Goal: Task Accomplishment & Management: Use online tool/utility

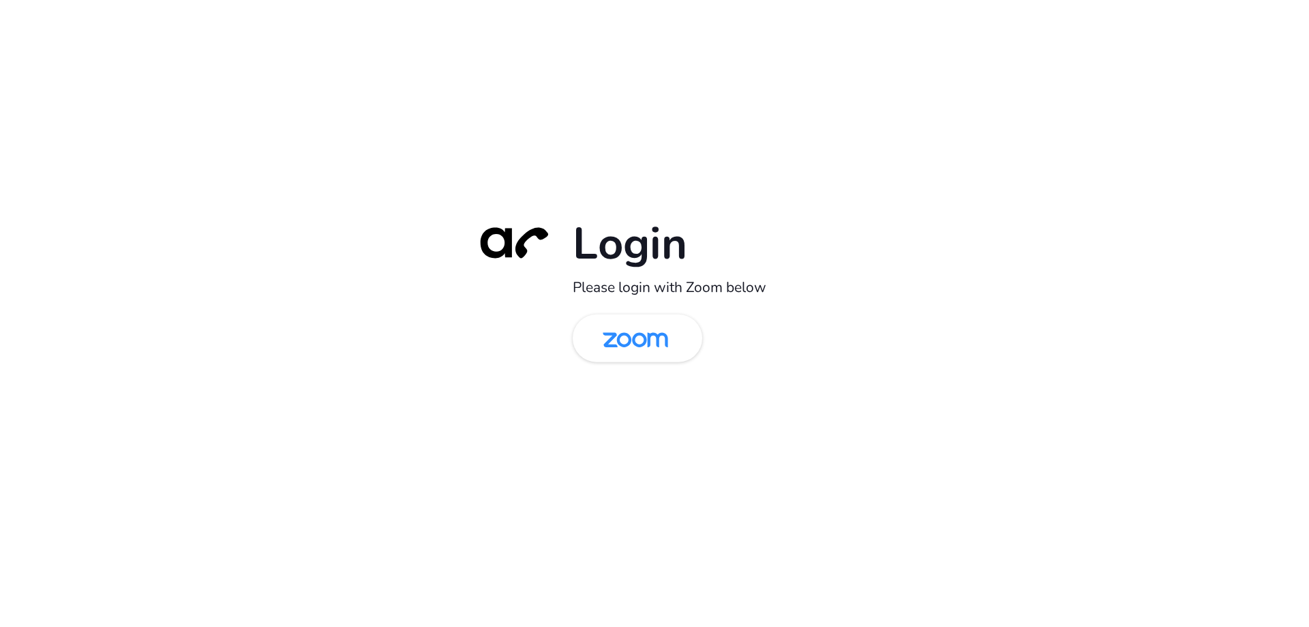
click at [81, 451] on div "Login Please login with Zoom below" at bounding box center [654, 313] width 1309 height 627
click at [626, 333] on img at bounding box center [636, 339] width 94 height 44
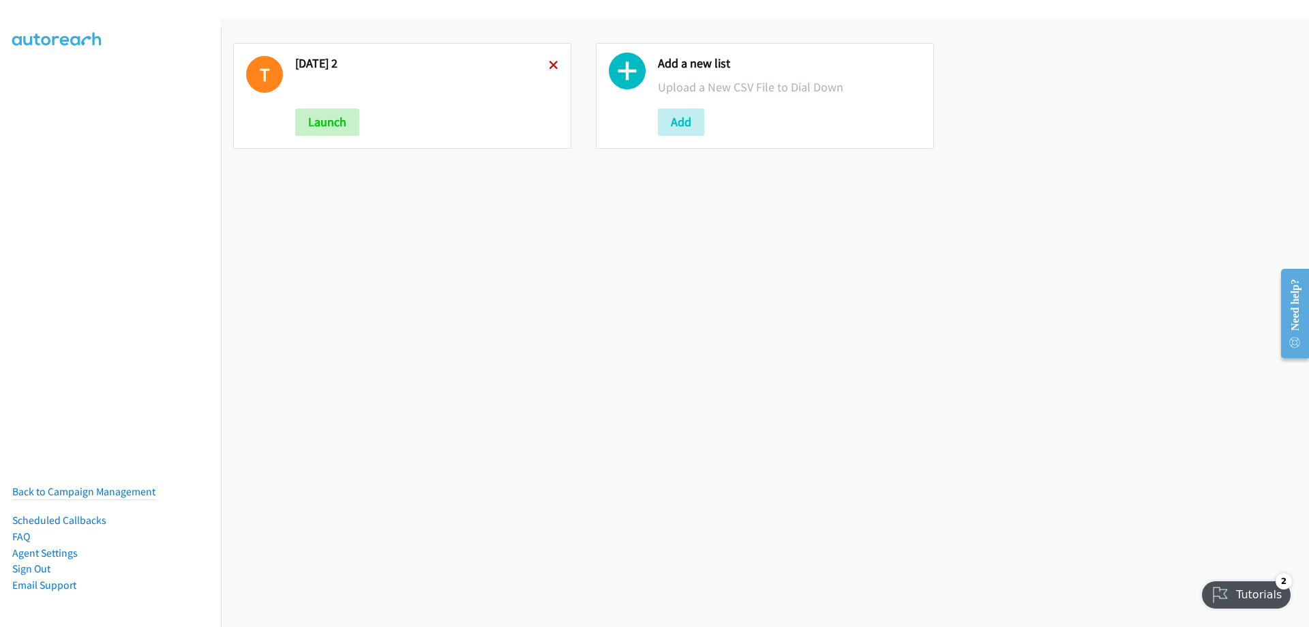
click at [549, 65] on icon at bounding box center [554, 66] width 10 height 10
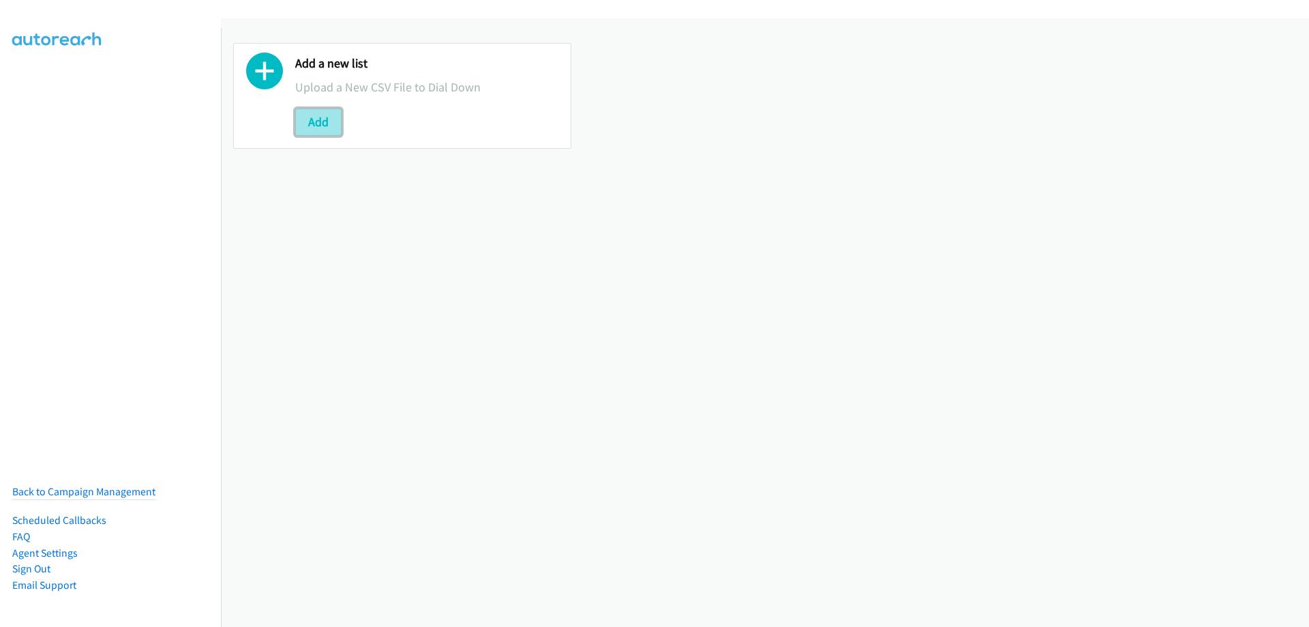
click at [313, 117] on button "Add" at bounding box center [318, 121] width 46 height 27
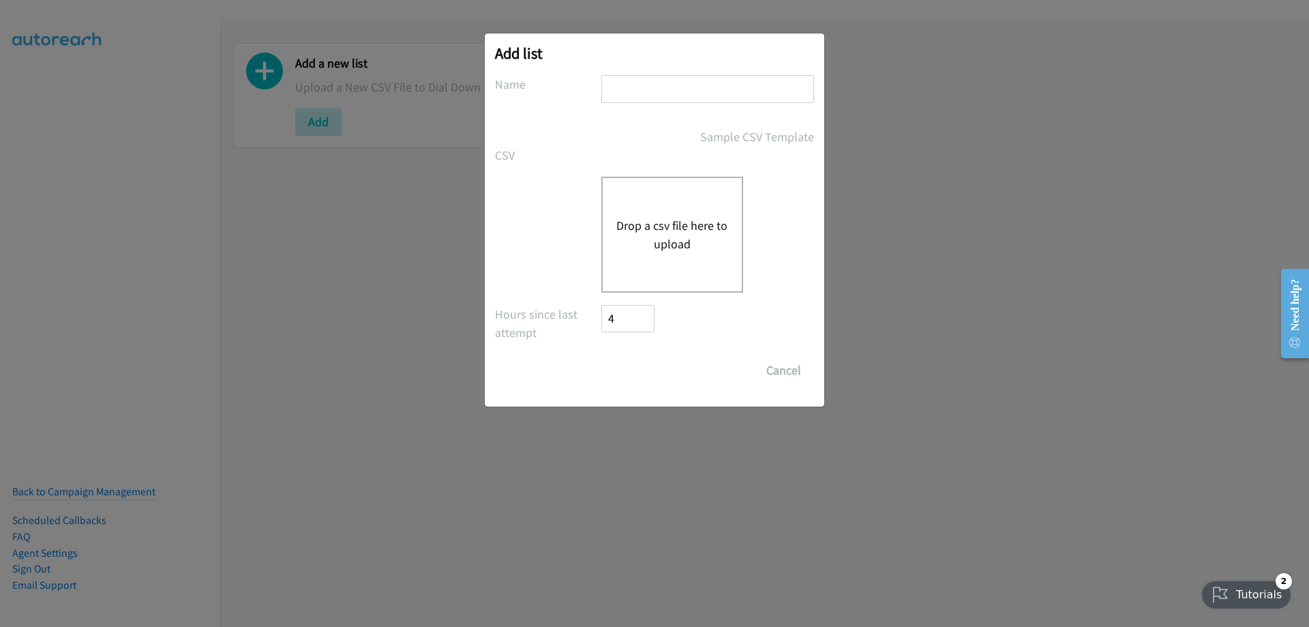
click at [644, 93] on input "text" at bounding box center [708, 89] width 213 height 28
type input "friday"
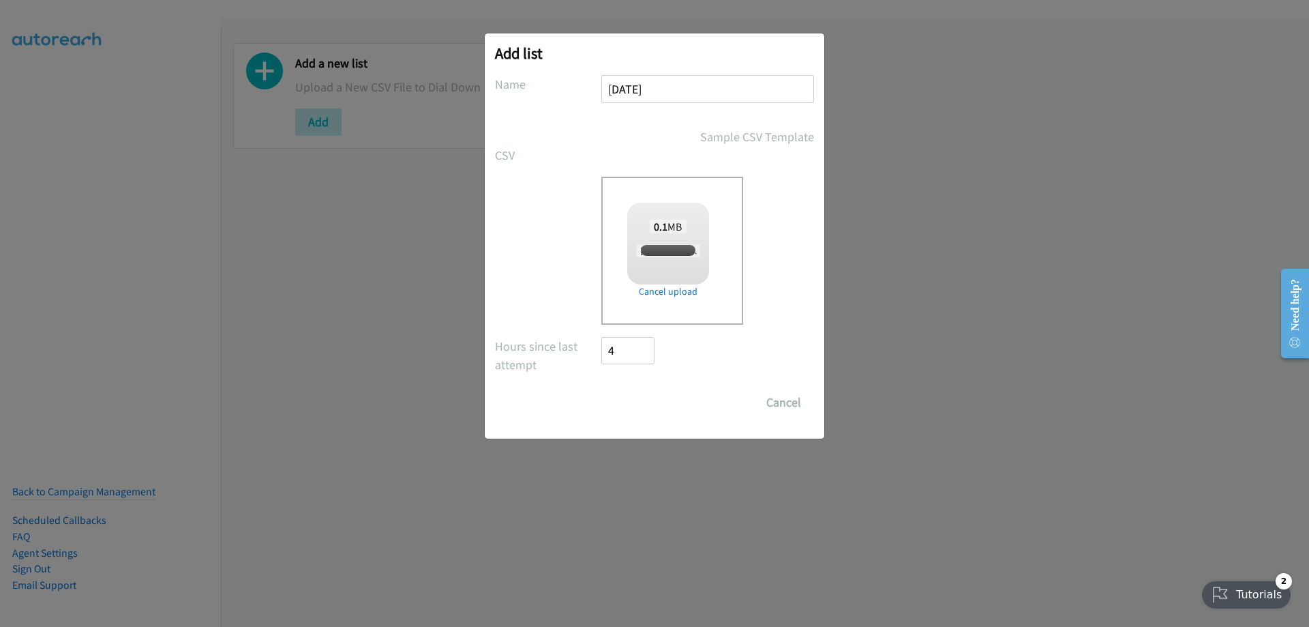
checkbox input "true"
click at [635, 403] on input "Save List" at bounding box center [638, 402] width 72 height 27
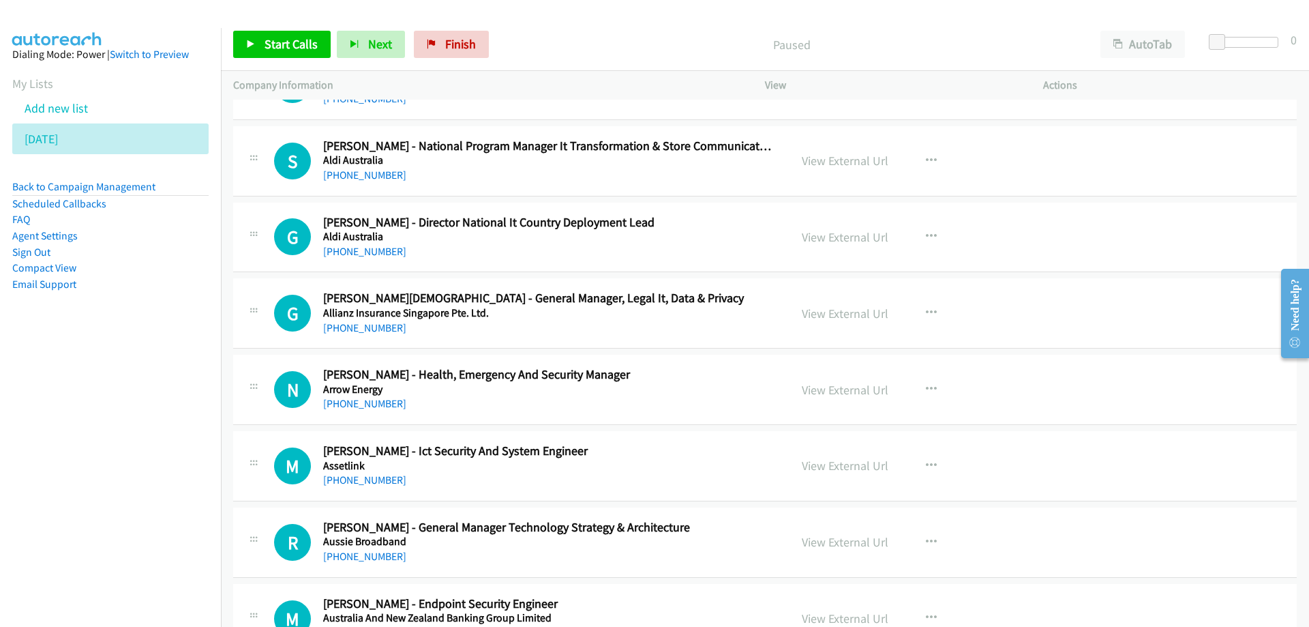
scroll to position [341, 0]
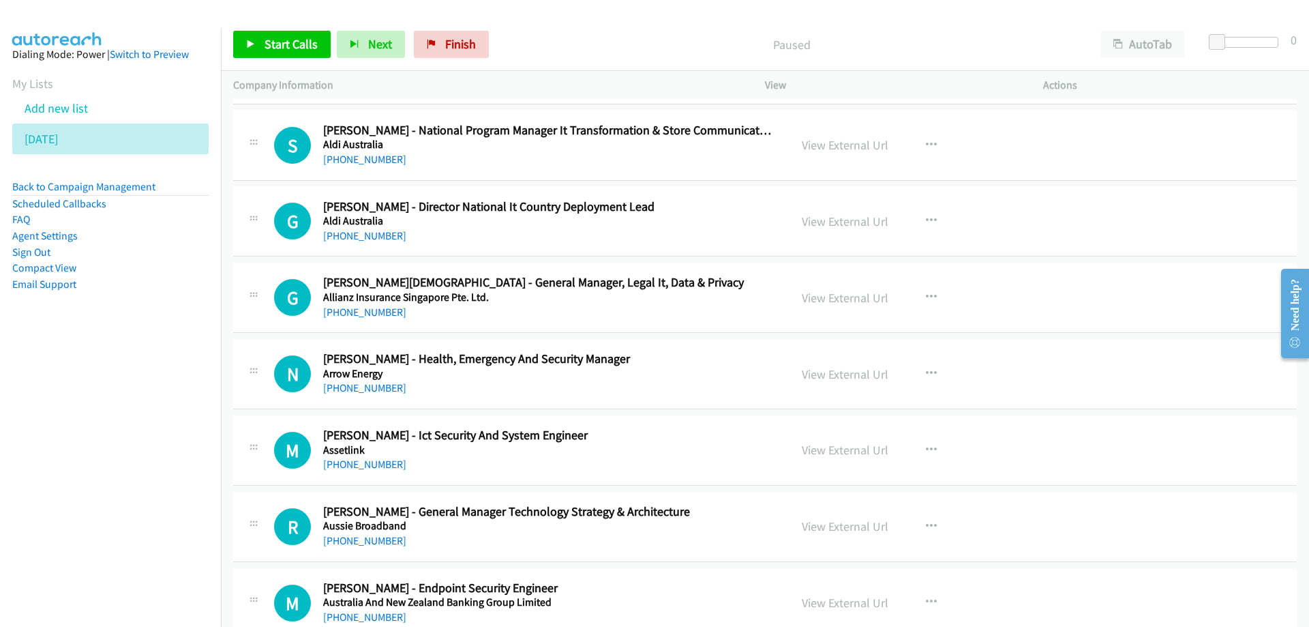
click at [438, 458] on div "+61 403 076 888" at bounding box center [547, 464] width 449 height 16
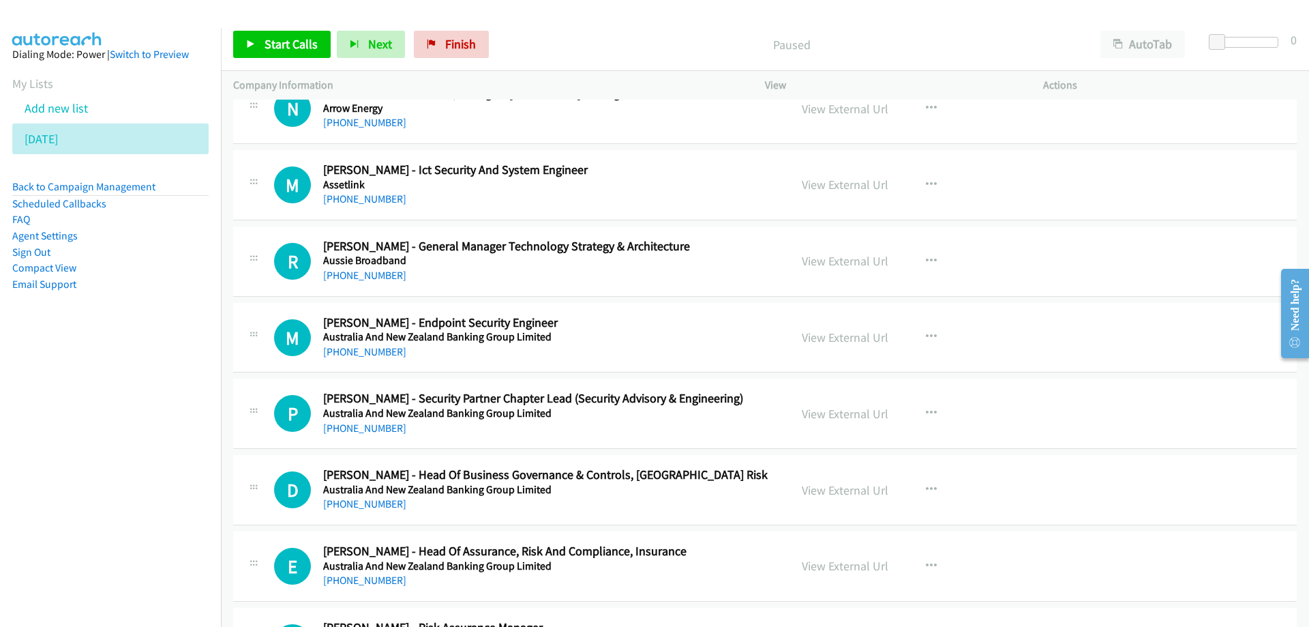
scroll to position [614, 0]
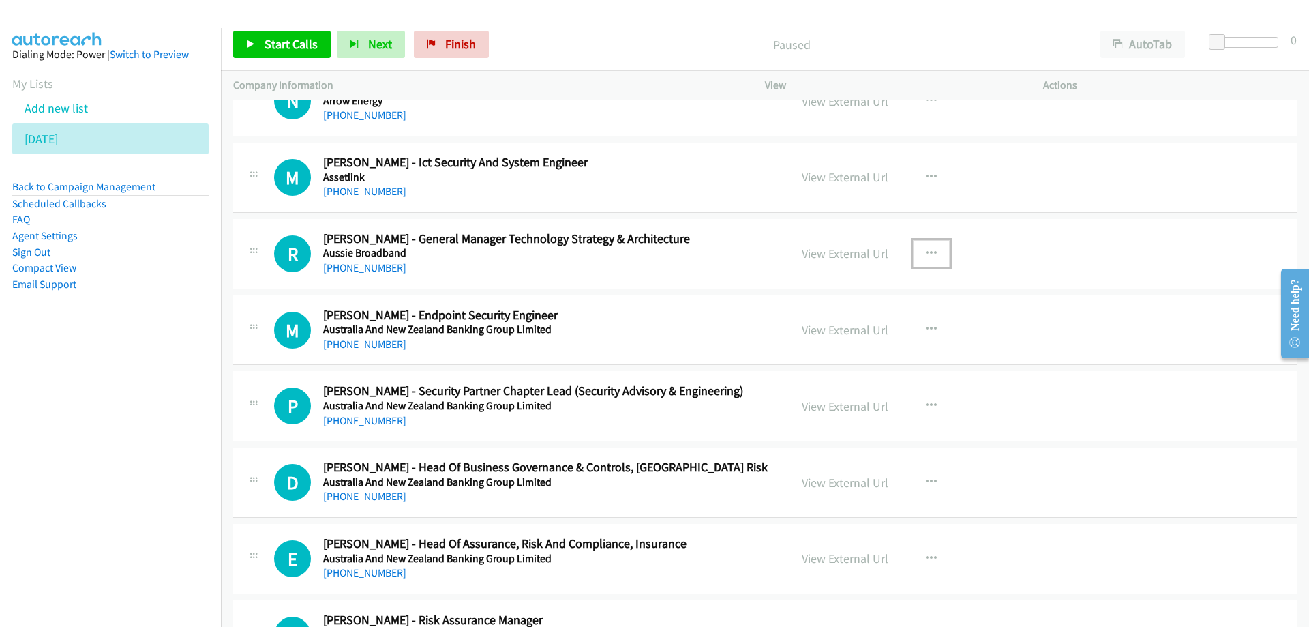
click at [926, 254] on icon "button" at bounding box center [931, 253] width 11 height 11
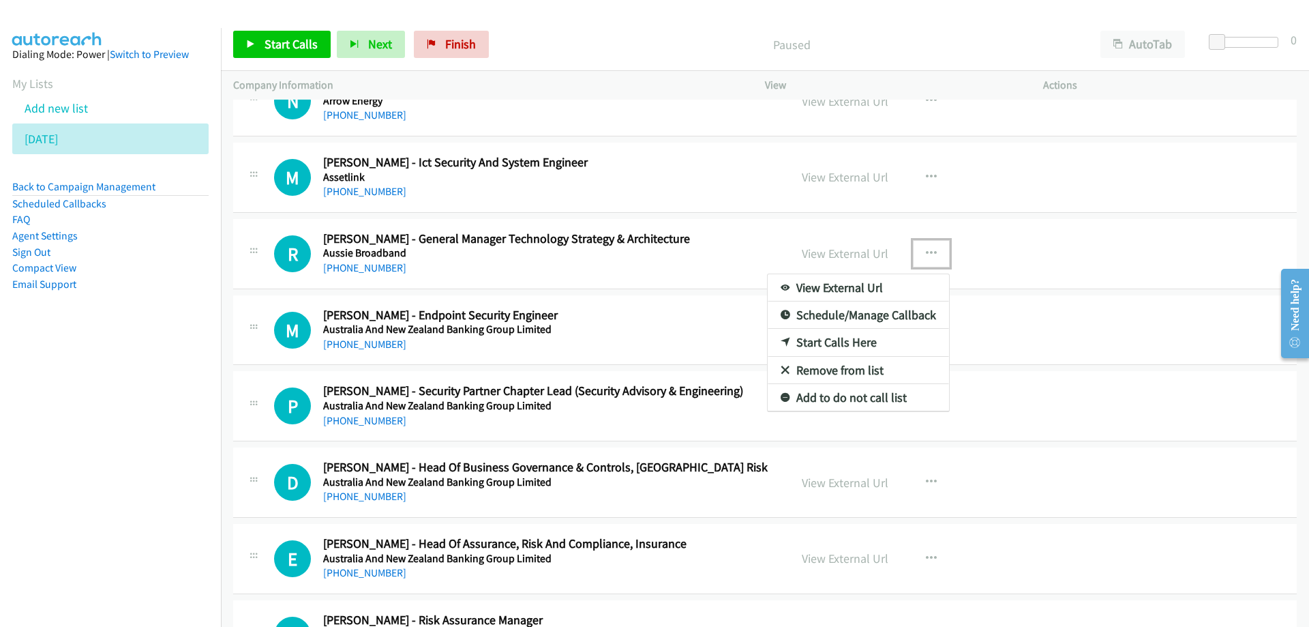
click at [807, 339] on link "Start Calls Here" at bounding box center [858, 342] width 181 height 27
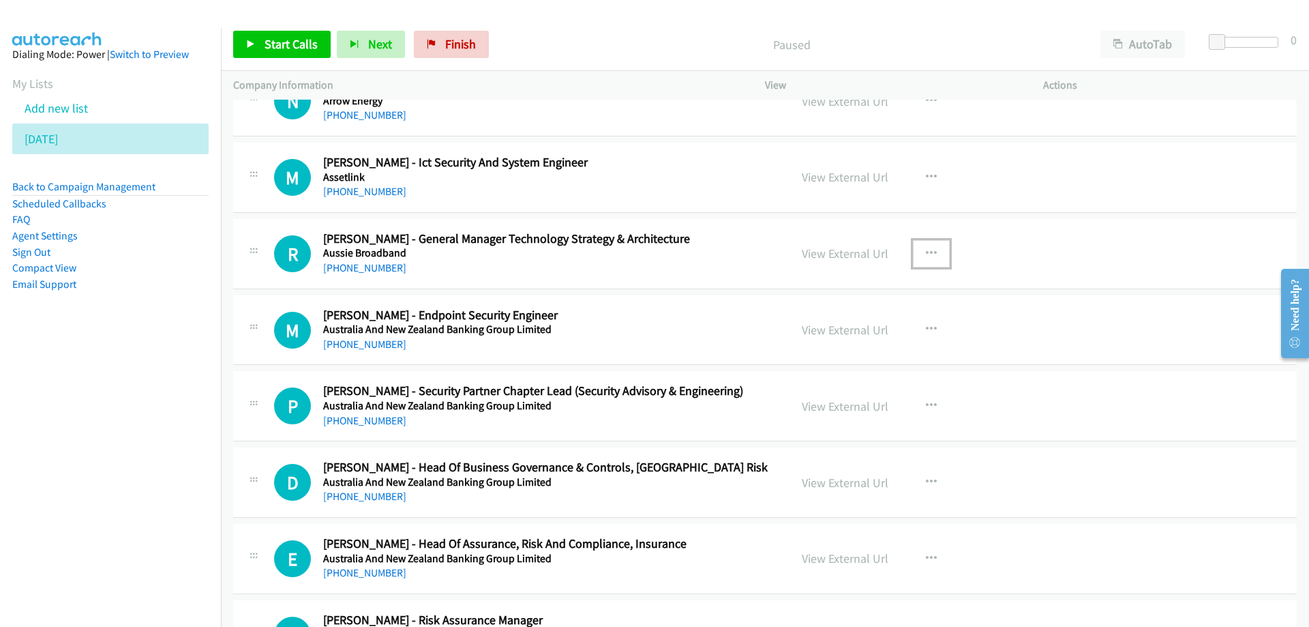
click at [932, 257] on button "button" at bounding box center [931, 253] width 37 height 27
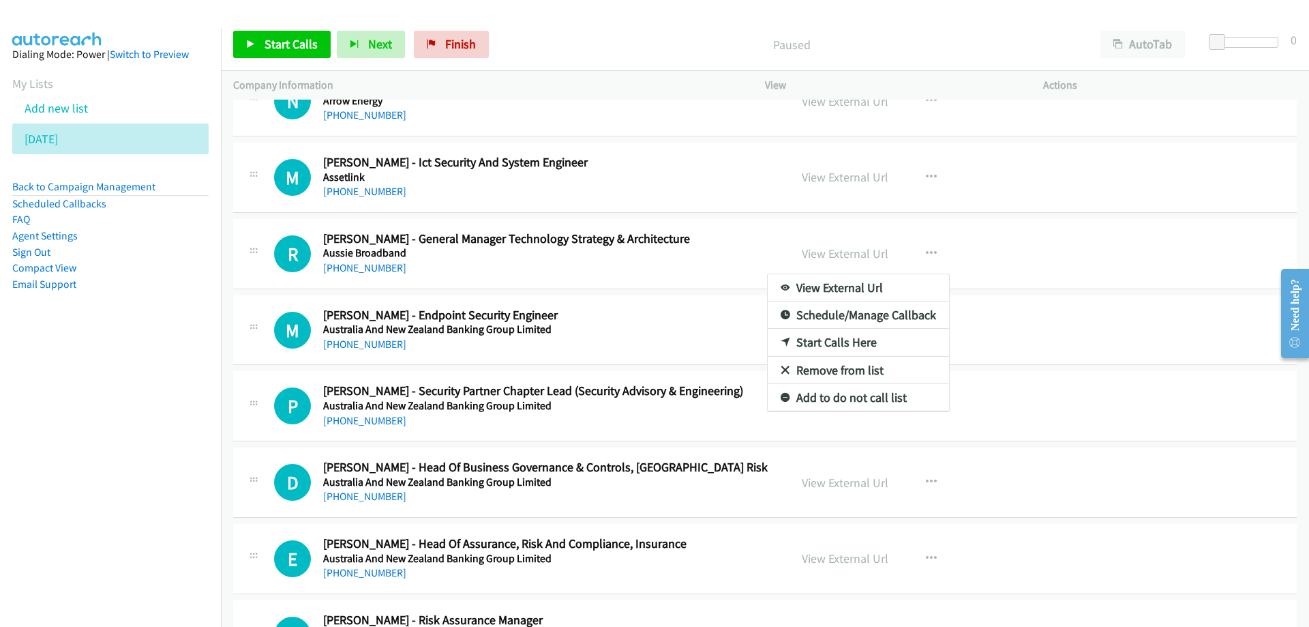
click at [804, 340] on link "Start Calls Here" at bounding box center [858, 342] width 181 height 27
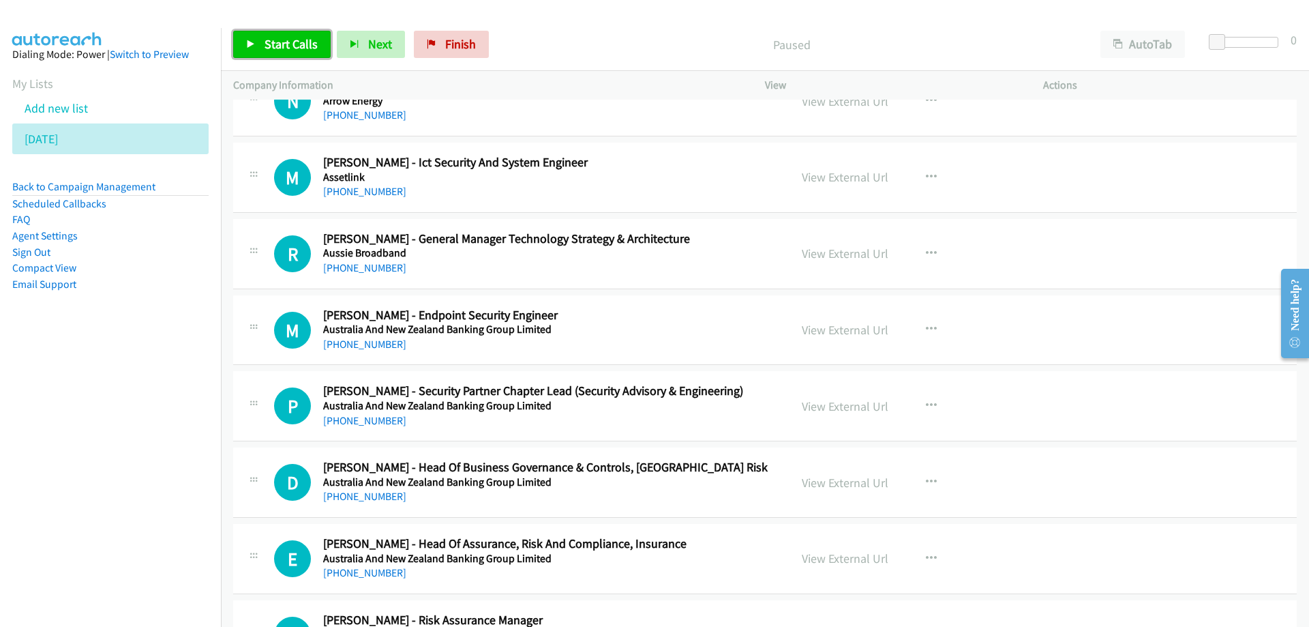
click at [288, 41] on span "Start Calls" at bounding box center [291, 44] width 53 height 16
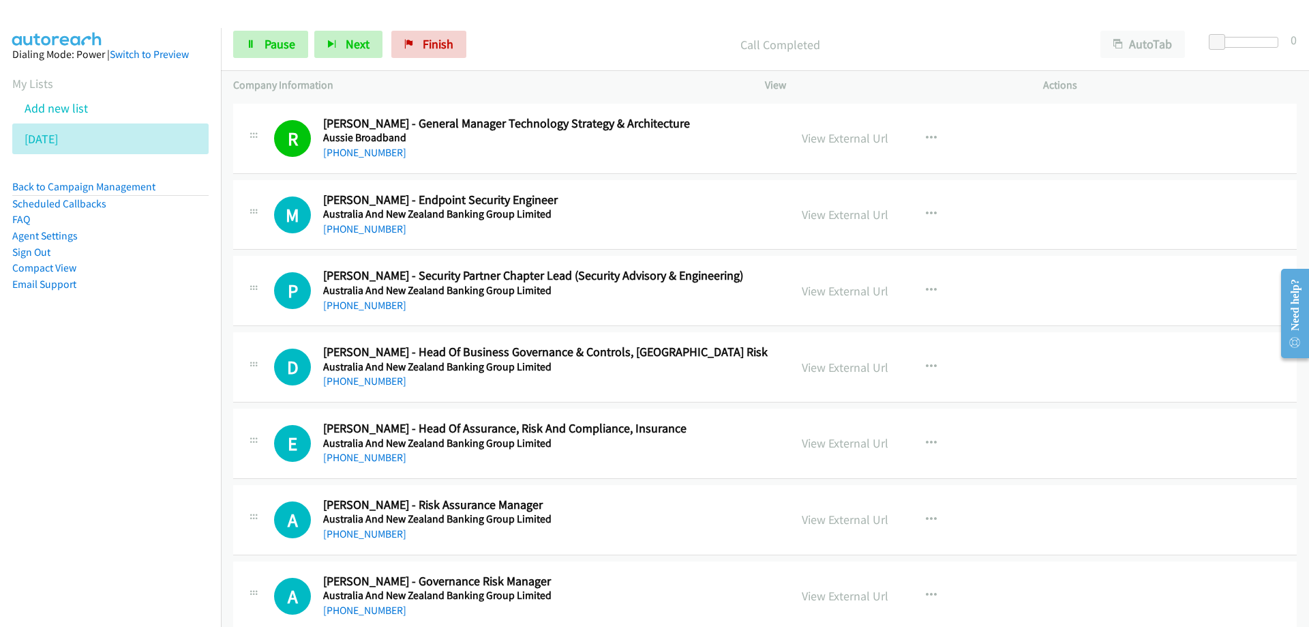
scroll to position [750, 0]
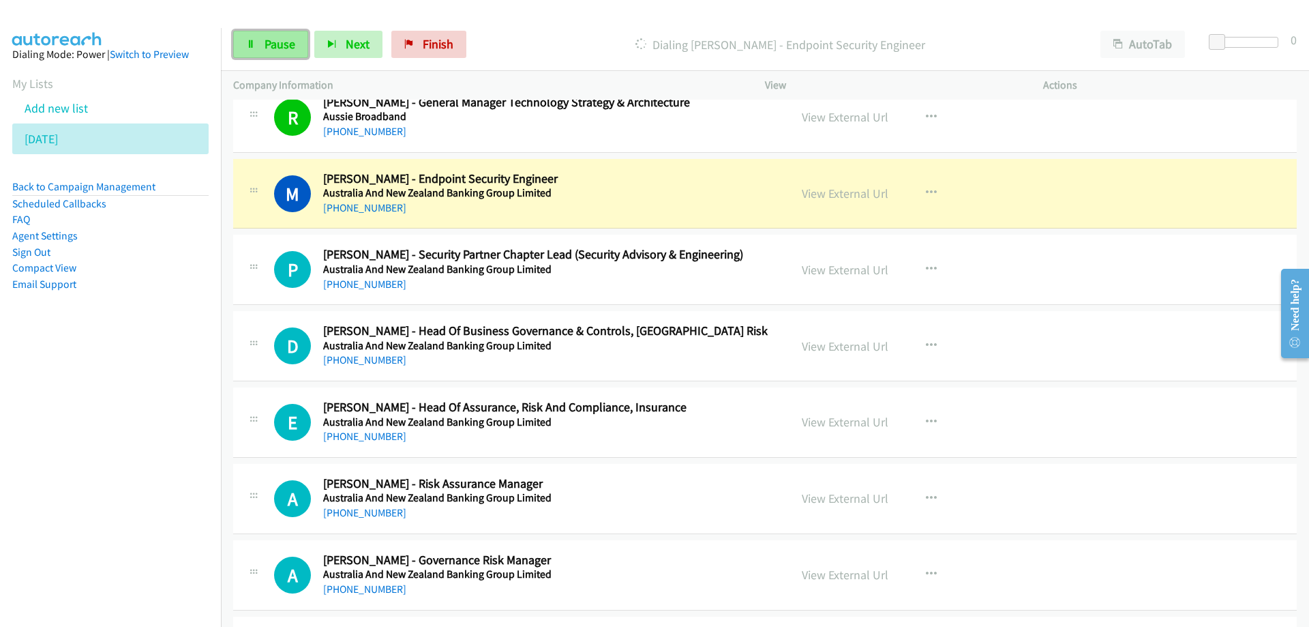
click at [272, 38] on span "Pause" at bounding box center [280, 44] width 31 height 16
click at [739, 192] on h5 "Australia And New Zealand Banking Group Limited" at bounding box center [547, 193] width 449 height 14
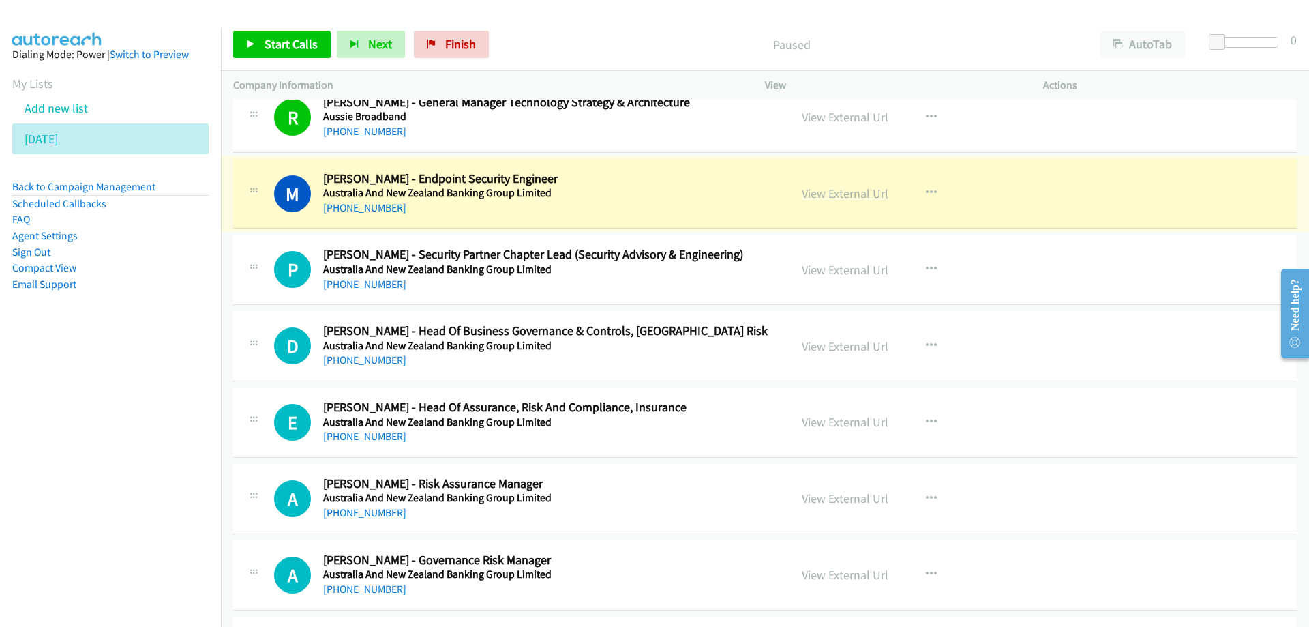
click at [818, 192] on link "View External Url" at bounding box center [845, 194] width 87 height 16
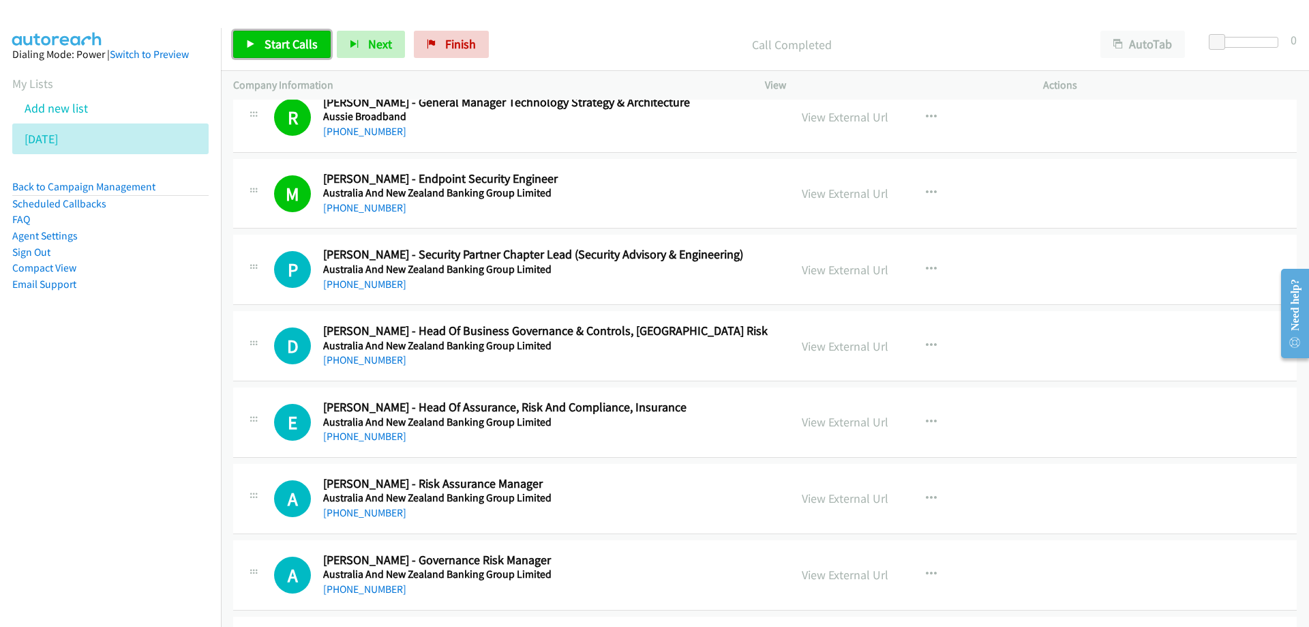
click at [281, 48] on span "Start Calls" at bounding box center [291, 44] width 53 height 16
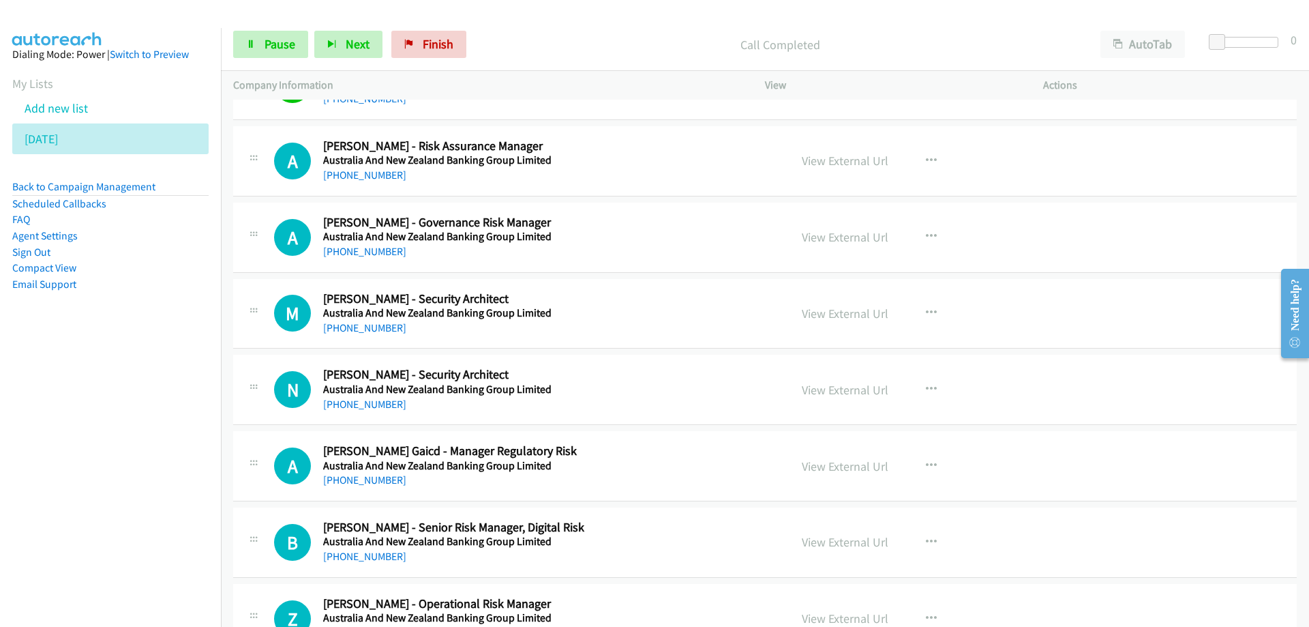
scroll to position [1091, 0]
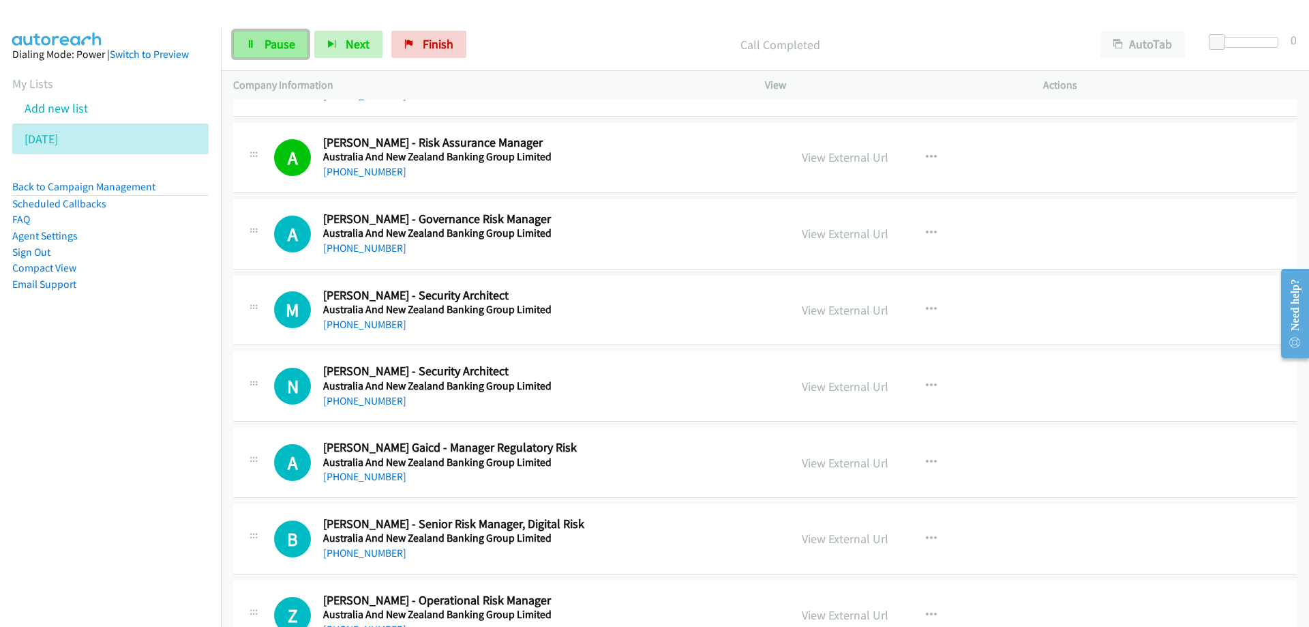
click at [299, 42] on link "Pause" at bounding box center [270, 44] width 75 height 27
click at [832, 157] on link "View External Url" at bounding box center [845, 157] width 87 height 16
click at [297, 47] on span "Start Calls" at bounding box center [291, 44] width 53 height 16
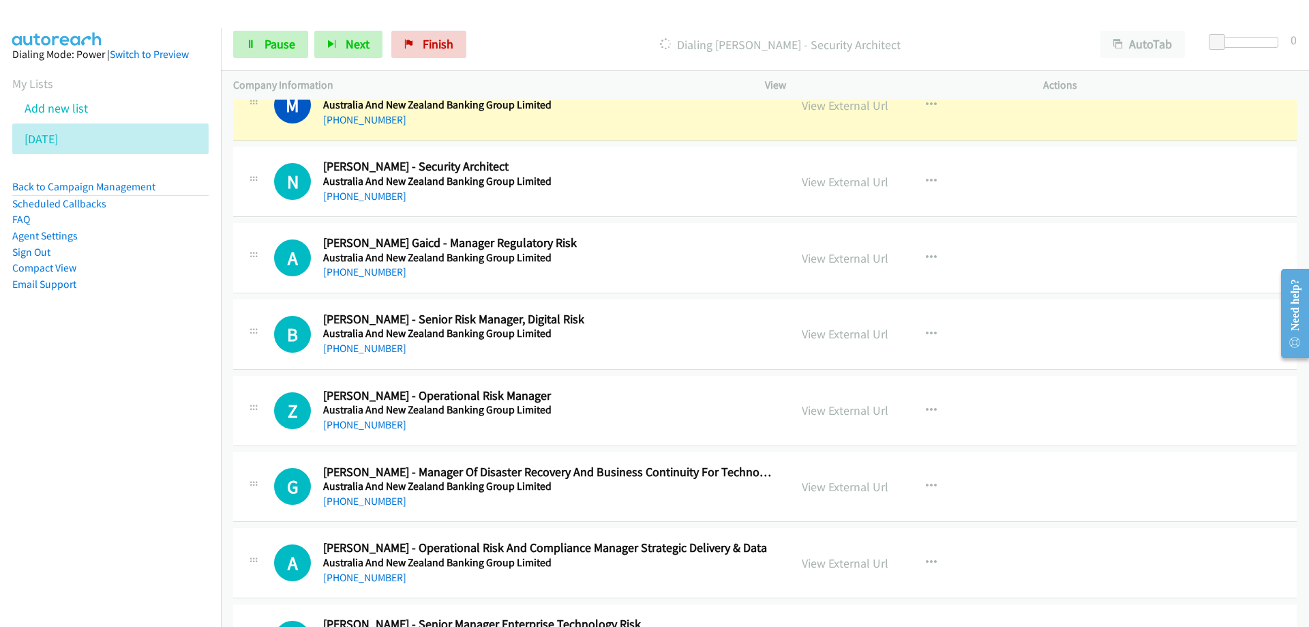
scroll to position [1228, 0]
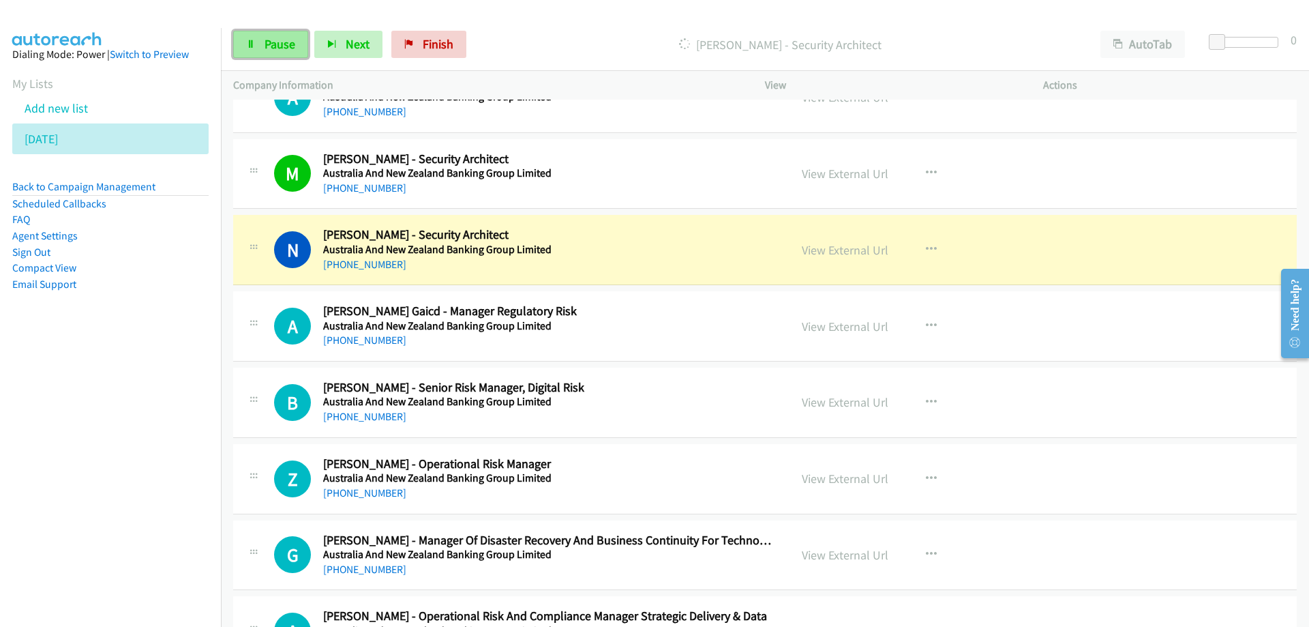
click at [274, 46] on span "Pause" at bounding box center [280, 44] width 31 height 16
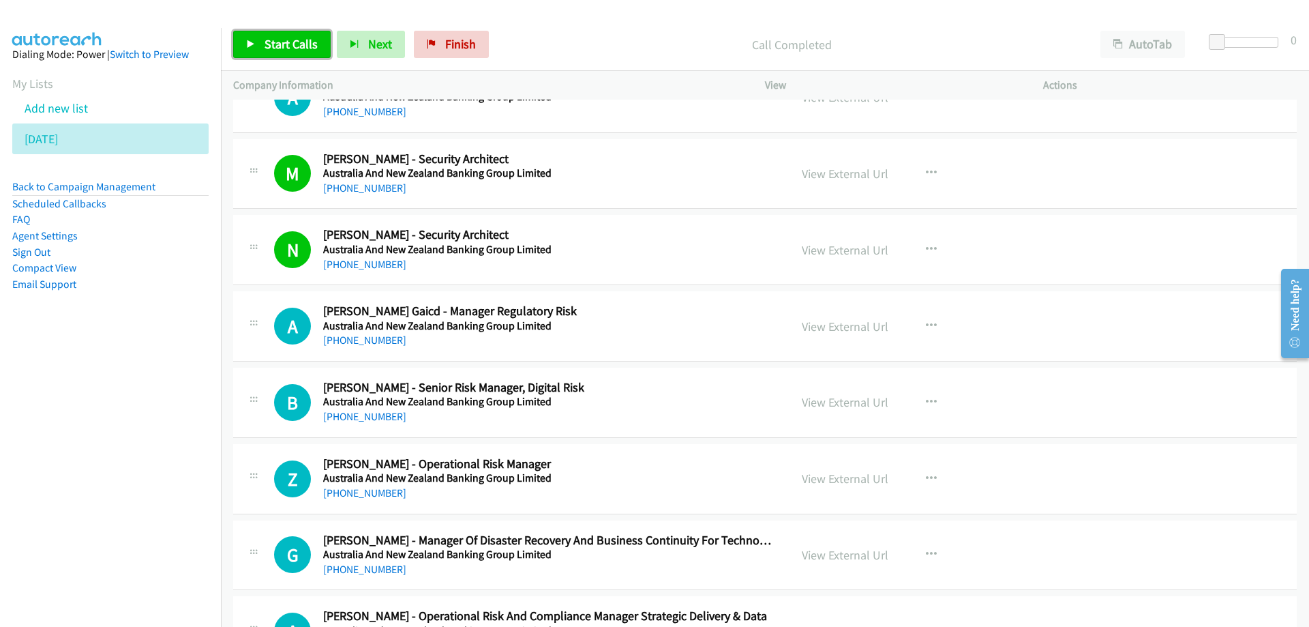
click at [293, 42] on span "Start Calls" at bounding box center [291, 44] width 53 height 16
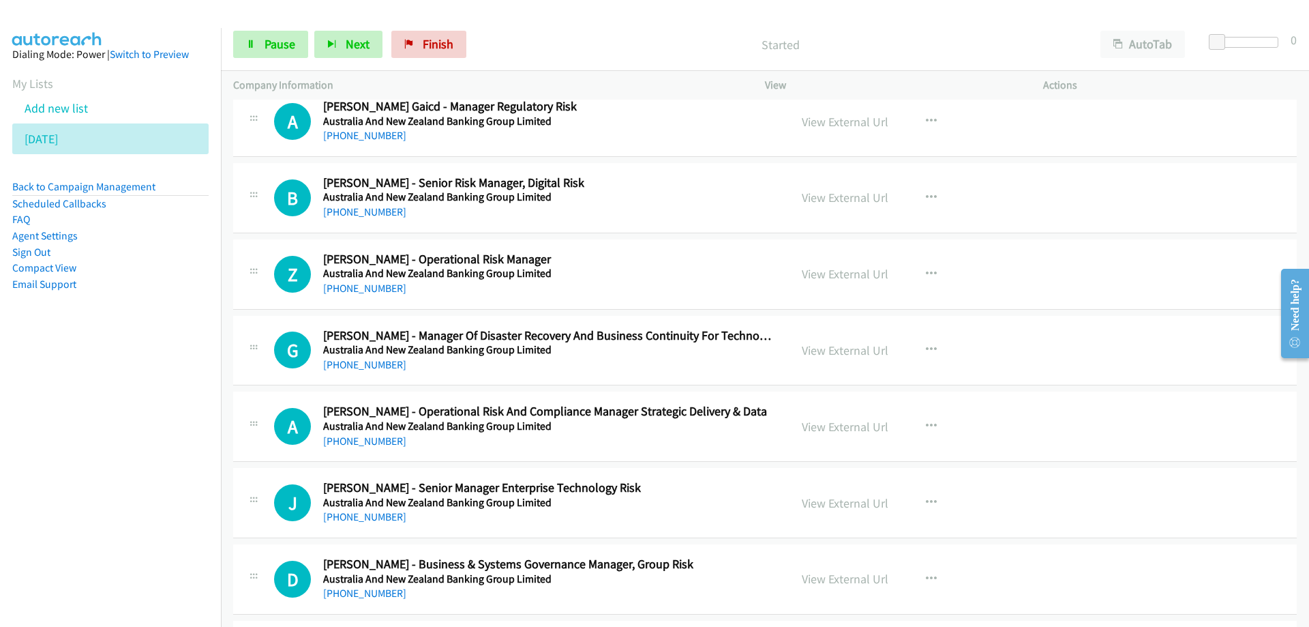
scroll to position [1364, 0]
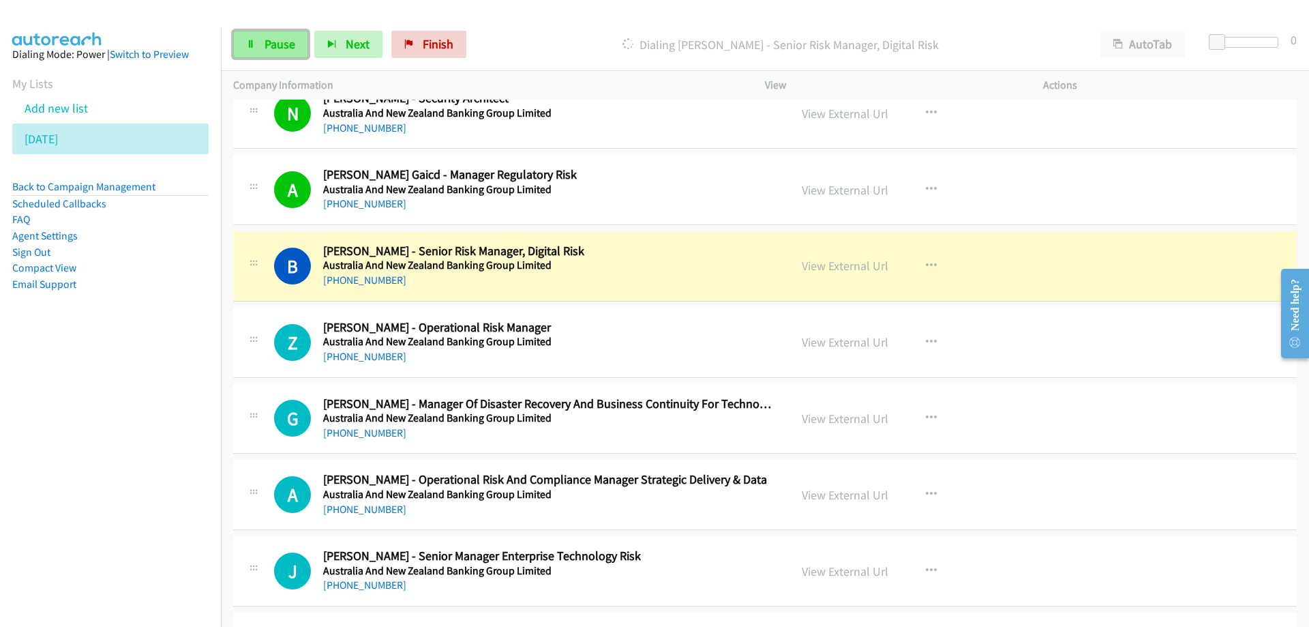
click at [272, 48] on span "Pause" at bounding box center [280, 44] width 31 height 16
click at [822, 266] on link "View External Url" at bounding box center [845, 266] width 87 height 16
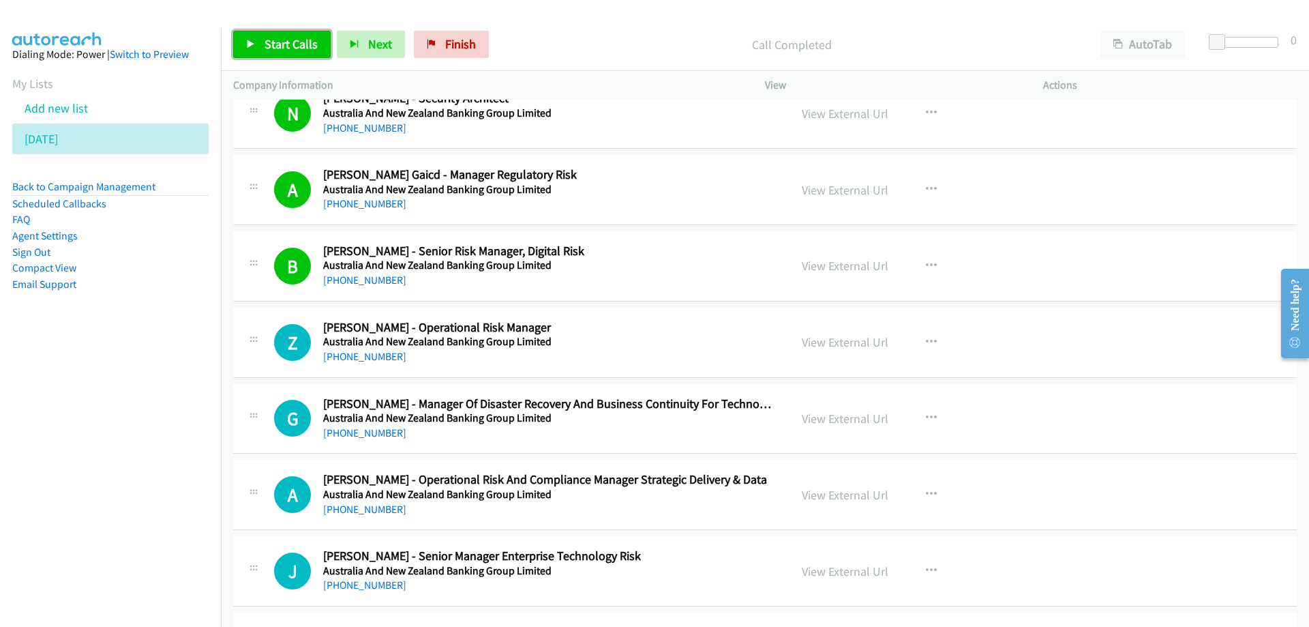
click at [299, 53] on link "Start Calls" at bounding box center [282, 44] width 98 height 27
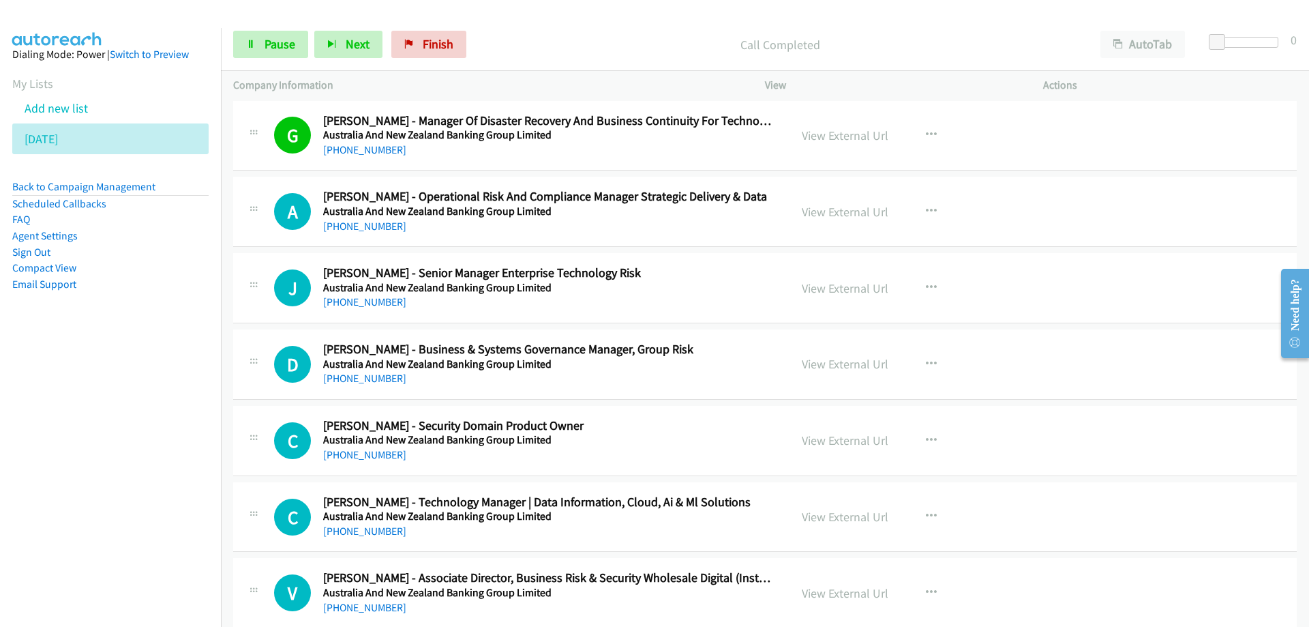
scroll to position [1705, 0]
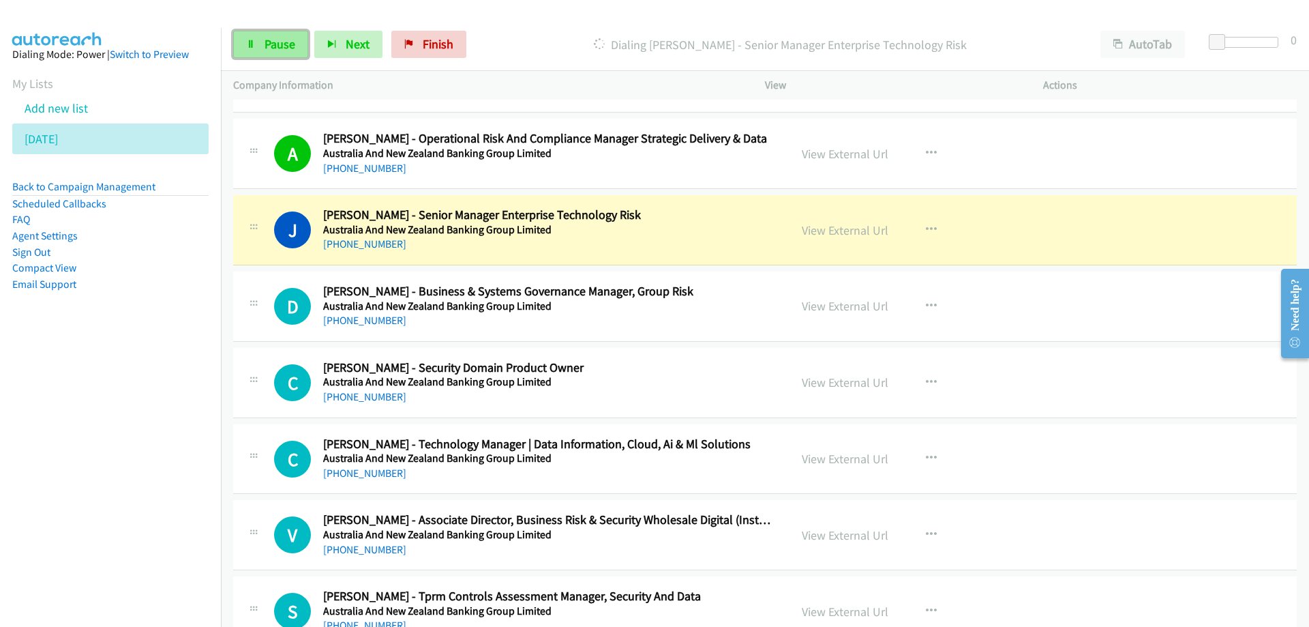
click at [273, 50] on span "Pause" at bounding box center [280, 44] width 31 height 16
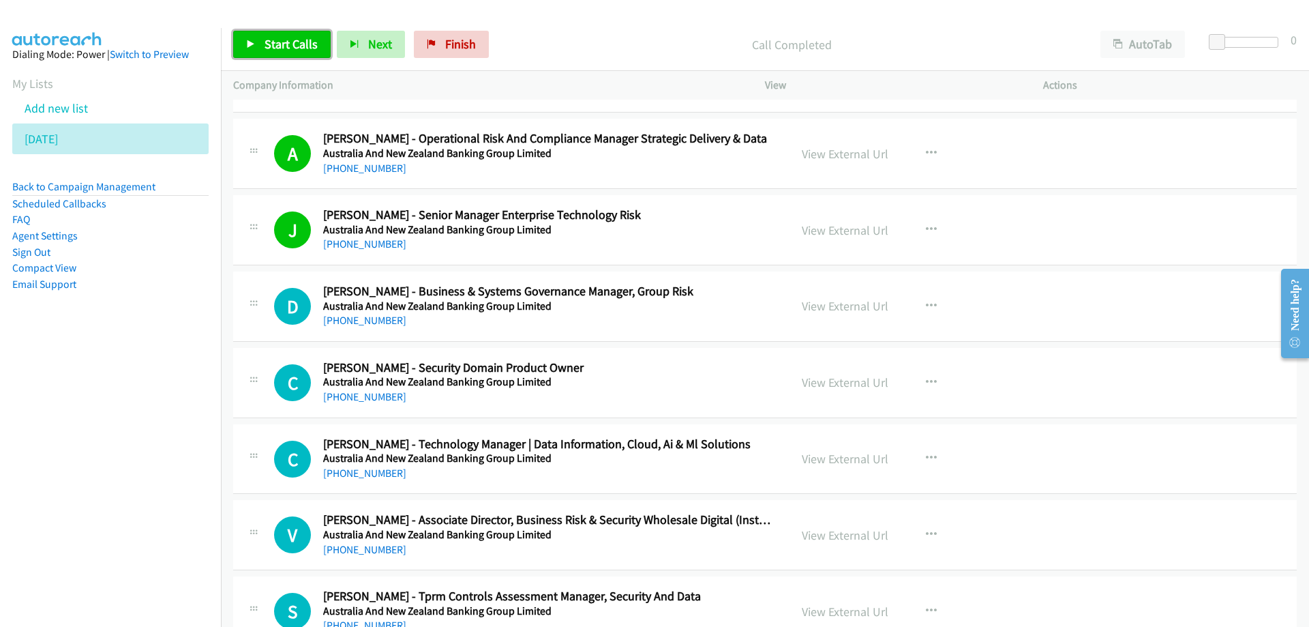
click at [290, 45] on span "Start Calls" at bounding box center [291, 44] width 53 height 16
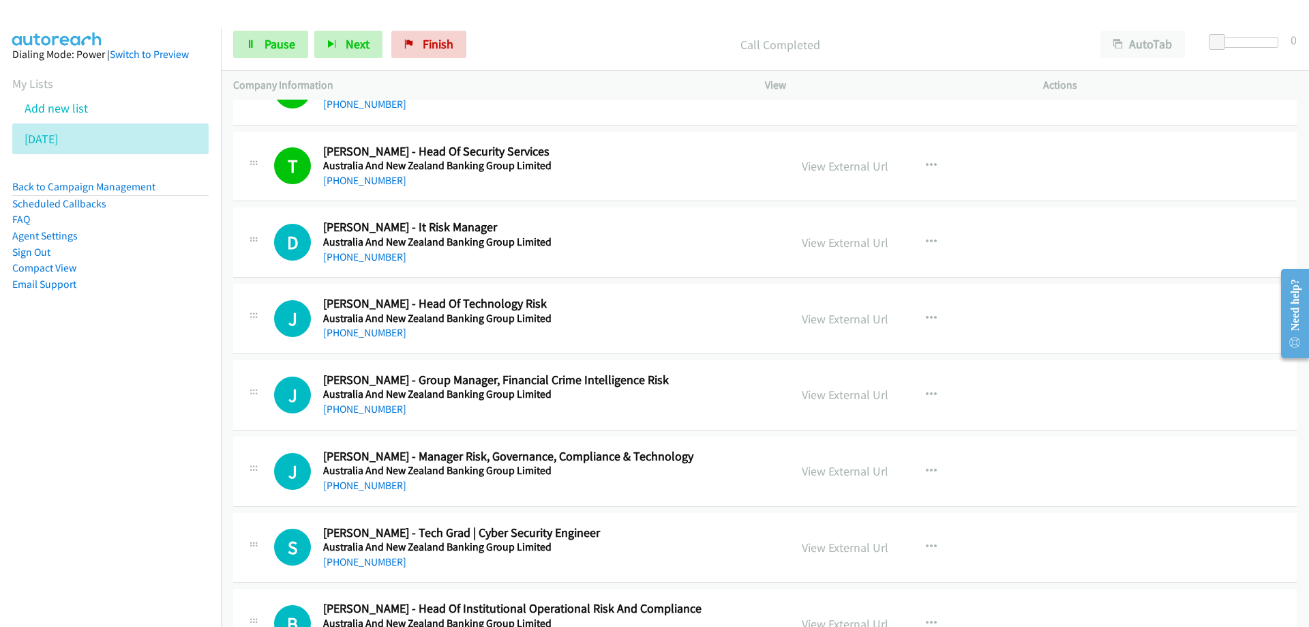
scroll to position [2523, 0]
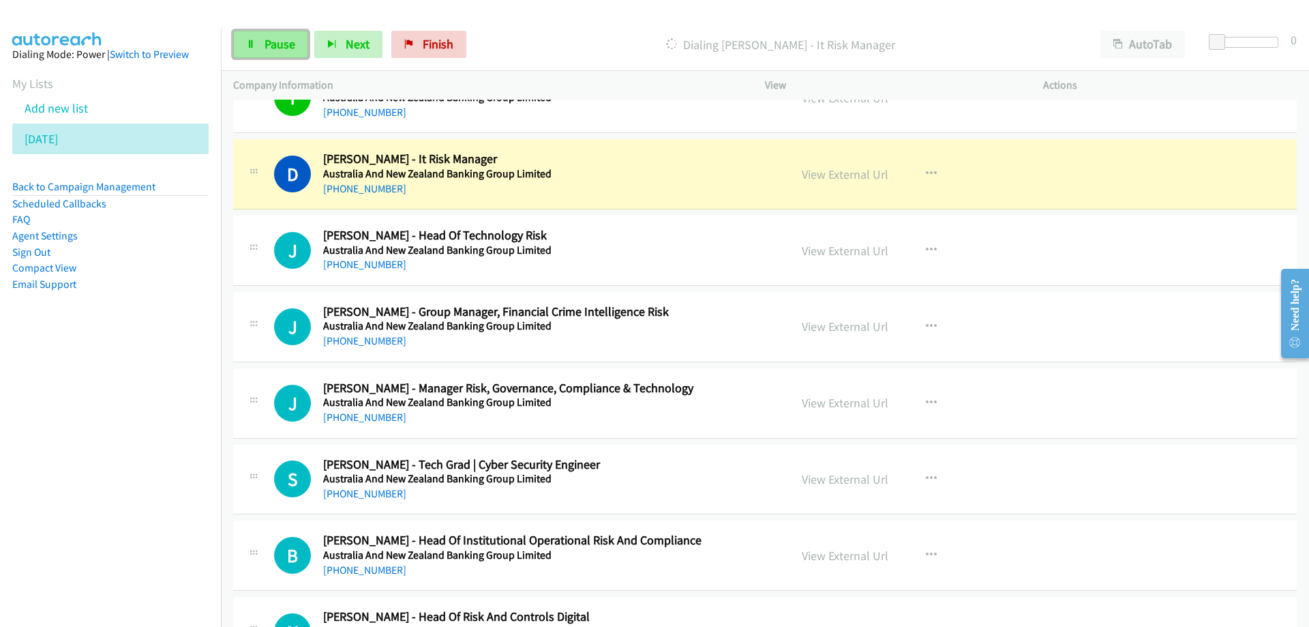
click at [273, 31] on link "Pause" at bounding box center [270, 44] width 75 height 27
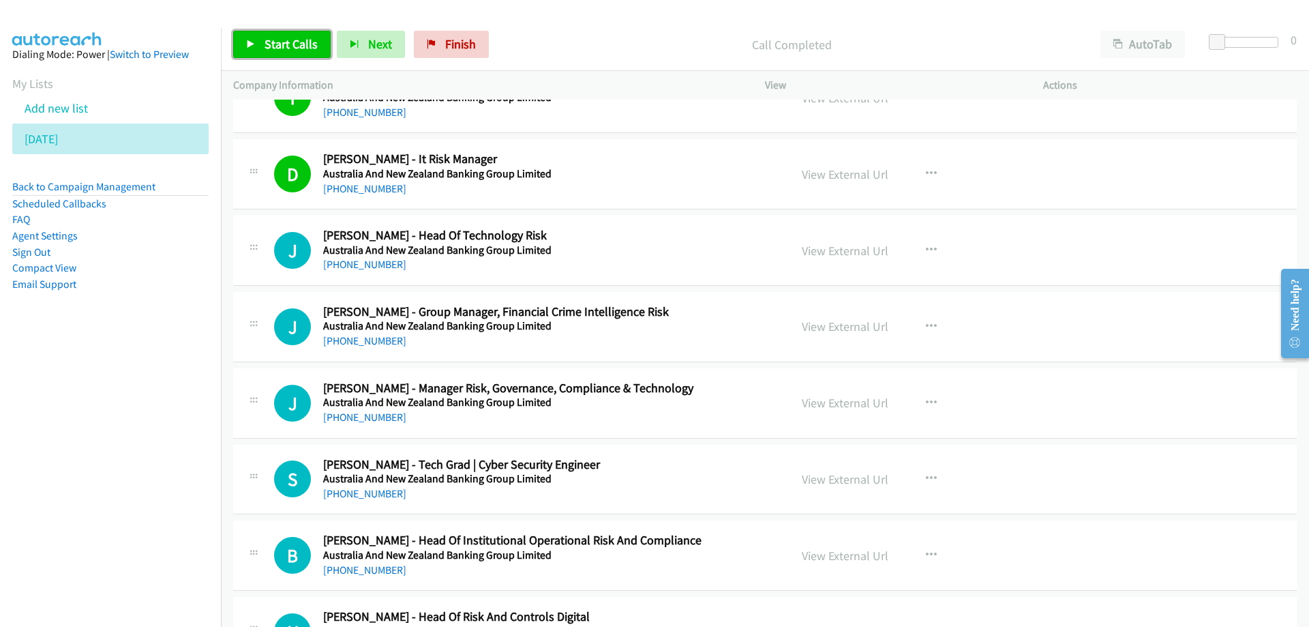
click at [289, 46] on span "Start Calls" at bounding box center [291, 44] width 53 height 16
click at [269, 35] on link "Pause" at bounding box center [270, 44] width 75 height 27
click at [818, 252] on link "View External Url" at bounding box center [845, 251] width 87 height 16
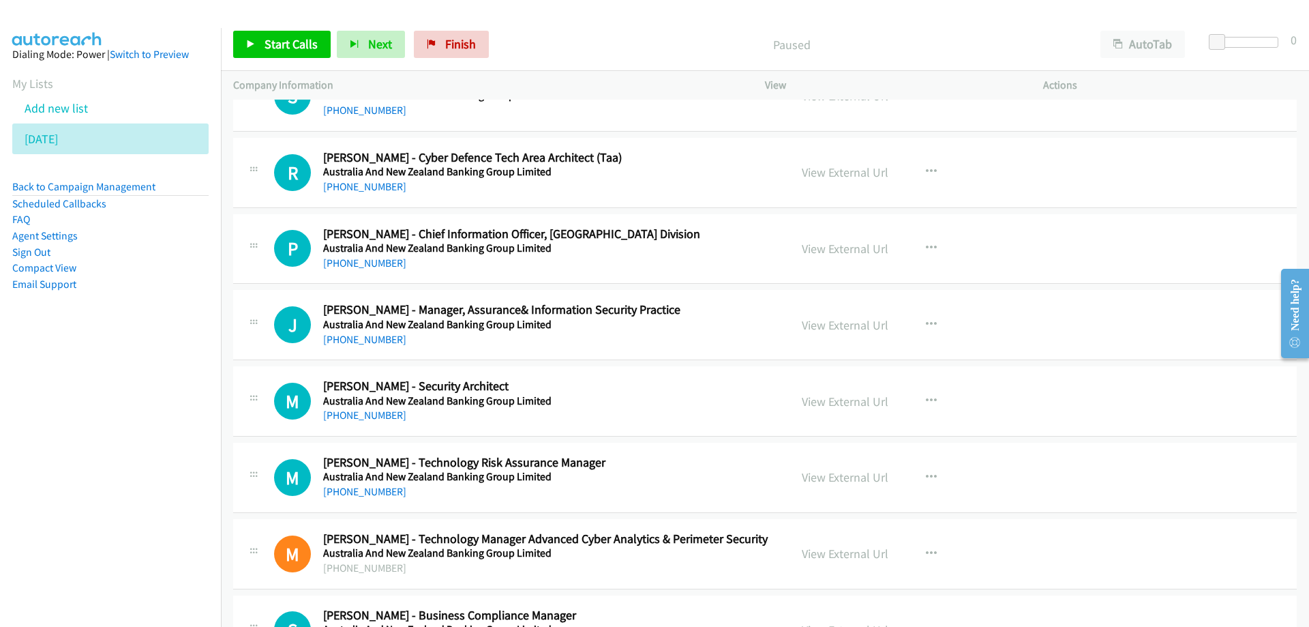
scroll to position [3615, 0]
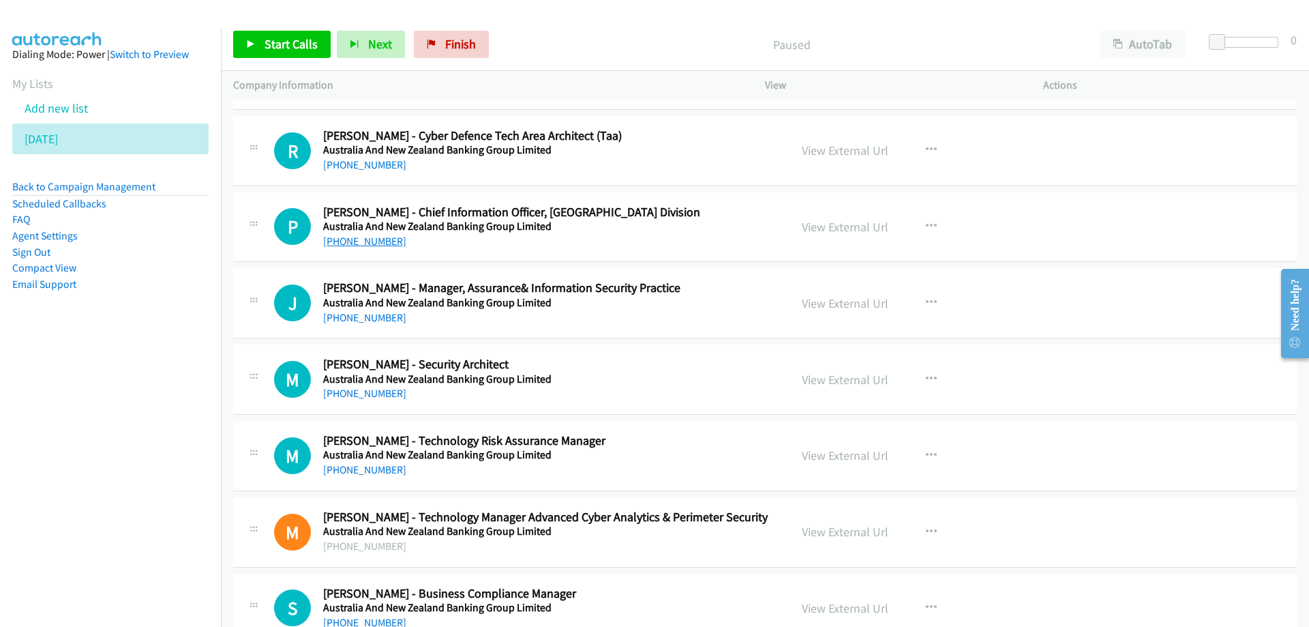
click at [356, 241] on link "+61 466 327 860" at bounding box center [364, 241] width 83 height 13
click at [285, 42] on span "Start Calls" at bounding box center [291, 44] width 53 height 16
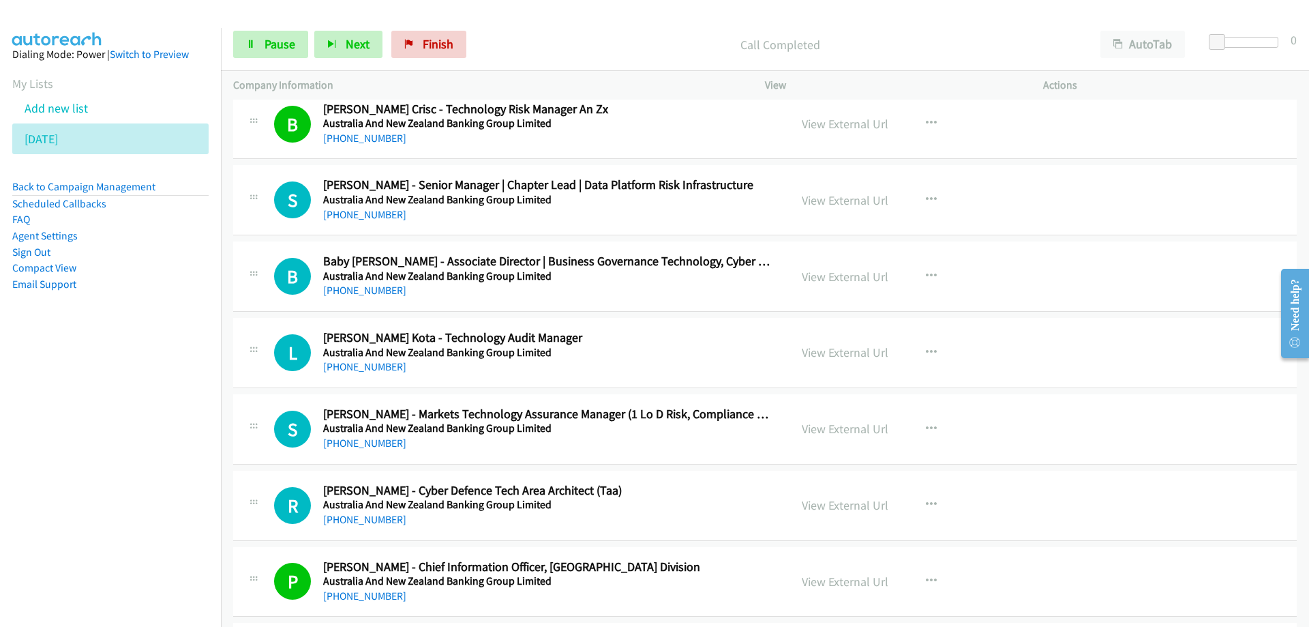
scroll to position [3274, 0]
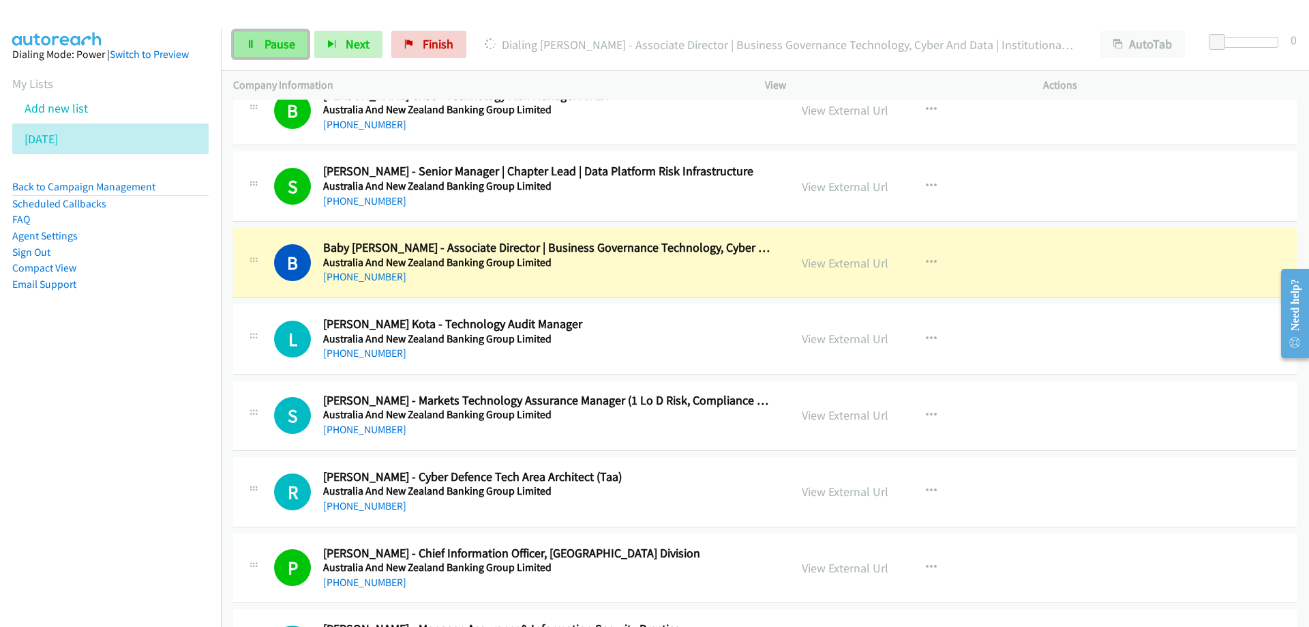
click at [276, 49] on span "Pause" at bounding box center [280, 44] width 31 height 16
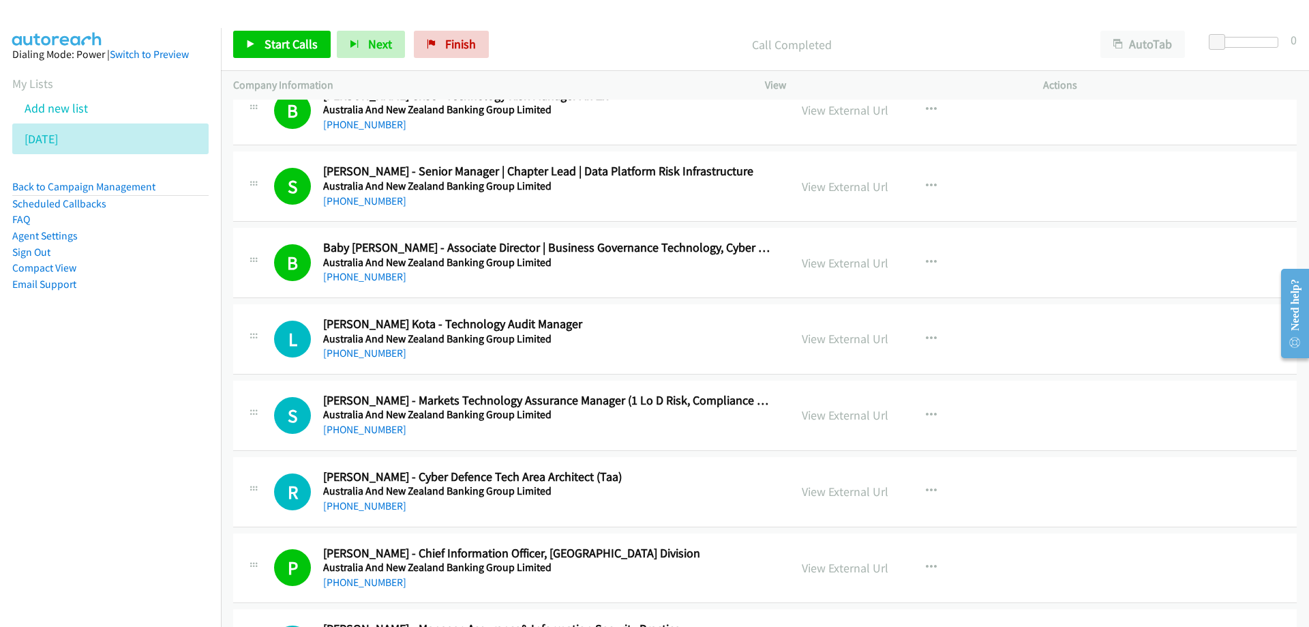
click at [198, 434] on nav "Dialing Mode: Power | Switch to Preview My Lists Add new list Friday Back to Ca…" at bounding box center [111, 341] width 222 height 627
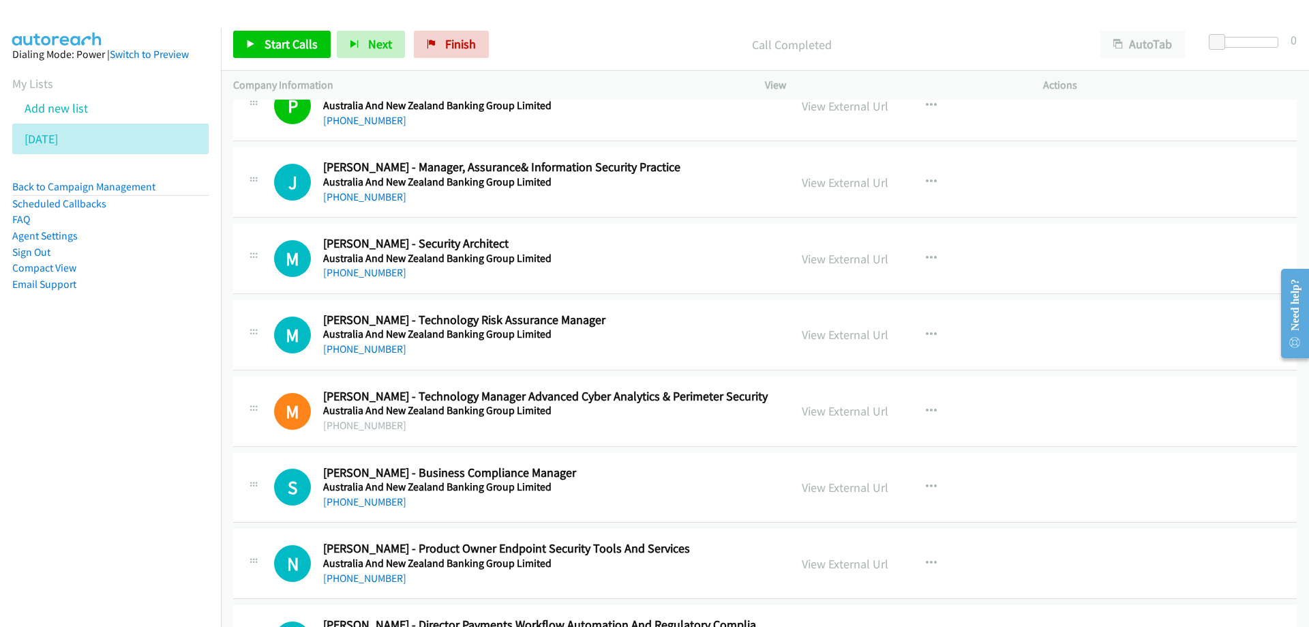
scroll to position [3751, 0]
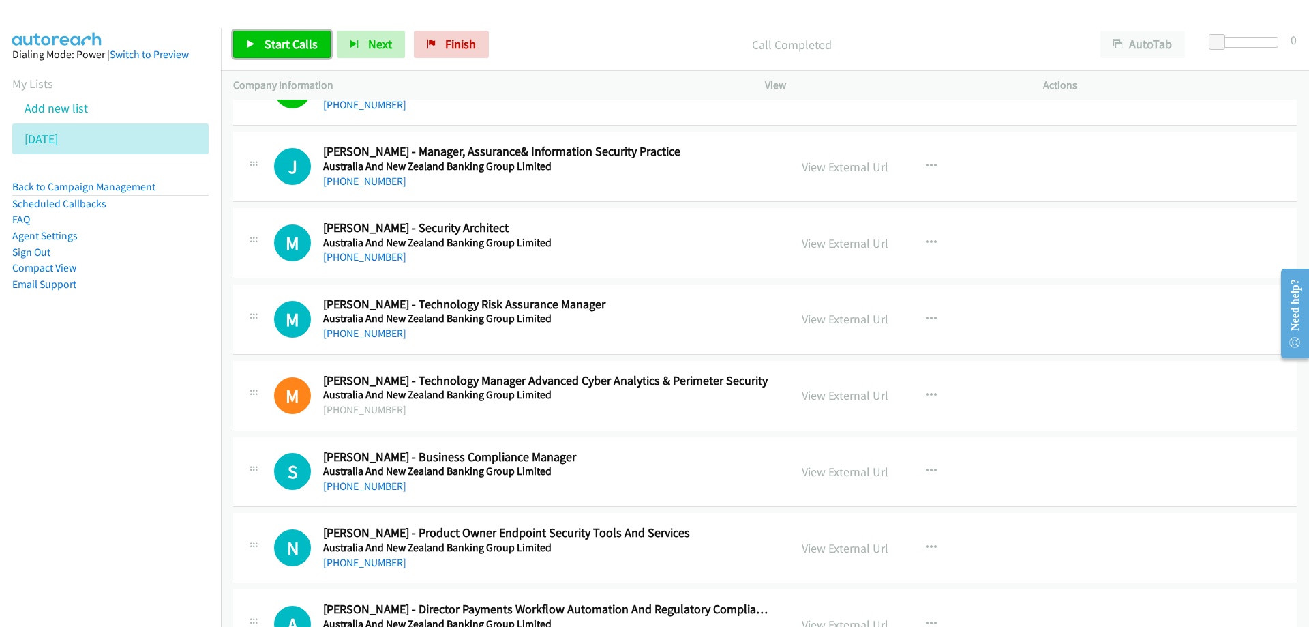
click at [268, 37] on span "Start Calls" at bounding box center [291, 44] width 53 height 16
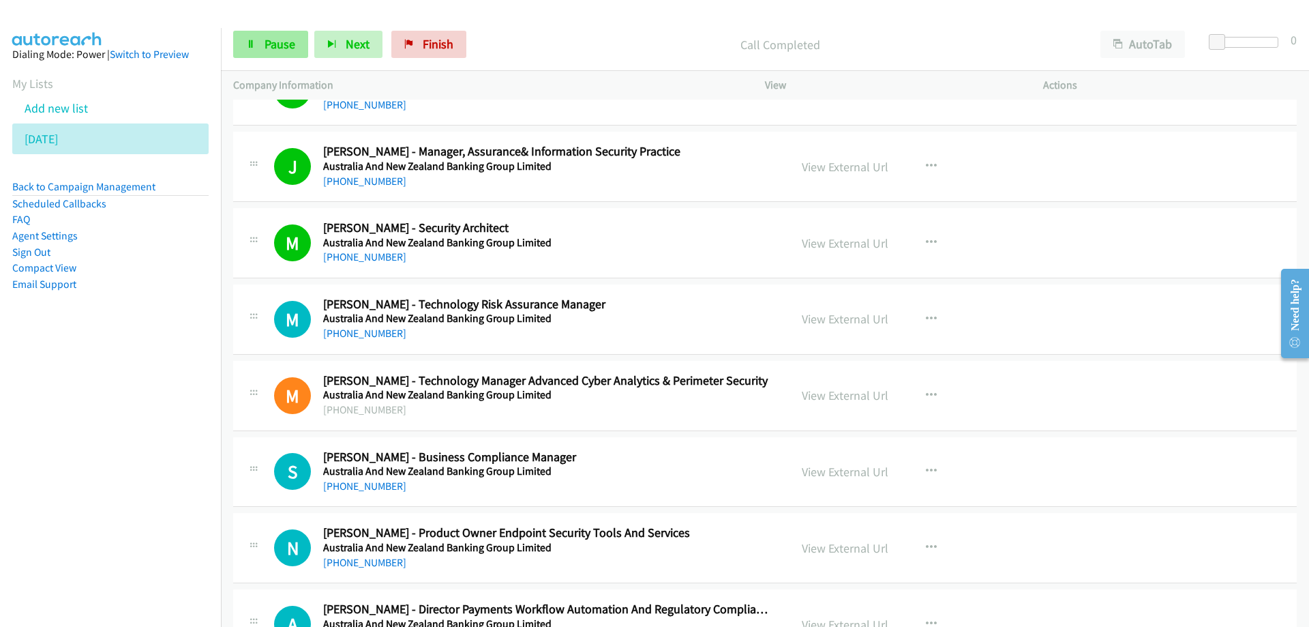
drag, startPoint x: 291, startPoint y: 55, endPoint x: 277, endPoint y: 38, distance: 21.3
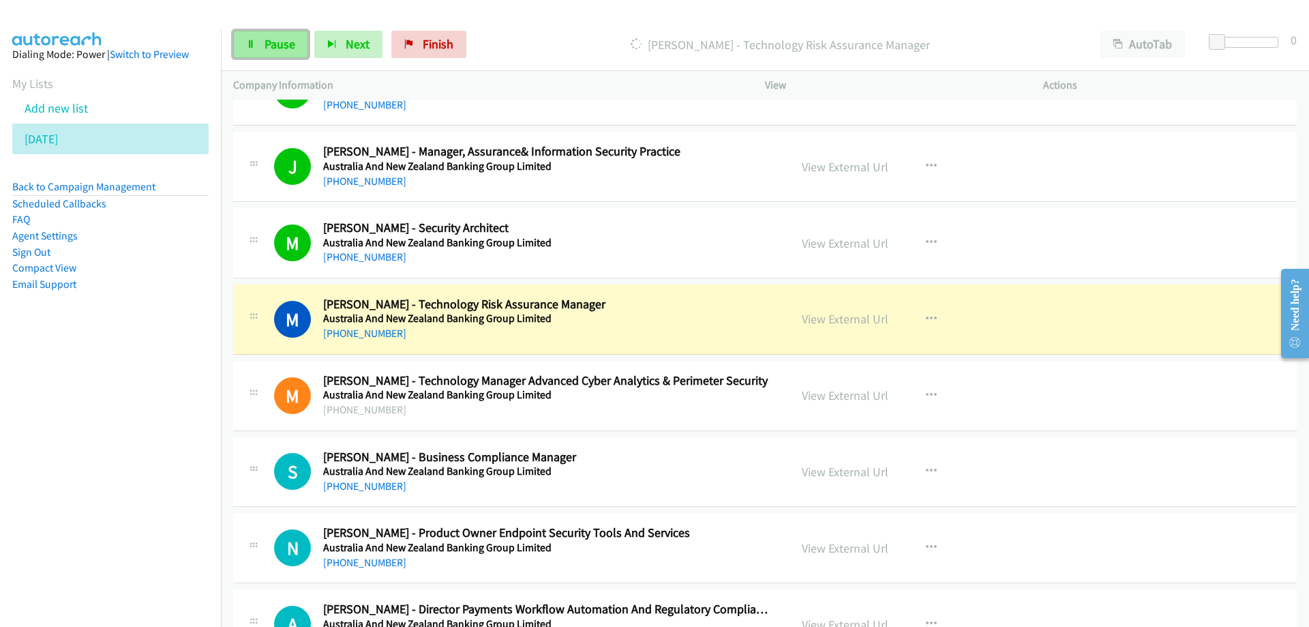
click at [267, 41] on span "Pause" at bounding box center [280, 44] width 31 height 16
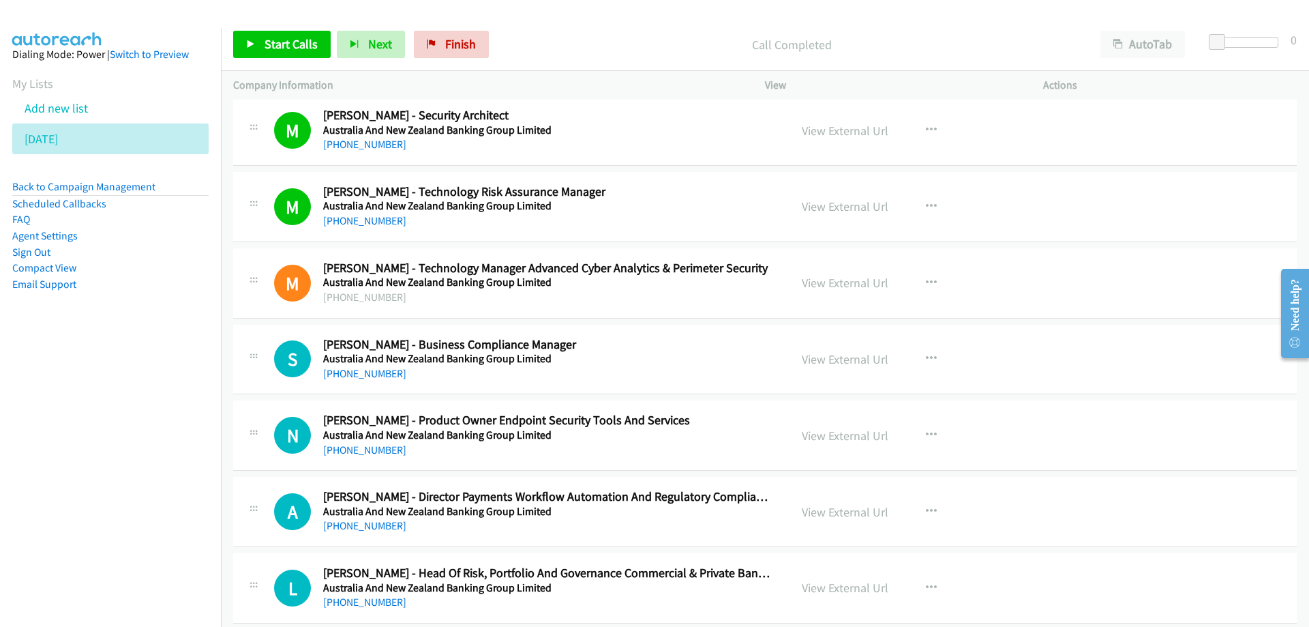
scroll to position [3887, 0]
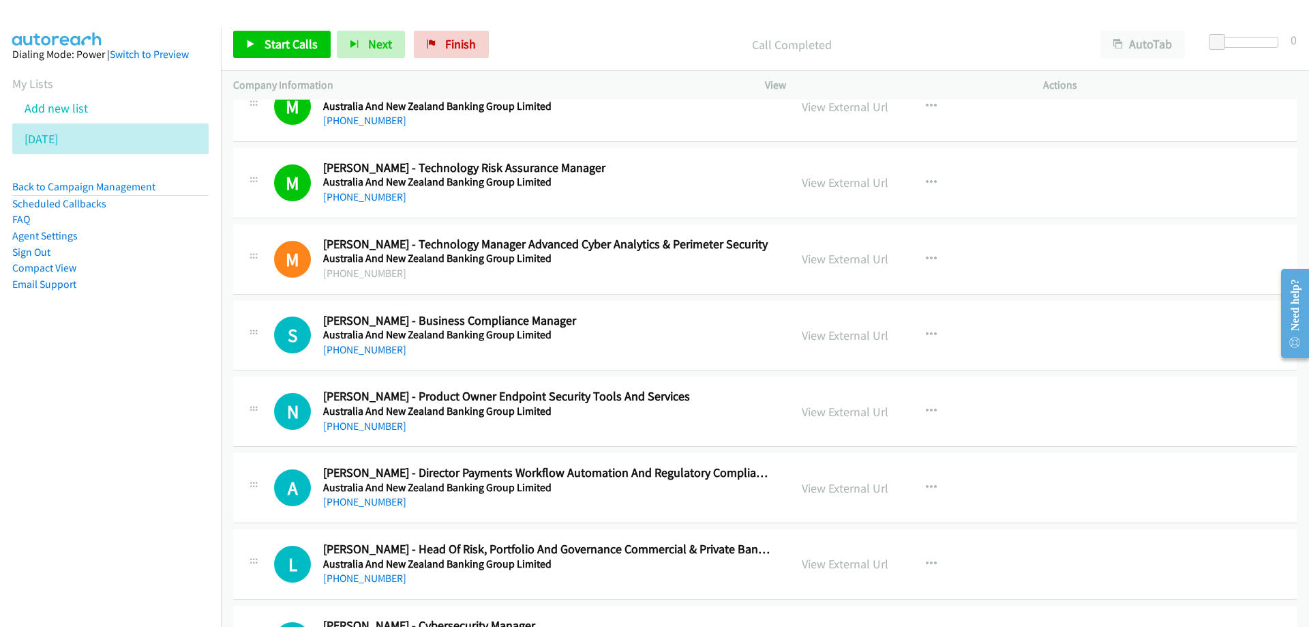
click at [685, 387] on div "N Callback Scheduled Neil D'souza - Product Owner Endpoint Security Tools And S…" at bounding box center [765, 411] width 1064 height 70
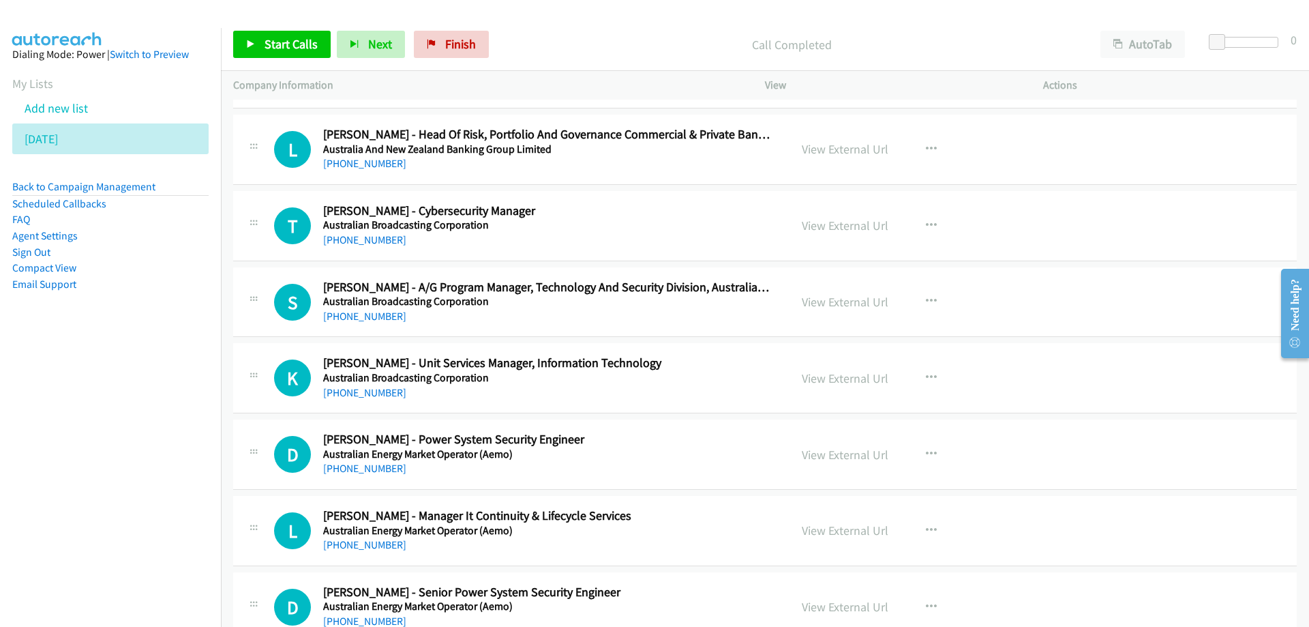
scroll to position [4297, 0]
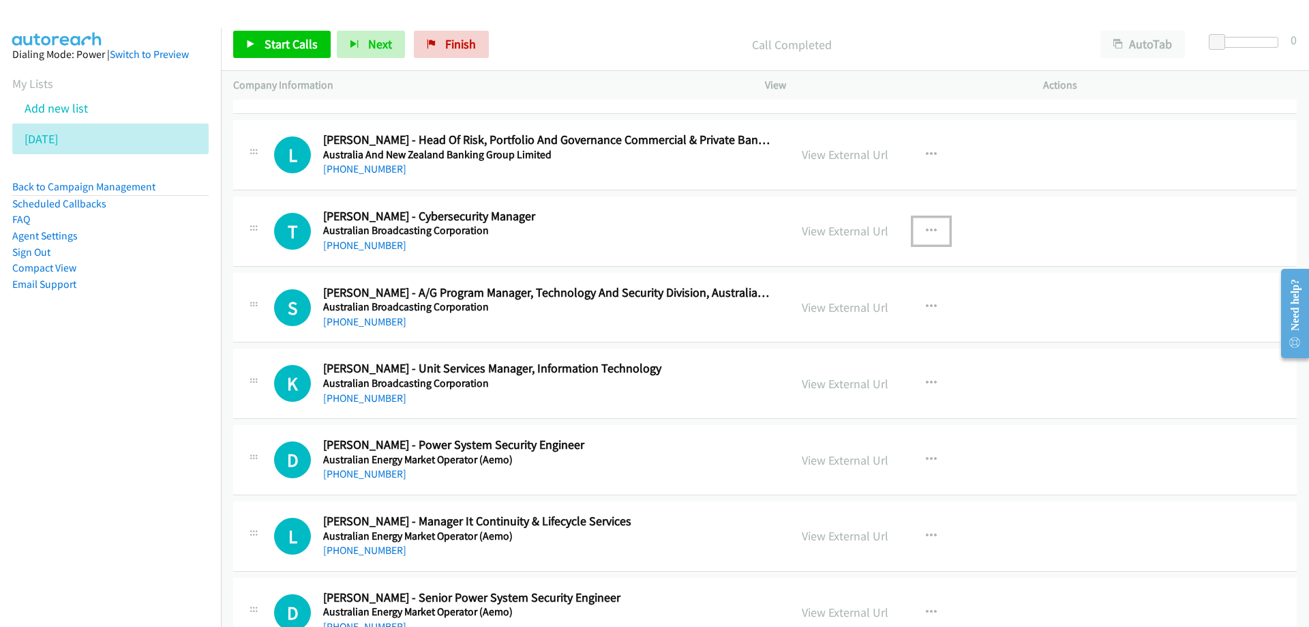
click at [928, 230] on icon "button" at bounding box center [931, 231] width 11 height 11
click at [813, 316] on link "Start Calls Here" at bounding box center [858, 319] width 181 height 27
click at [929, 231] on icon "button" at bounding box center [931, 231] width 11 height 11
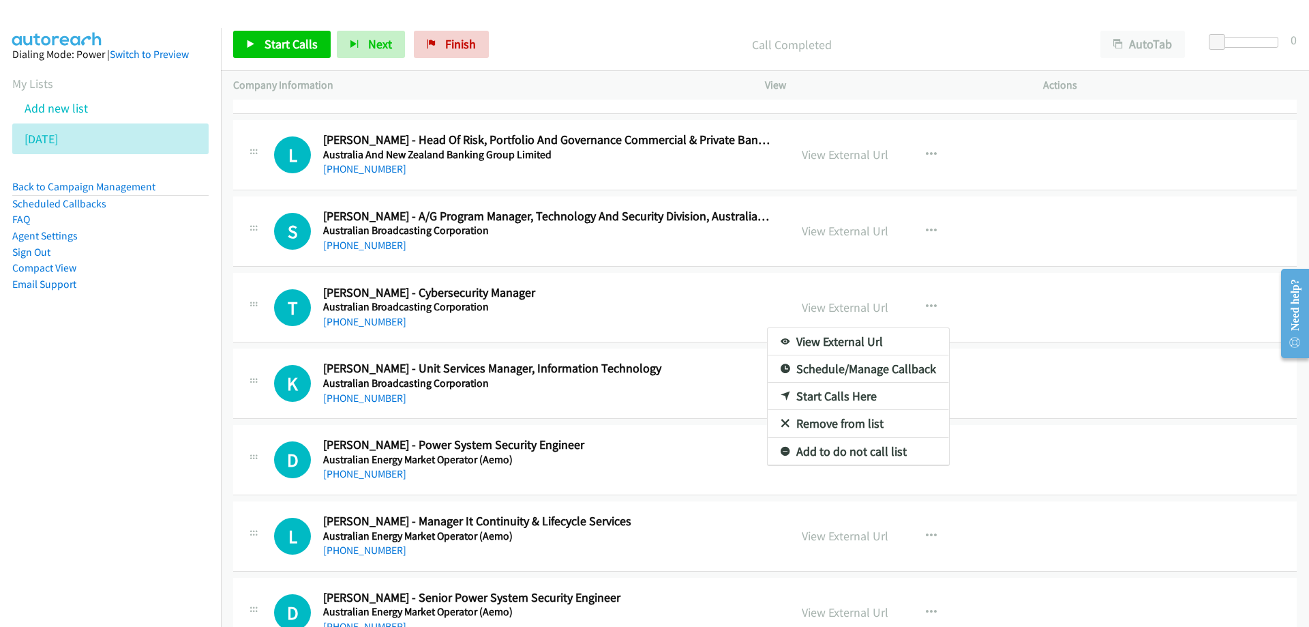
drag, startPoint x: 655, startPoint y: 301, endPoint x: 647, endPoint y: 297, distance: 8.5
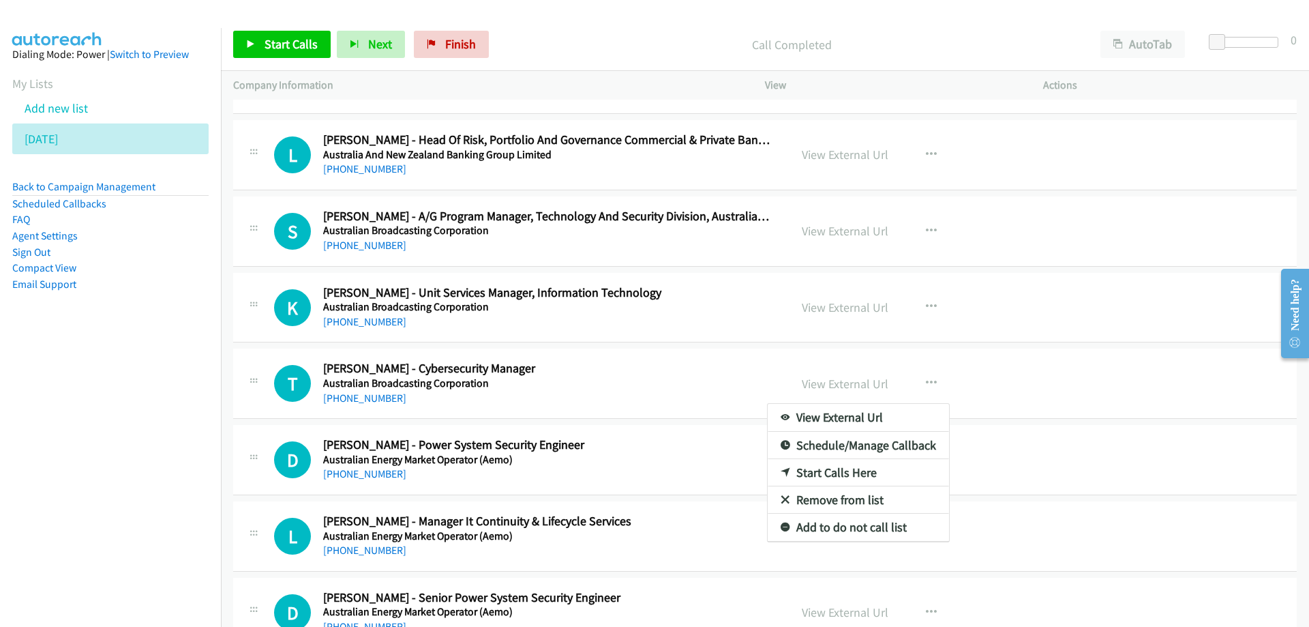
drag, startPoint x: 657, startPoint y: 372, endPoint x: 685, endPoint y: 393, distance: 35.6
click at [785, 470] on link "Start Calls Here" at bounding box center [858, 472] width 181 height 27
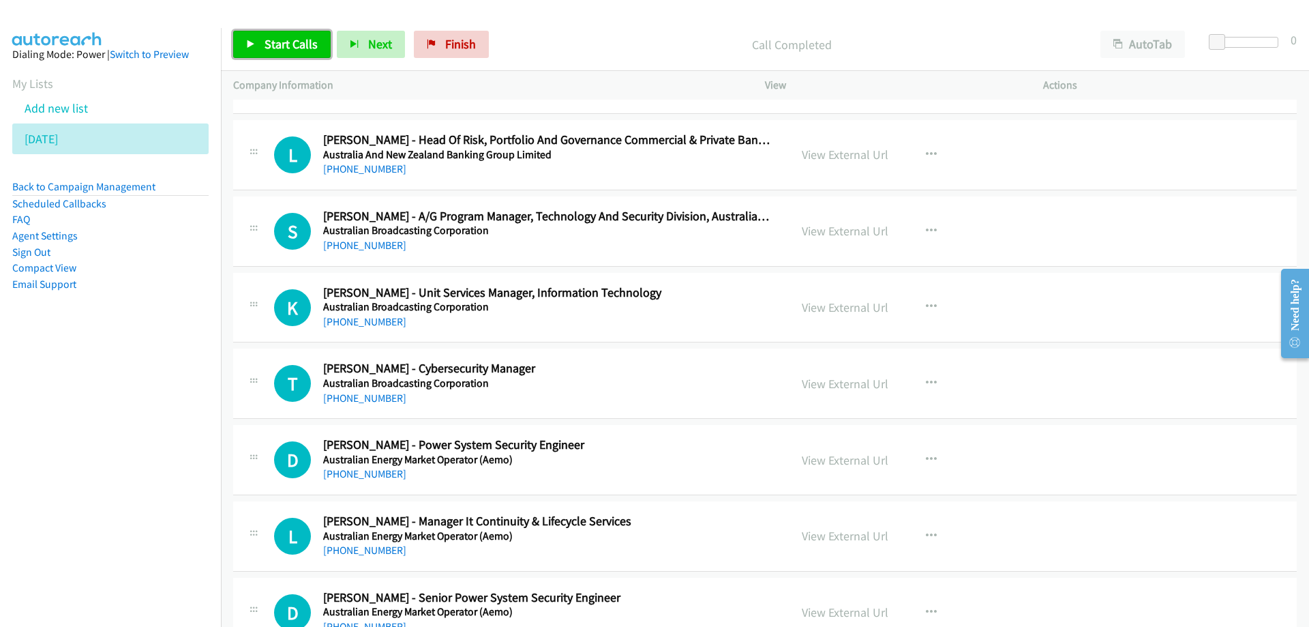
click at [297, 48] on span "Start Calls" at bounding box center [291, 44] width 53 height 16
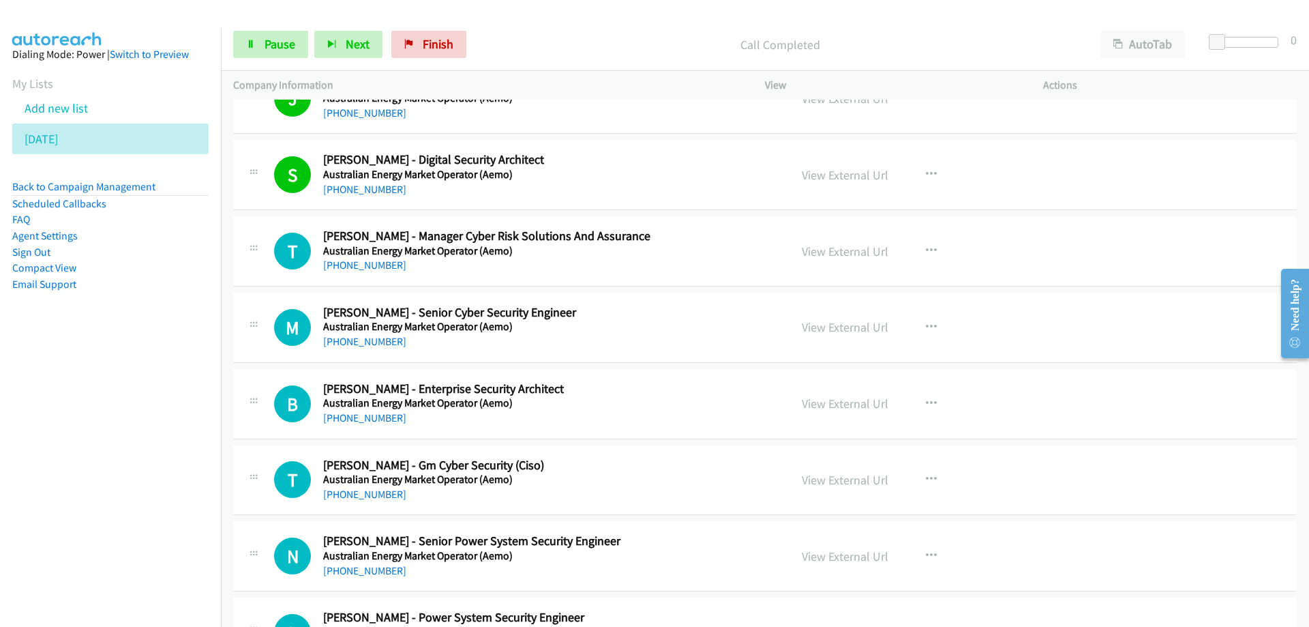
scroll to position [4979, 0]
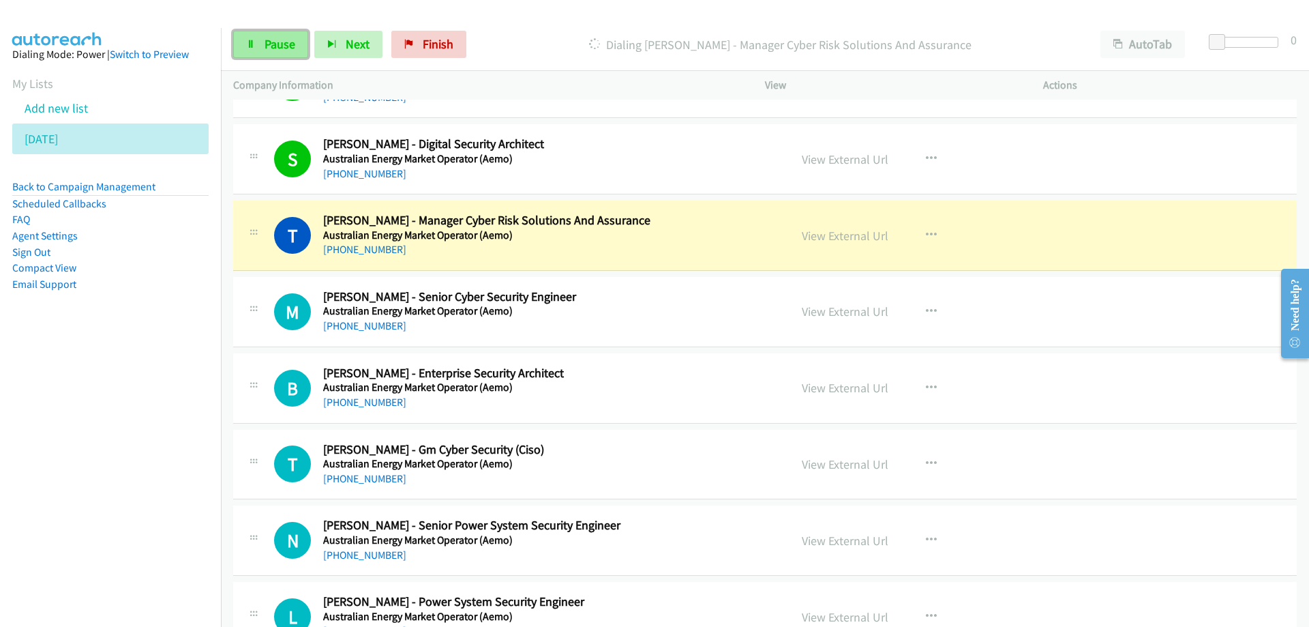
click at [272, 44] on span "Pause" at bounding box center [280, 44] width 31 height 16
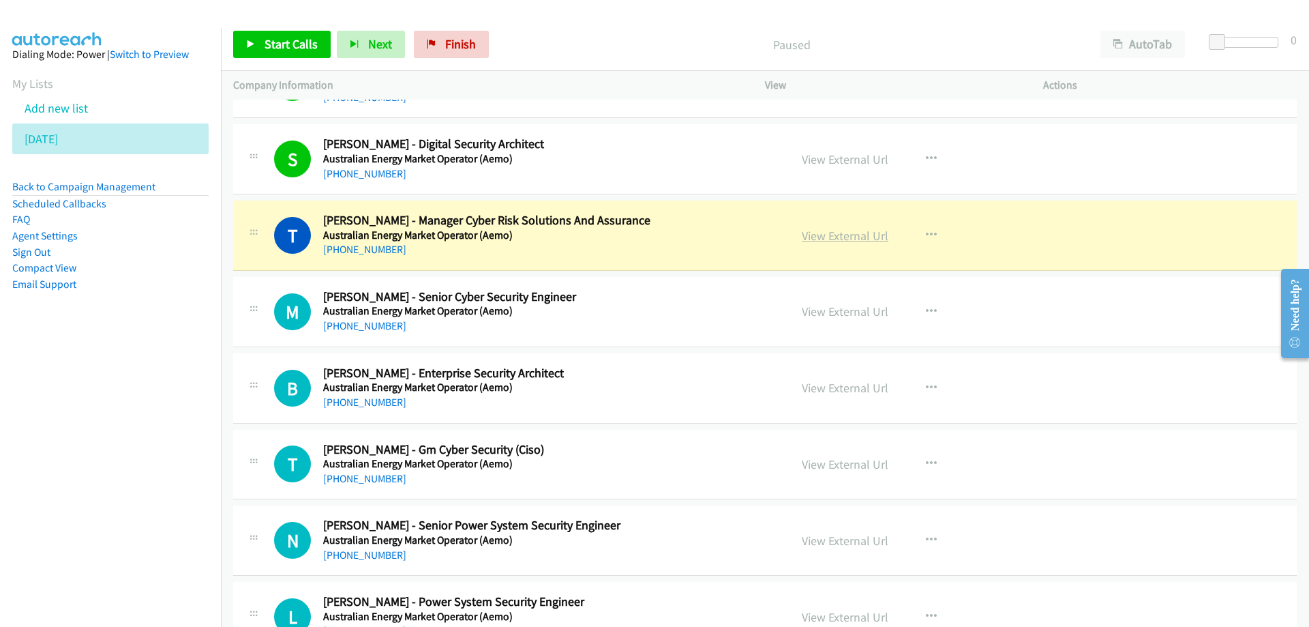
click at [814, 240] on link "View External Url" at bounding box center [845, 236] width 87 height 16
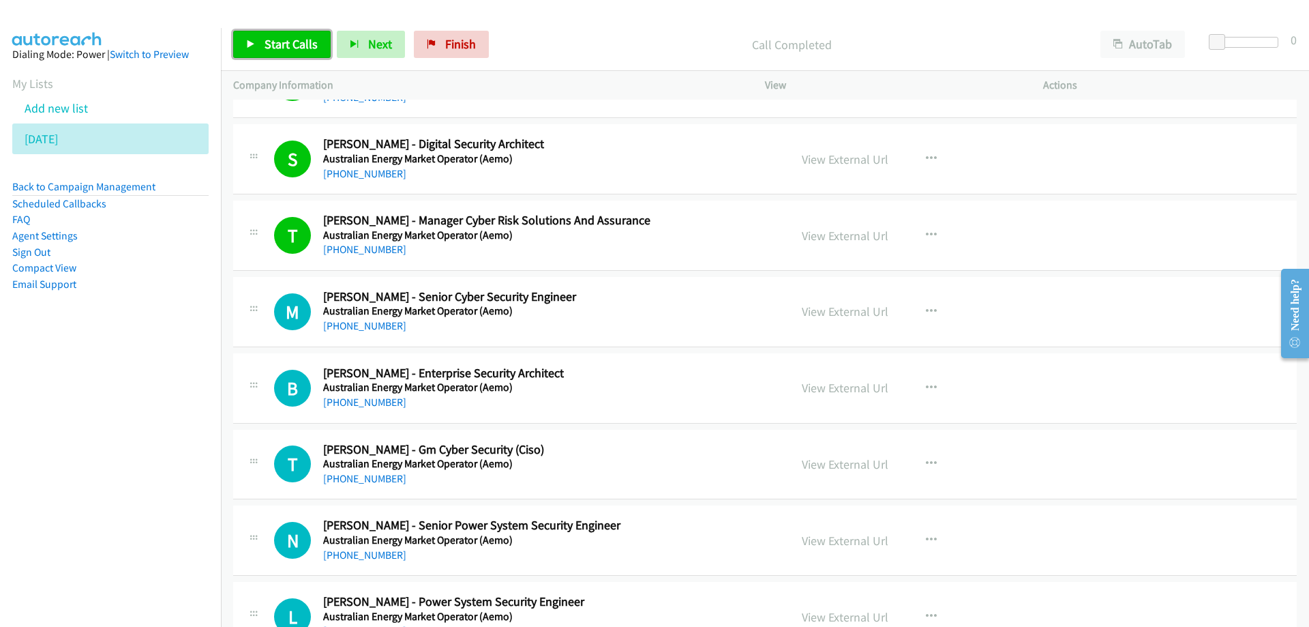
click at [284, 43] on span "Start Calls" at bounding box center [291, 44] width 53 height 16
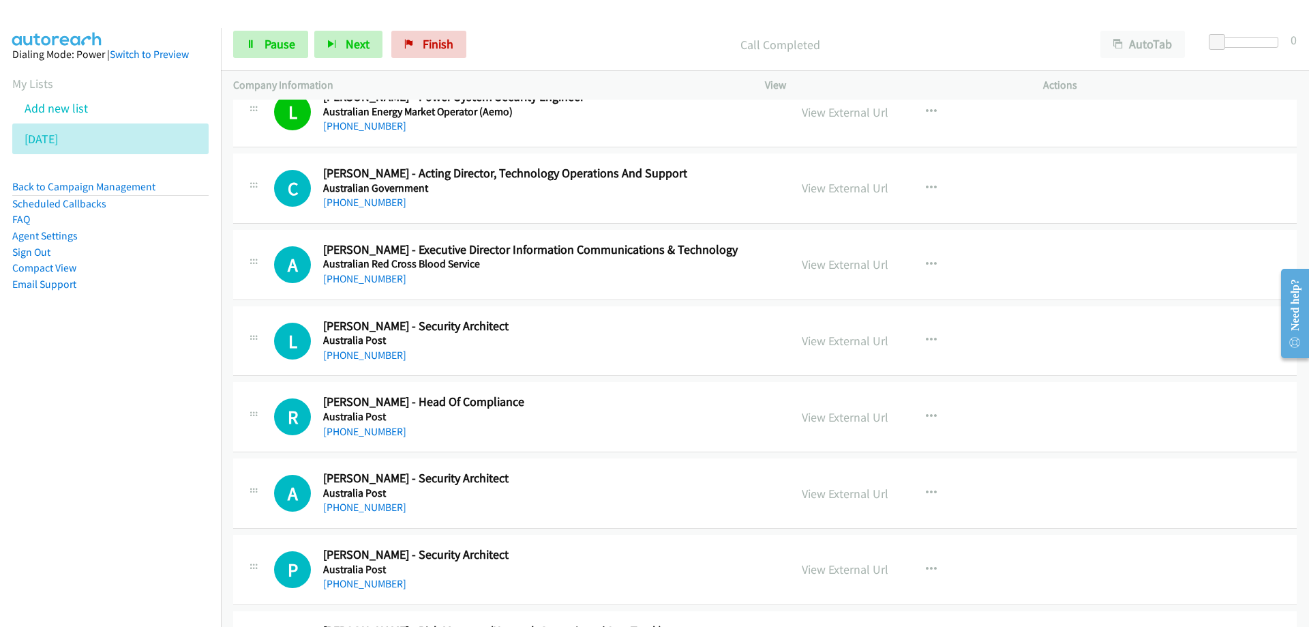
scroll to position [5524, 0]
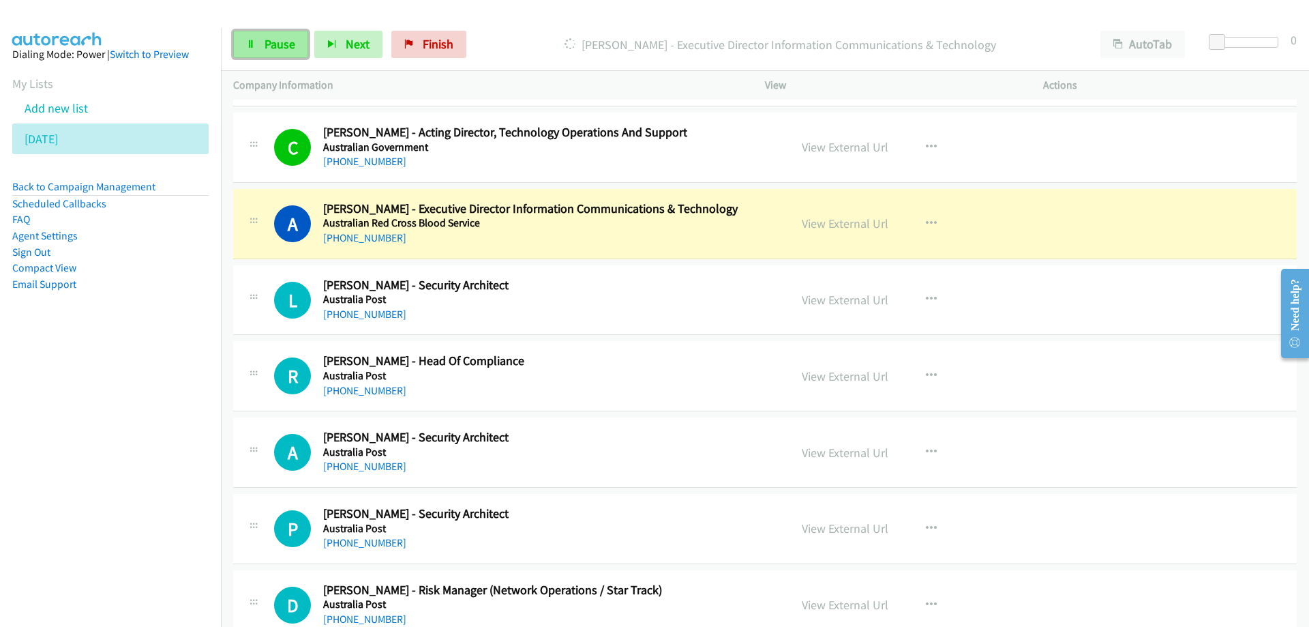
click at [276, 44] on span "Pause" at bounding box center [280, 44] width 31 height 16
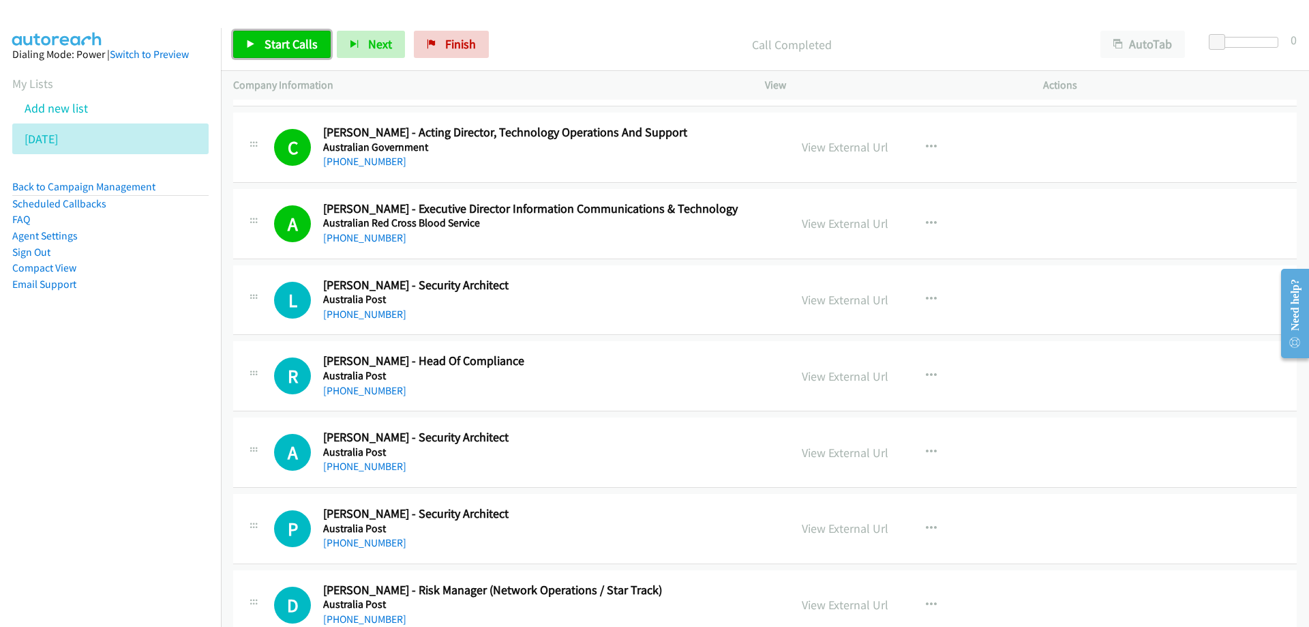
click at [289, 38] on span "Start Calls" at bounding box center [291, 44] width 53 height 16
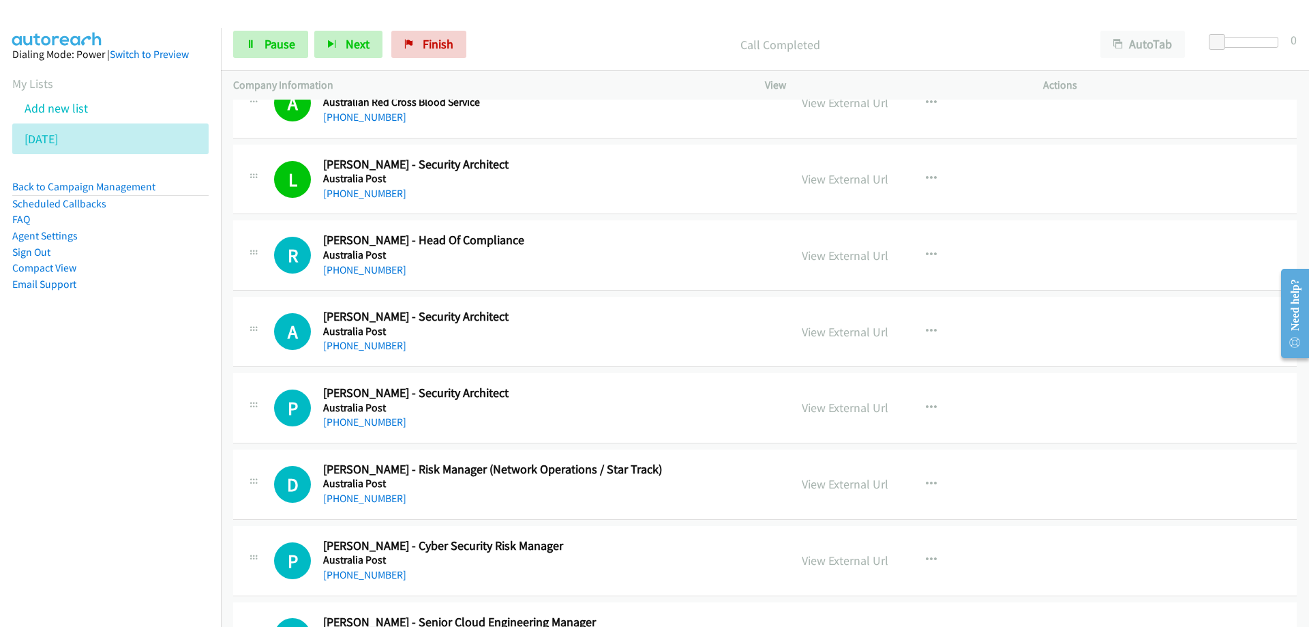
scroll to position [5661, 0]
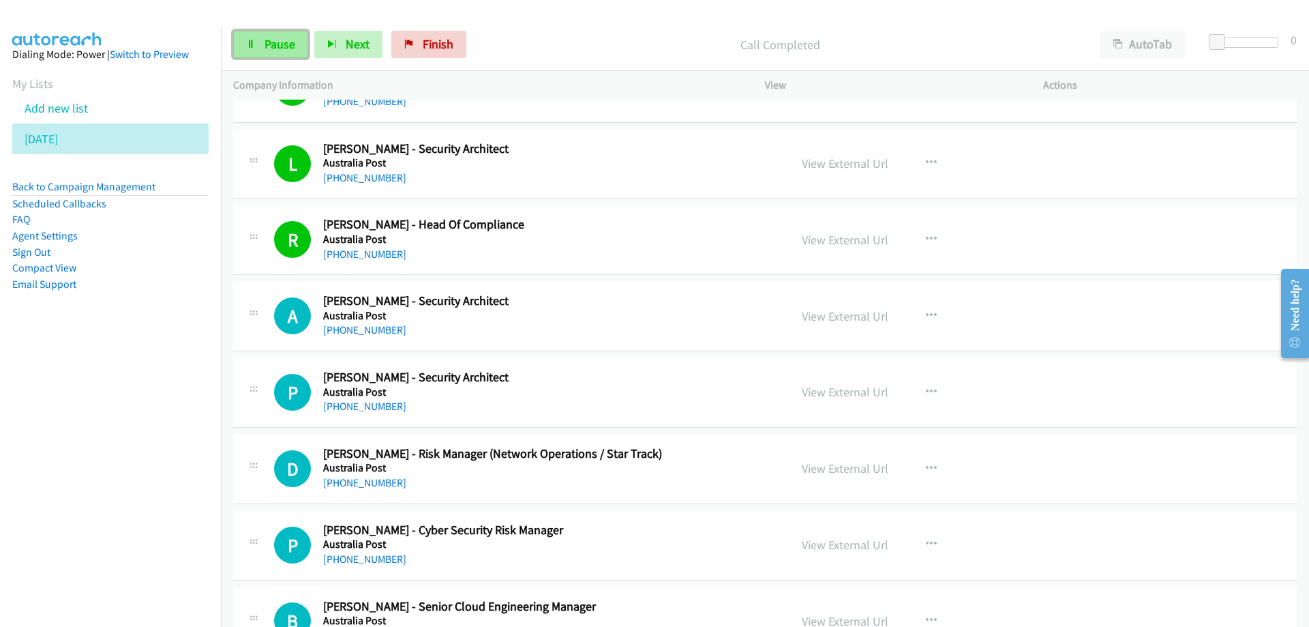
drag, startPoint x: 267, startPoint y: 37, endPoint x: 278, endPoint y: 38, distance: 10.3
click at [267, 38] on span "Pause" at bounding box center [280, 44] width 31 height 16
drag, startPoint x: 628, startPoint y: 231, endPoint x: 774, endPoint y: 248, distance: 146.9
click at [835, 239] on link "View External Url" at bounding box center [845, 240] width 87 height 16
click at [288, 44] on span "Start Calls" at bounding box center [291, 44] width 53 height 16
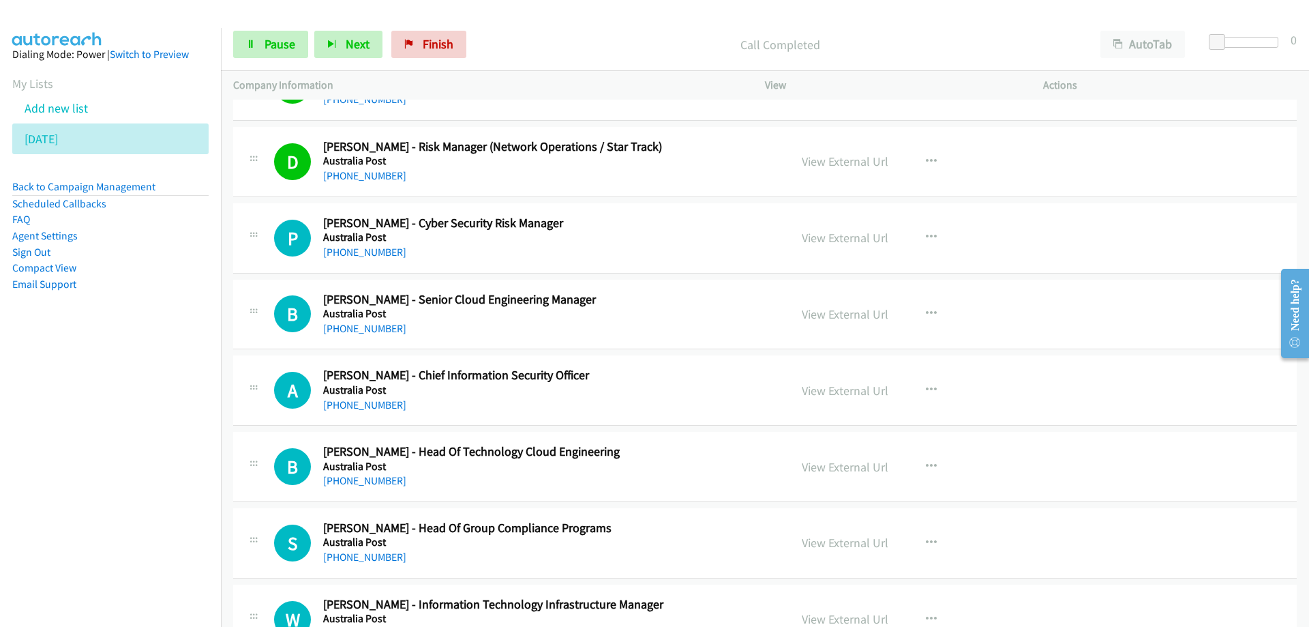
scroll to position [6002, 0]
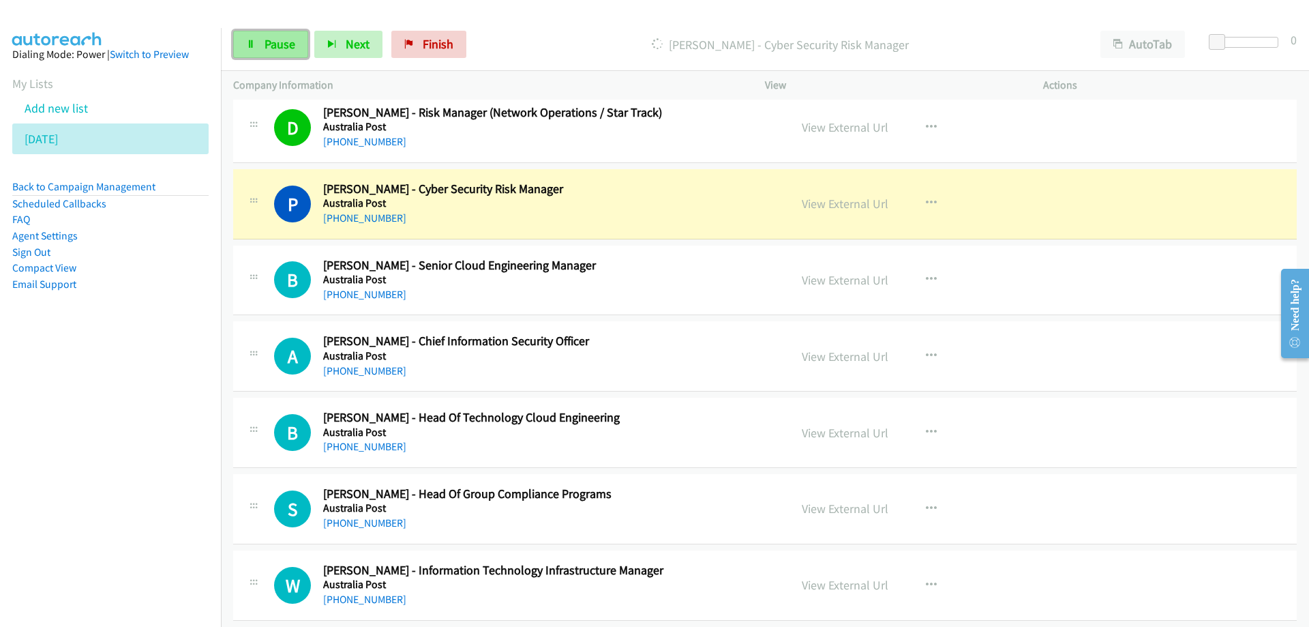
click at [277, 40] on span "Pause" at bounding box center [280, 44] width 31 height 16
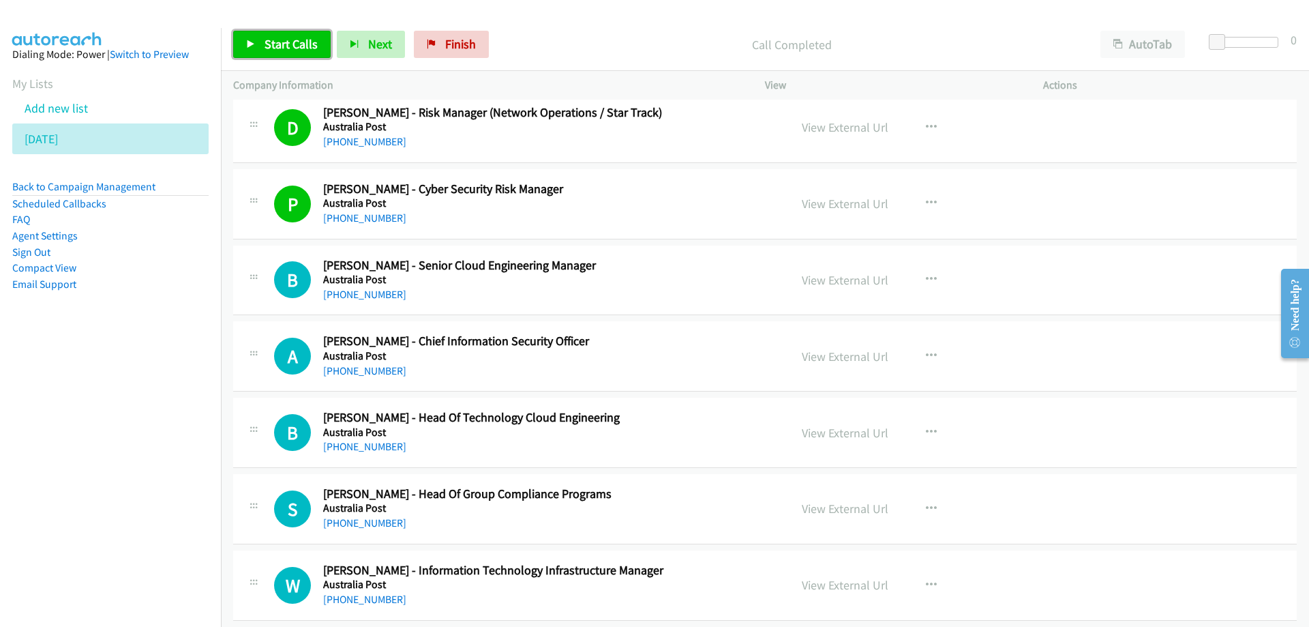
click at [271, 39] on span "Start Calls" at bounding box center [291, 44] width 53 height 16
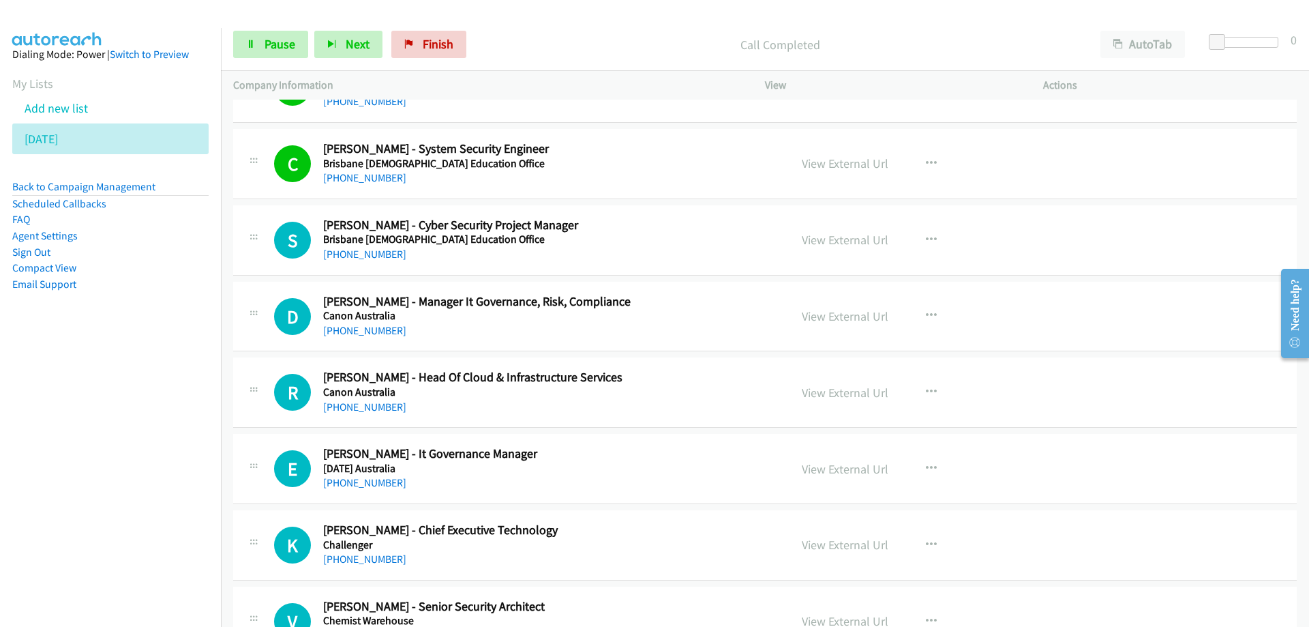
scroll to position [6752, 0]
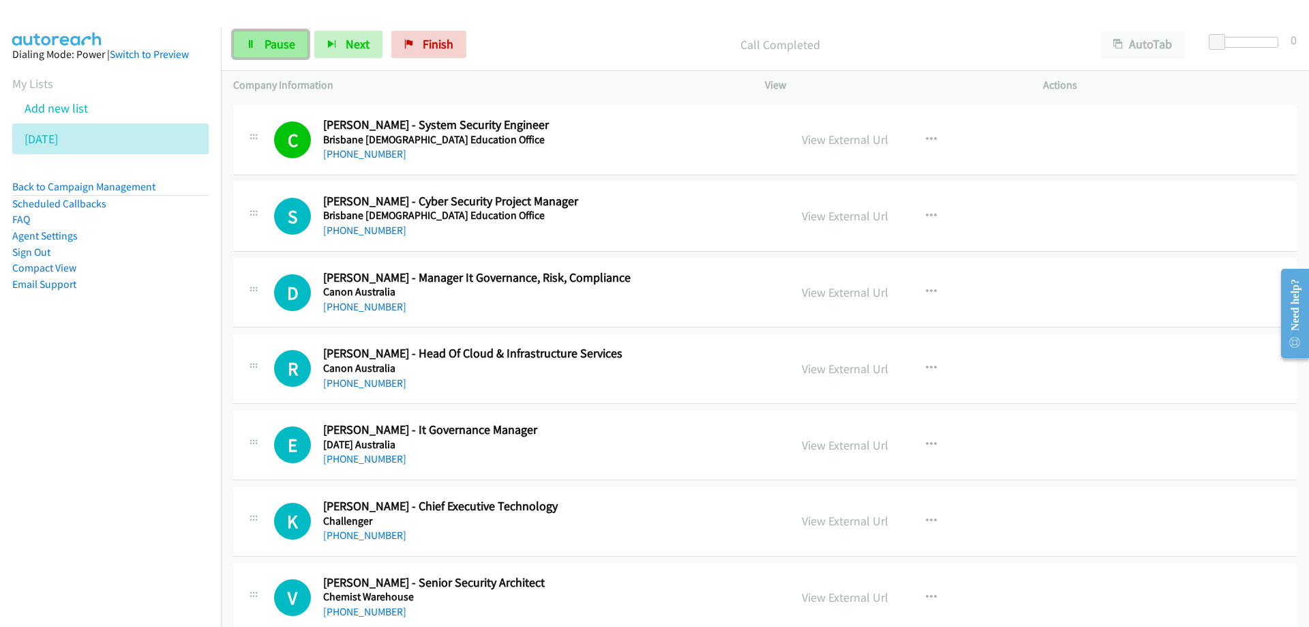
drag, startPoint x: 276, startPoint y: 50, endPoint x: 279, endPoint y: 40, distance: 10.6
click at [276, 50] on span "Pause" at bounding box center [280, 44] width 31 height 16
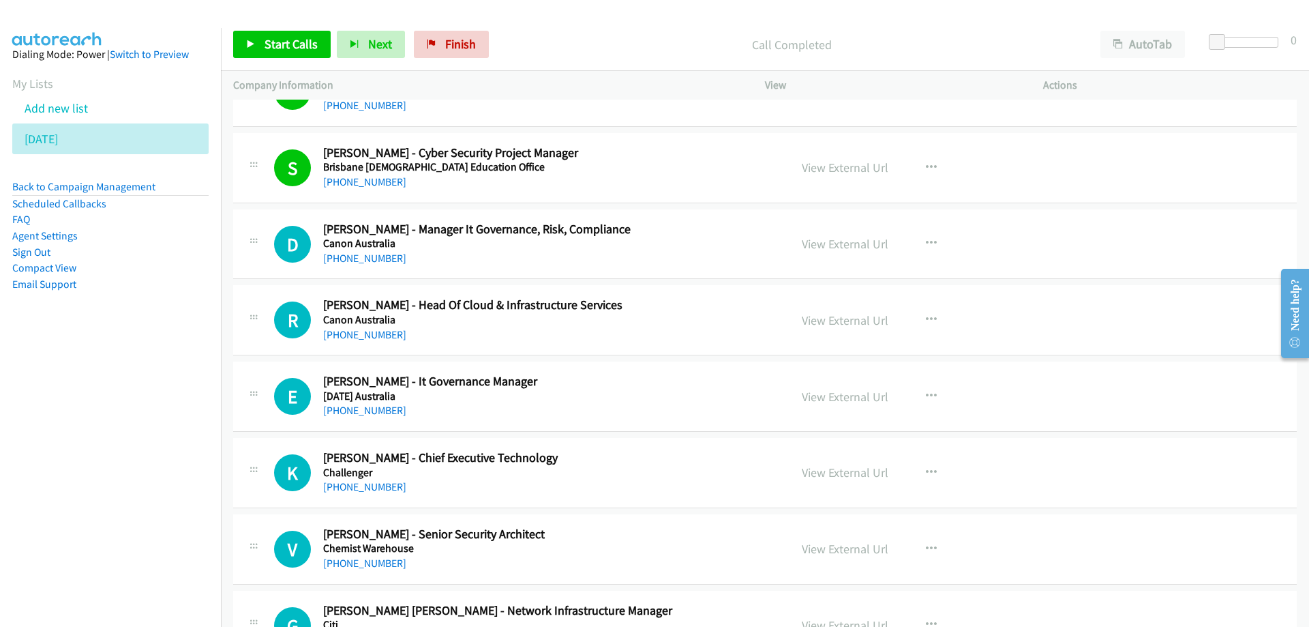
scroll to position [6820, 0]
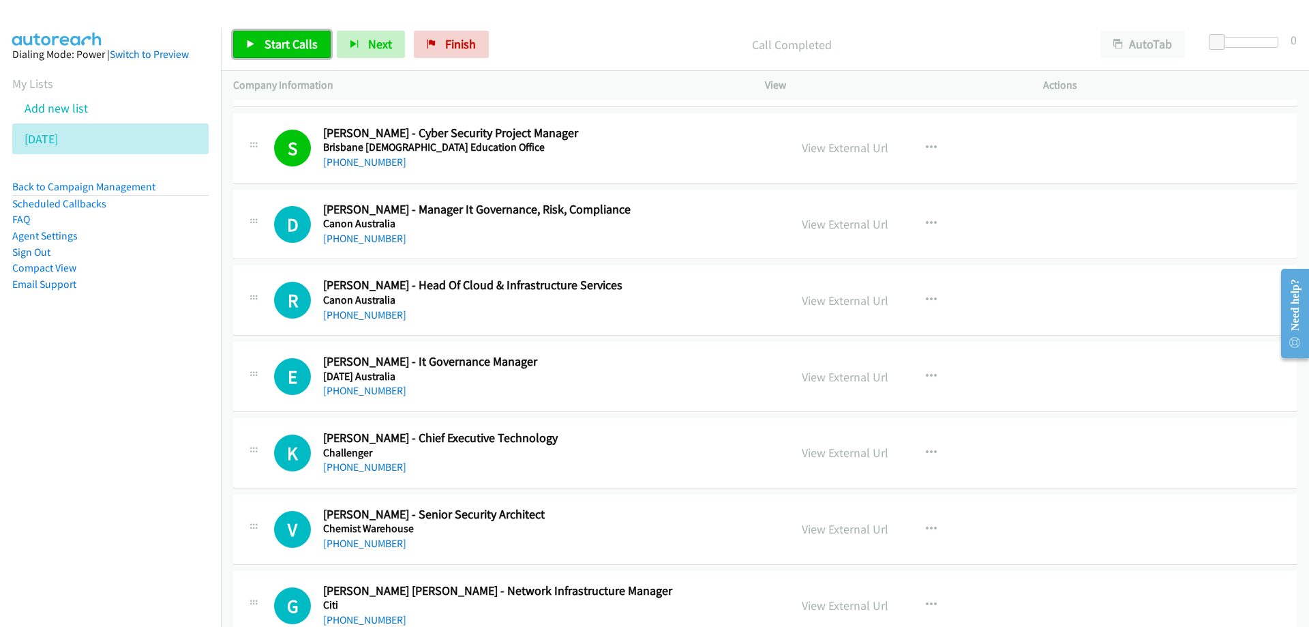
click at [285, 48] on span "Start Calls" at bounding box center [291, 44] width 53 height 16
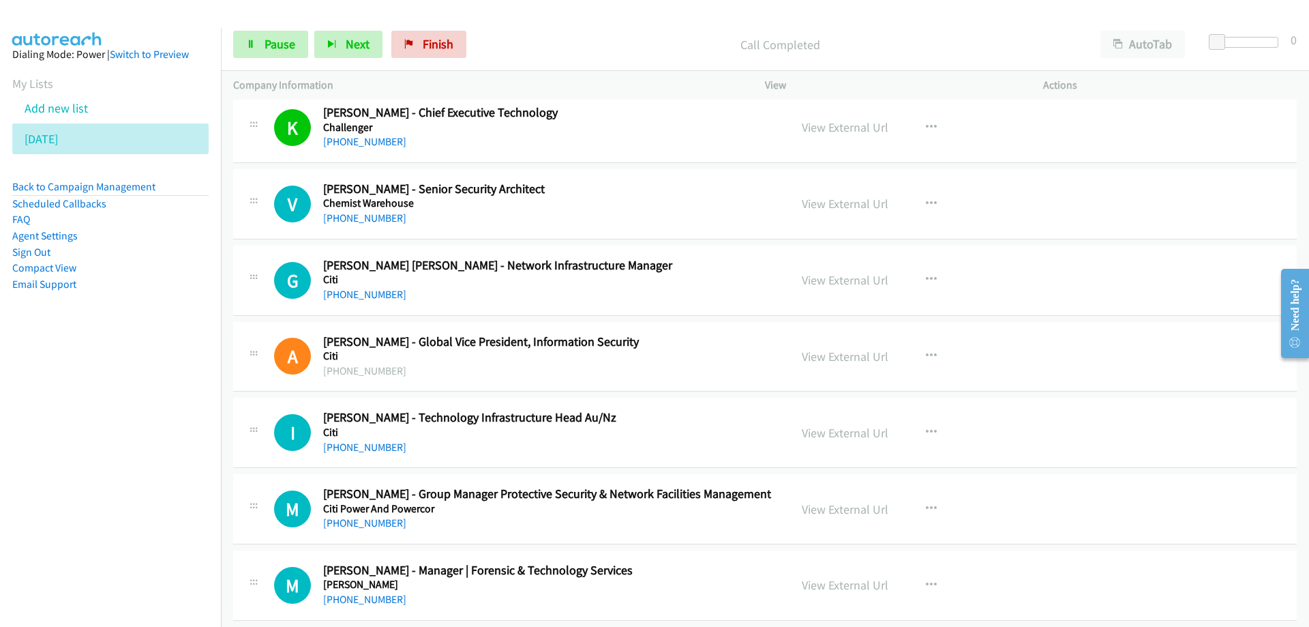
scroll to position [7161, 0]
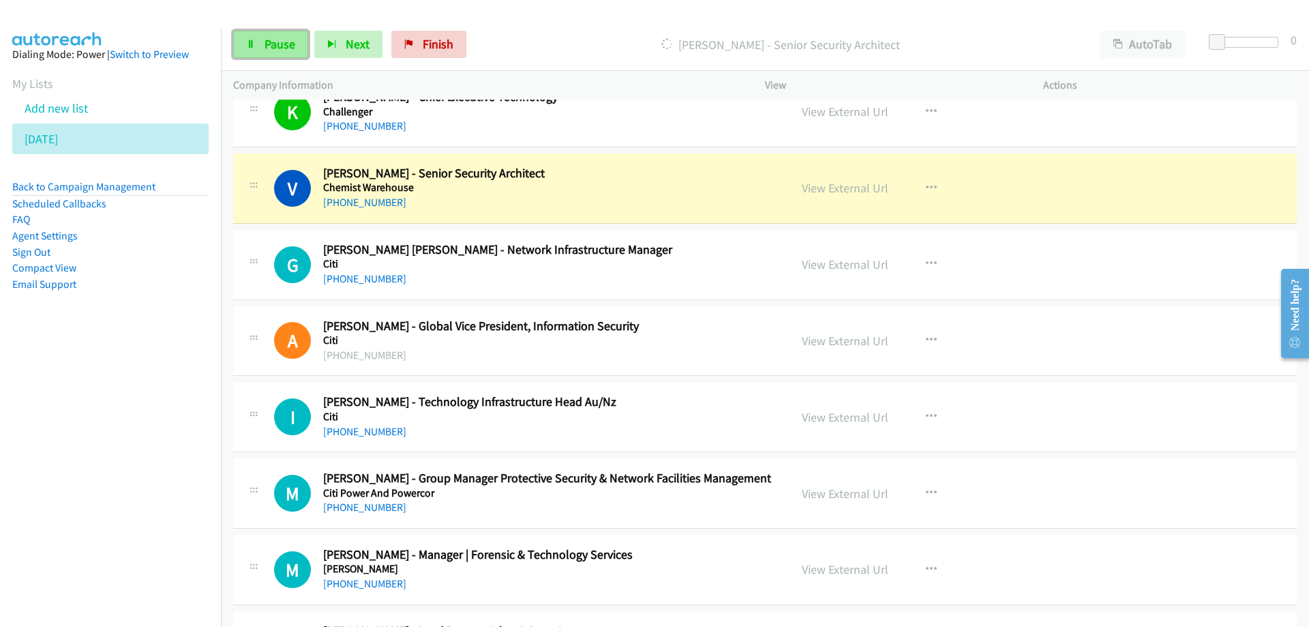
click at [284, 49] on span "Pause" at bounding box center [280, 44] width 31 height 16
click at [850, 194] on link "View External Url" at bounding box center [845, 188] width 87 height 16
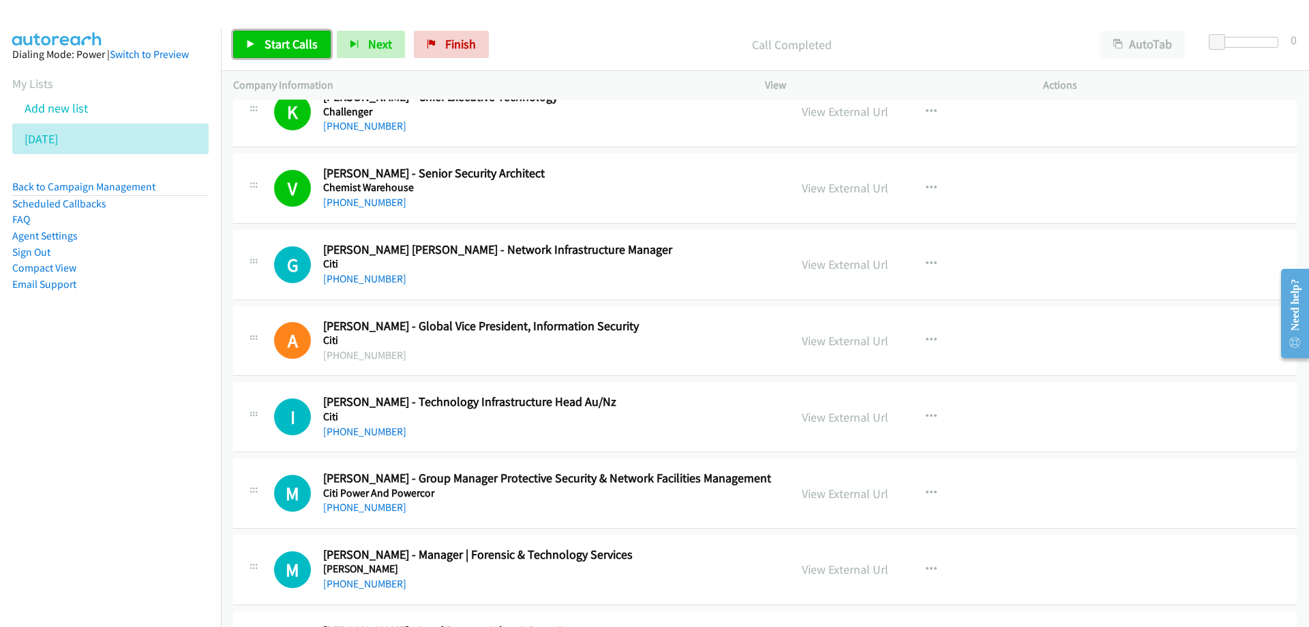
click at [285, 38] on span "Start Calls" at bounding box center [291, 44] width 53 height 16
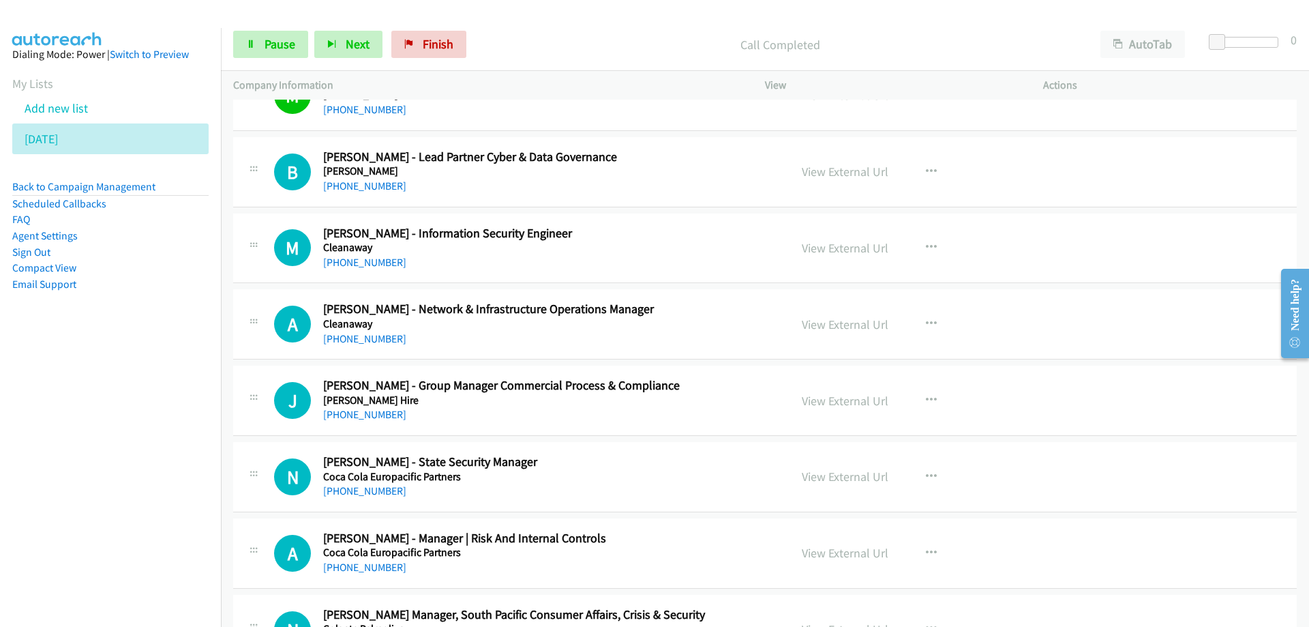
scroll to position [7638, 0]
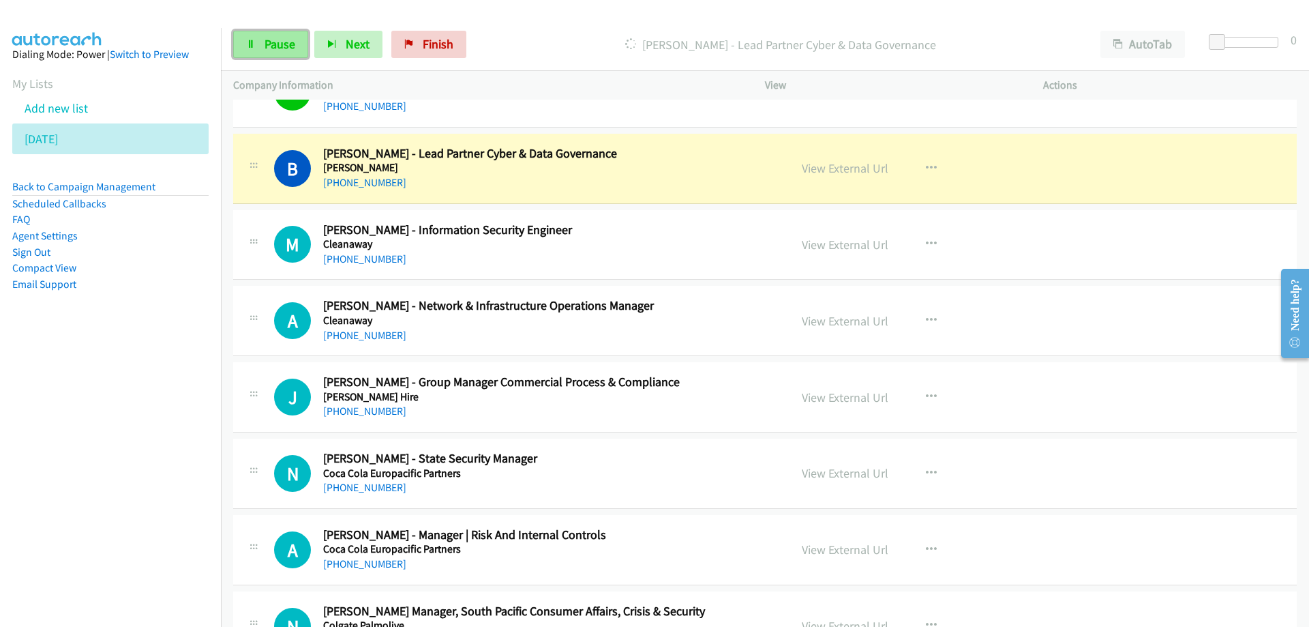
drag, startPoint x: 293, startPoint y: 55, endPoint x: 329, endPoint y: 98, distance: 55.7
click at [293, 55] on link "Pause" at bounding box center [270, 44] width 75 height 27
click at [585, 175] on div "+61 408 258 573" at bounding box center [547, 183] width 449 height 16
click at [838, 172] on link "View External Url" at bounding box center [845, 168] width 87 height 16
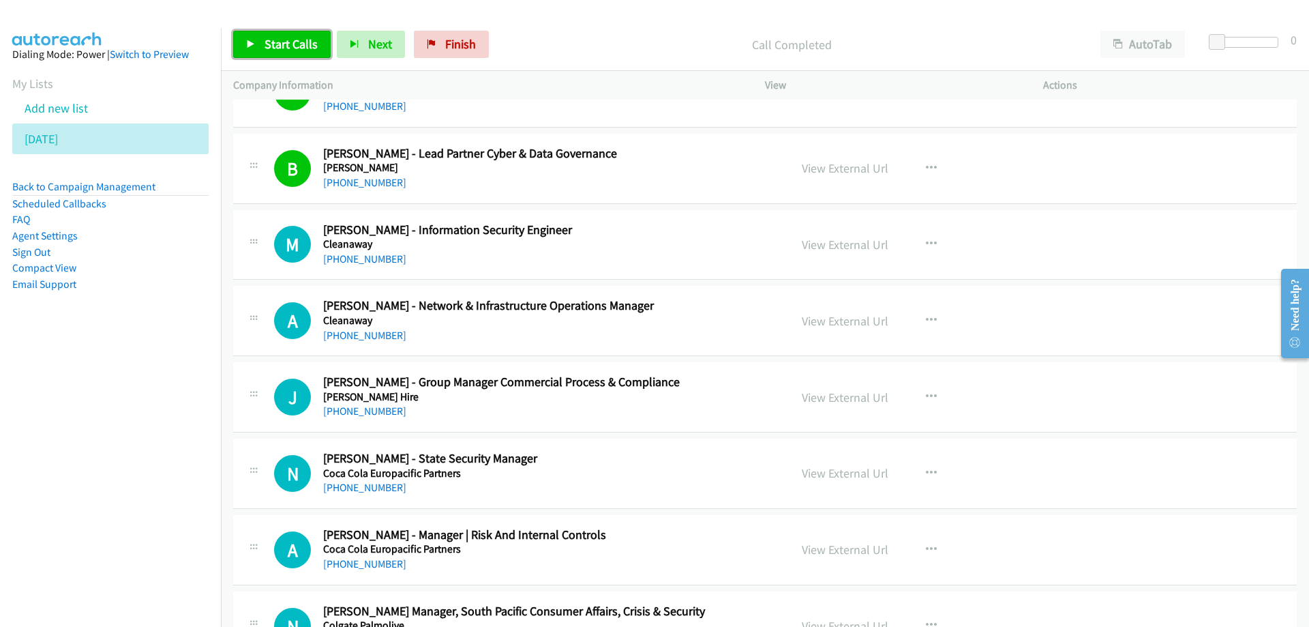
click at [306, 43] on span "Start Calls" at bounding box center [291, 44] width 53 height 16
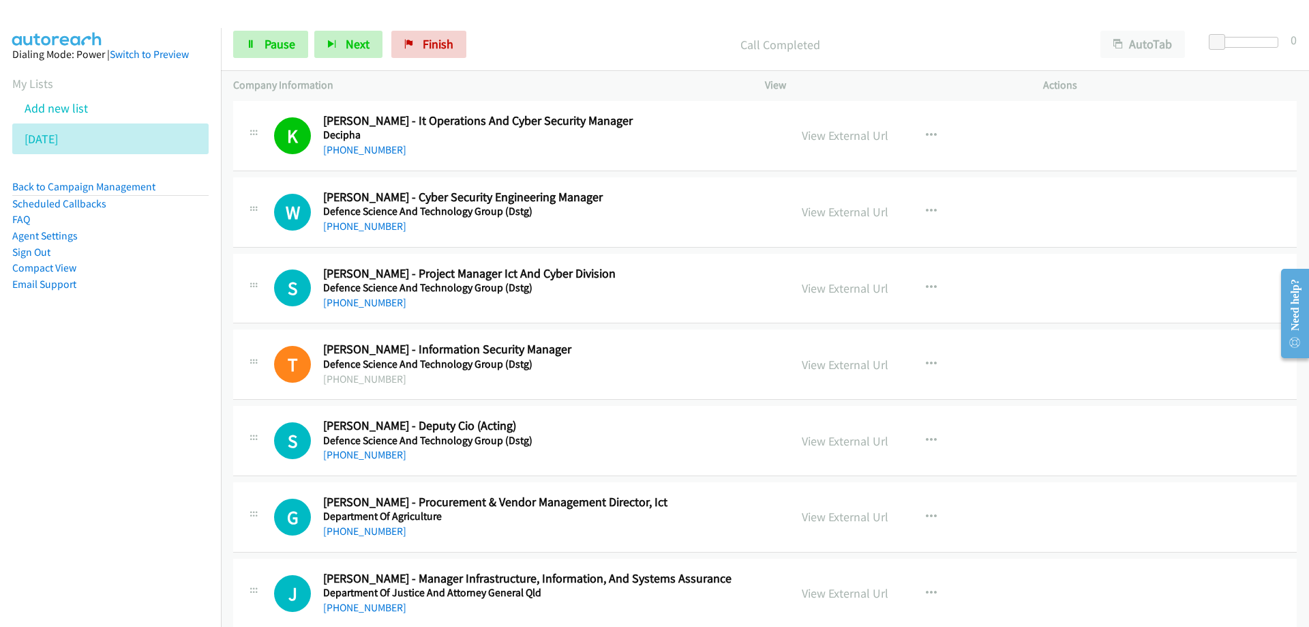
scroll to position [8457, 0]
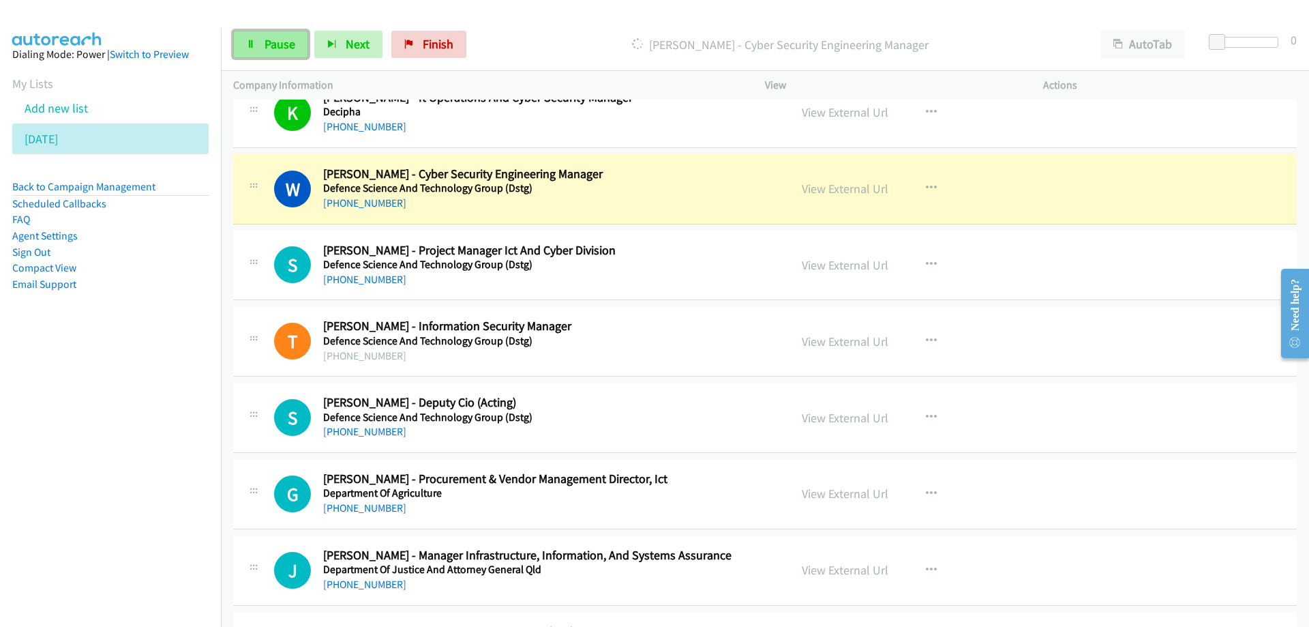
drag, startPoint x: 262, startPoint y: 46, endPoint x: 254, endPoint y: 49, distance: 8.6
click at [262, 46] on link "Pause" at bounding box center [270, 44] width 75 height 27
click at [820, 194] on link "View External Url" at bounding box center [845, 189] width 87 height 16
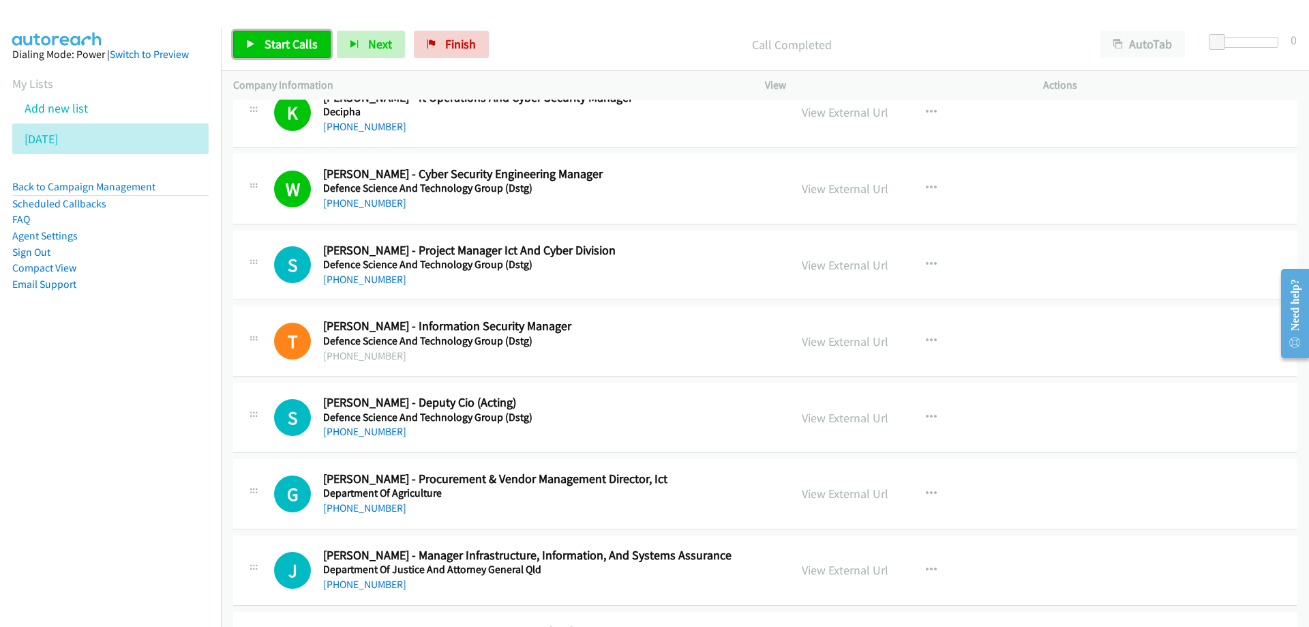
click at [291, 43] on span "Start Calls" at bounding box center [291, 44] width 53 height 16
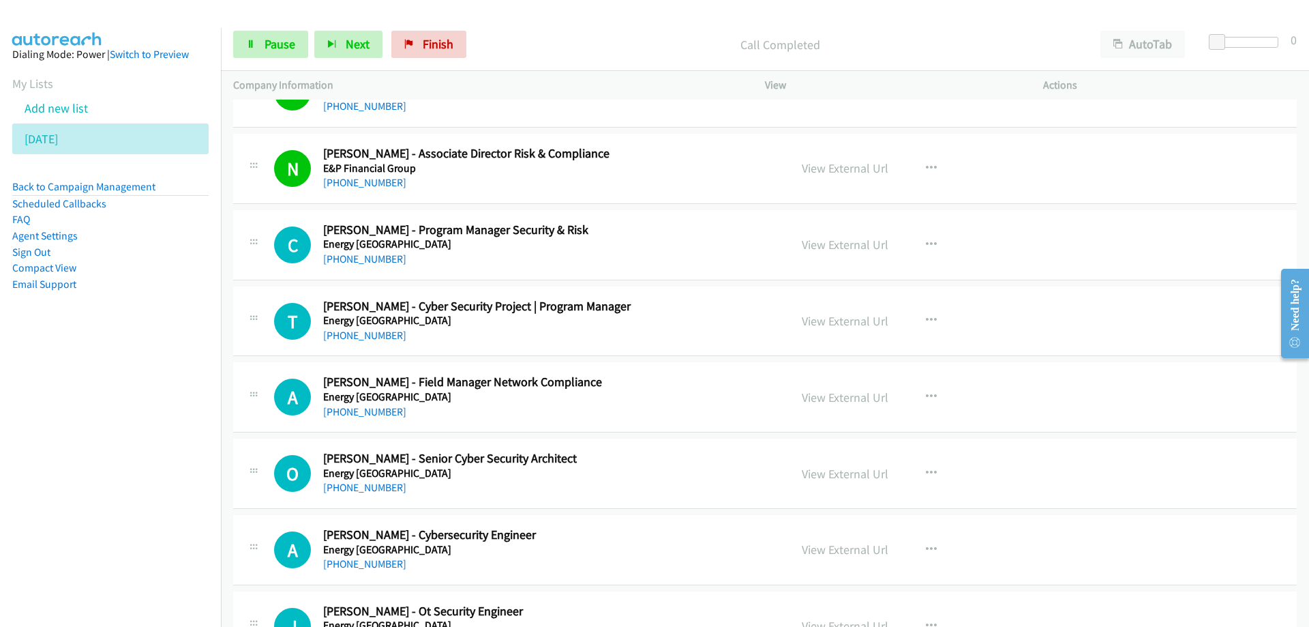
scroll to position [9207, 0]
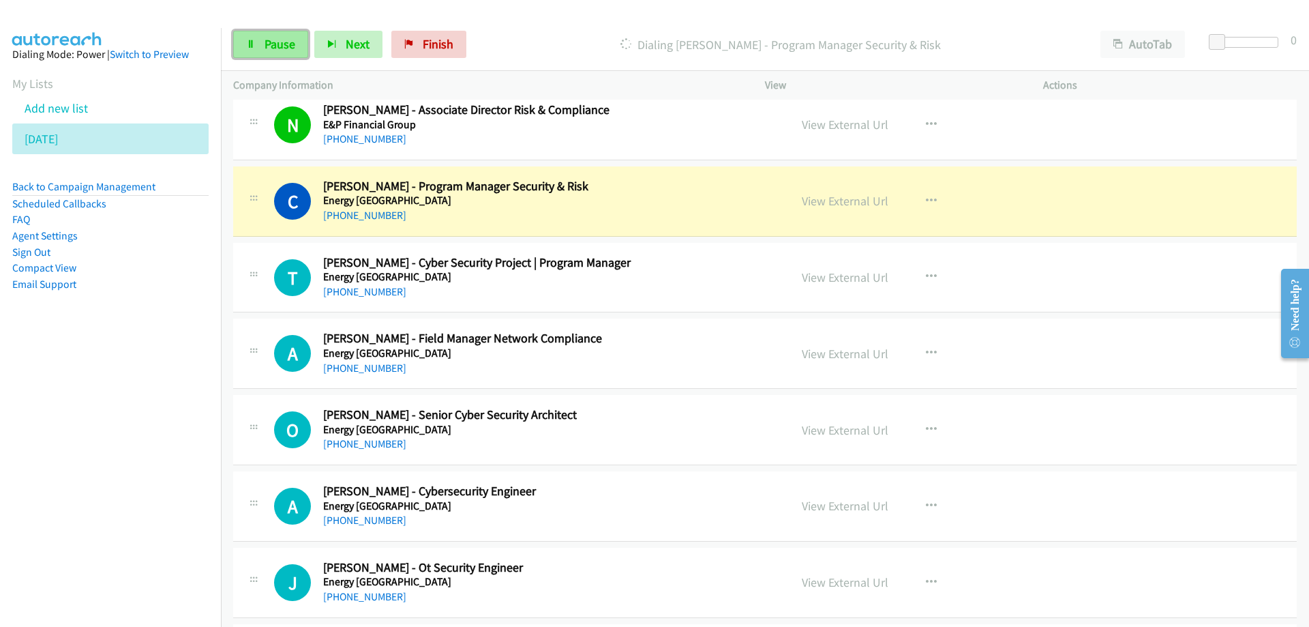
click at [292, 47] on span "Pause" at bounding box center [280, 44] width 31 height 16
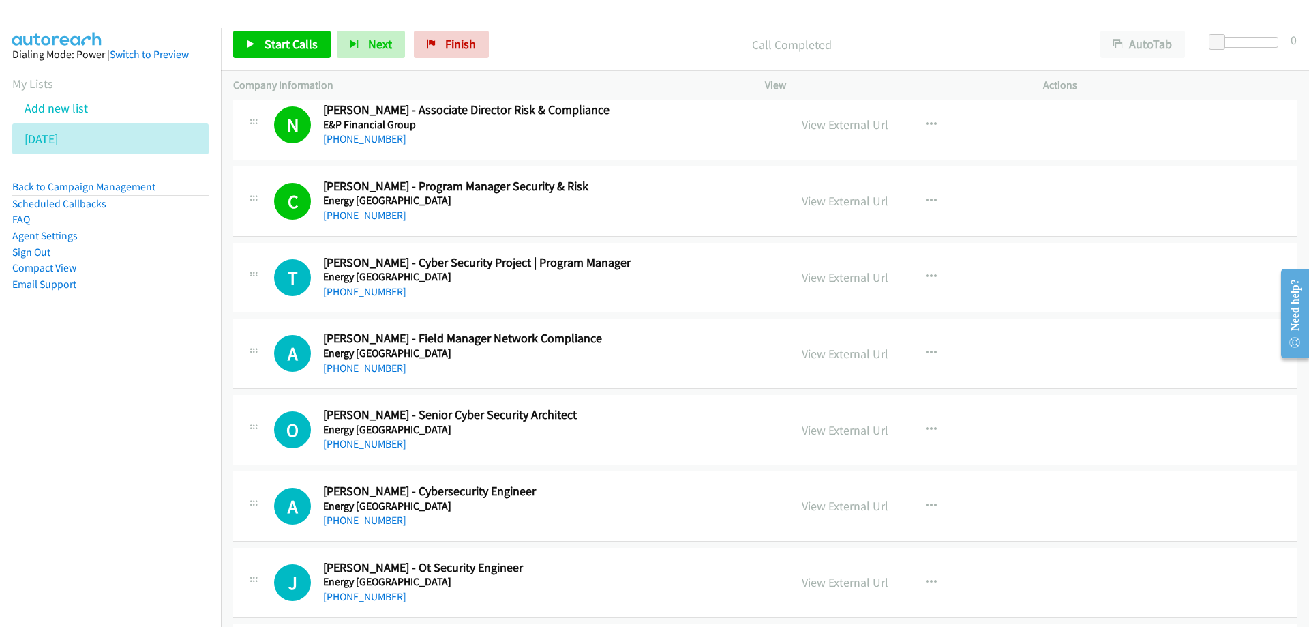
drag, startPoint x: 632, startPoint y: 361, endPoint x: 607, endPoint y: 350, distance: 26.9
click at [632, 361] on div "+61 447 744 380" at bounding box center [547, 368] width 449 height 16
drag, startPoint x: 293, startPoint y: 50, endPoint x: 299, endPoint y: 40, distance: 11.6
click at [293, 49] on span "Start Calls" at bounding box center [291, 44] width 53 height 16
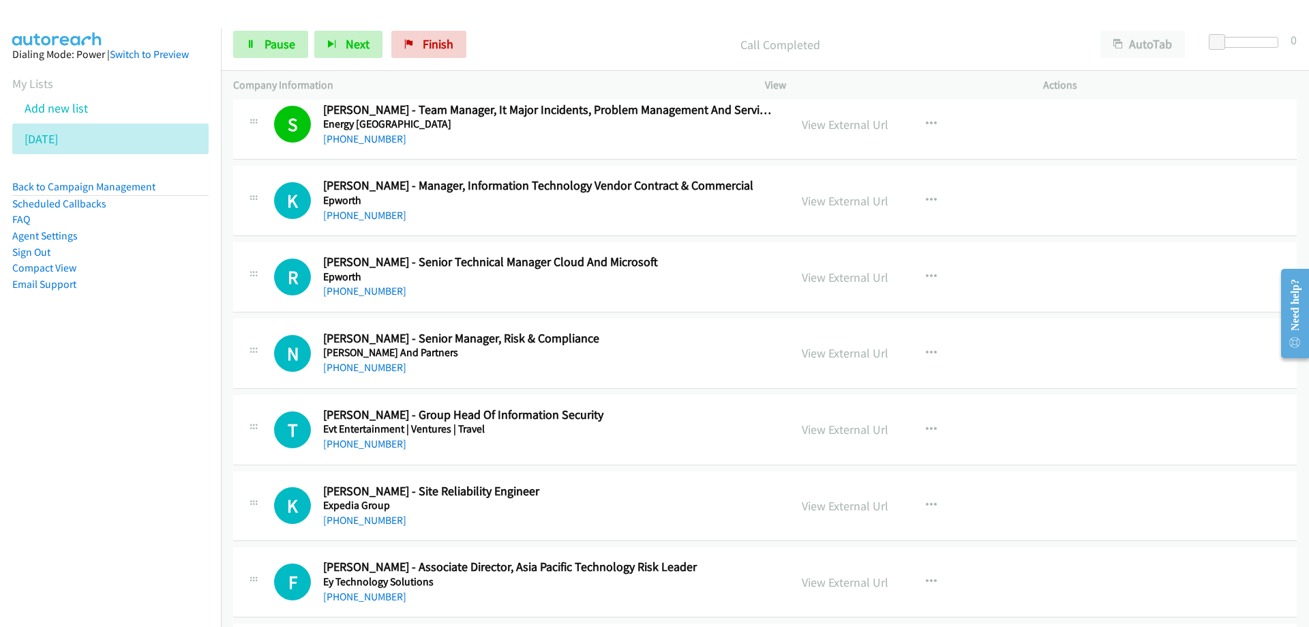
scroll to position [9821, 0]
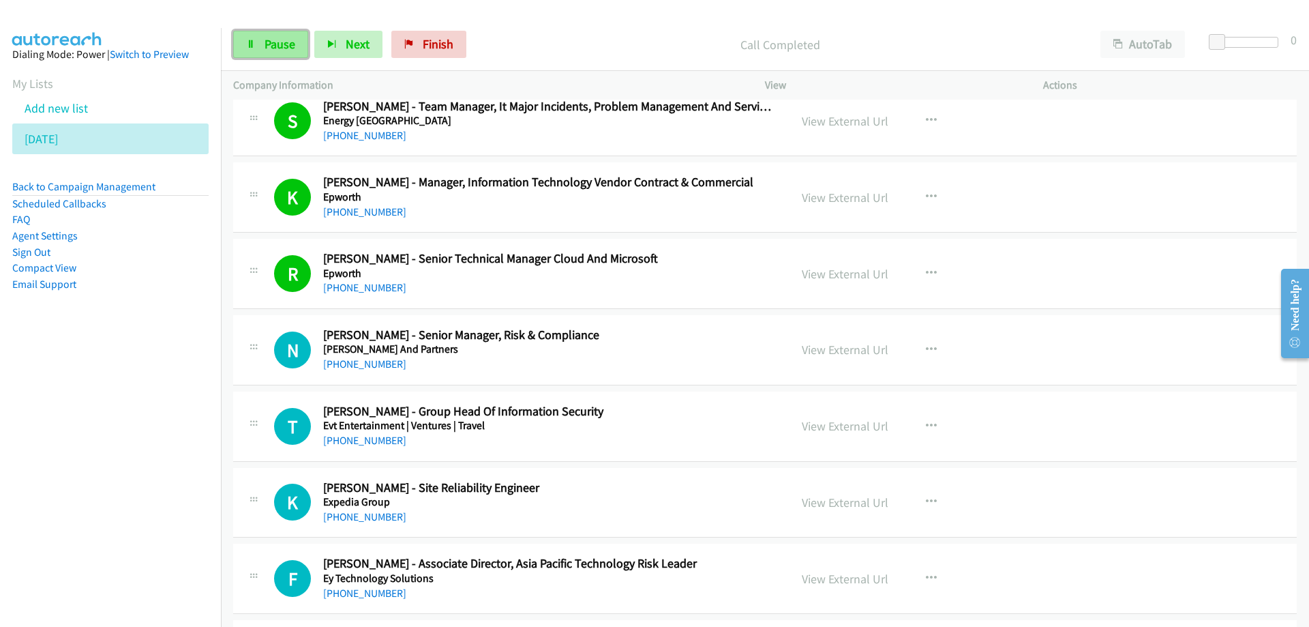
click at [291, 50] on span "Pause" at bounding box center [280, 44] width 31 height 16
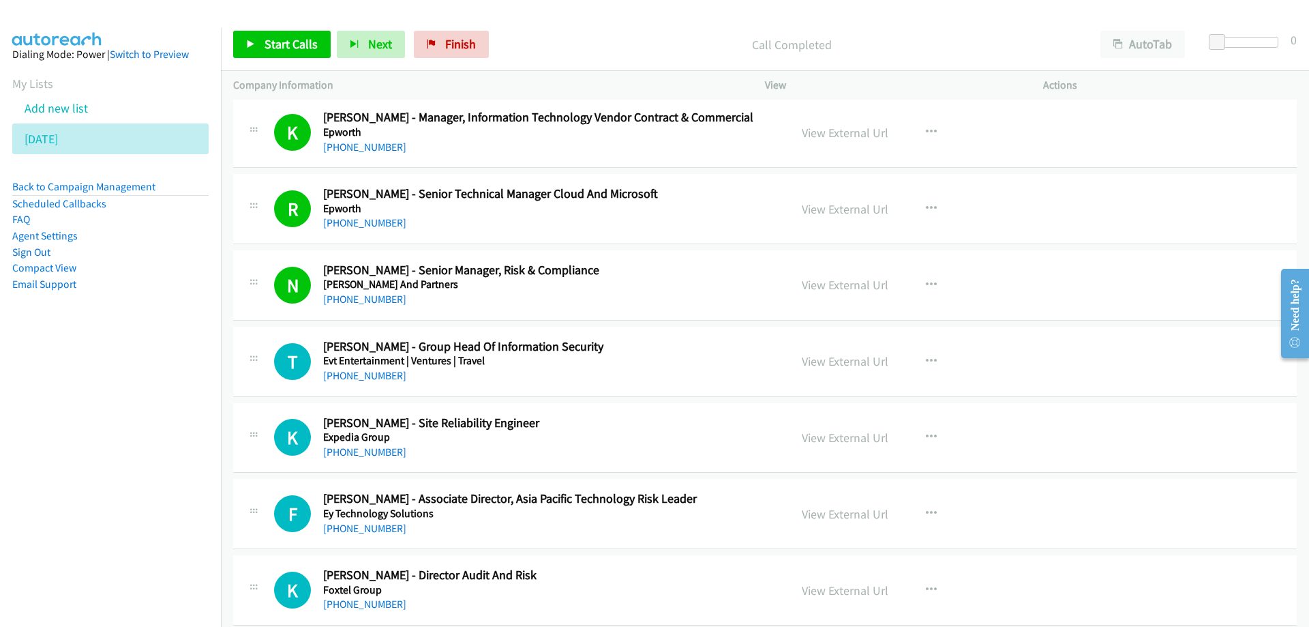
scroll to position [9889, 0]
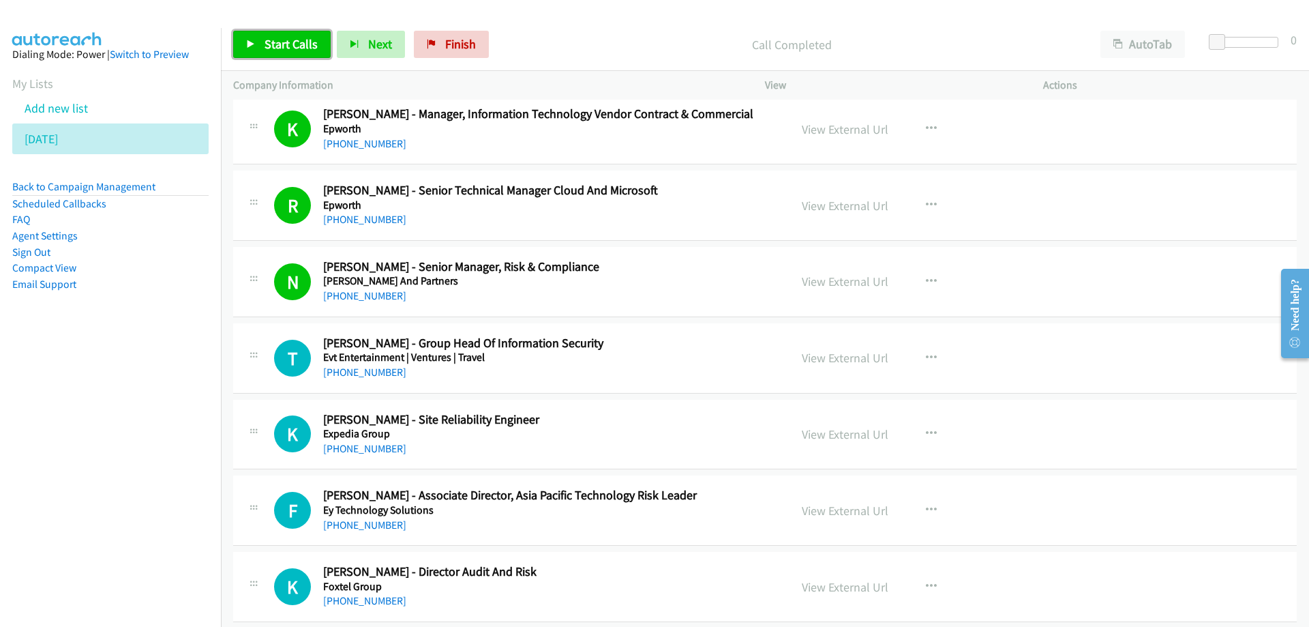
click at [280, 40] on span "Start Calls" at bounding box center [291, 44] width 53 height 16
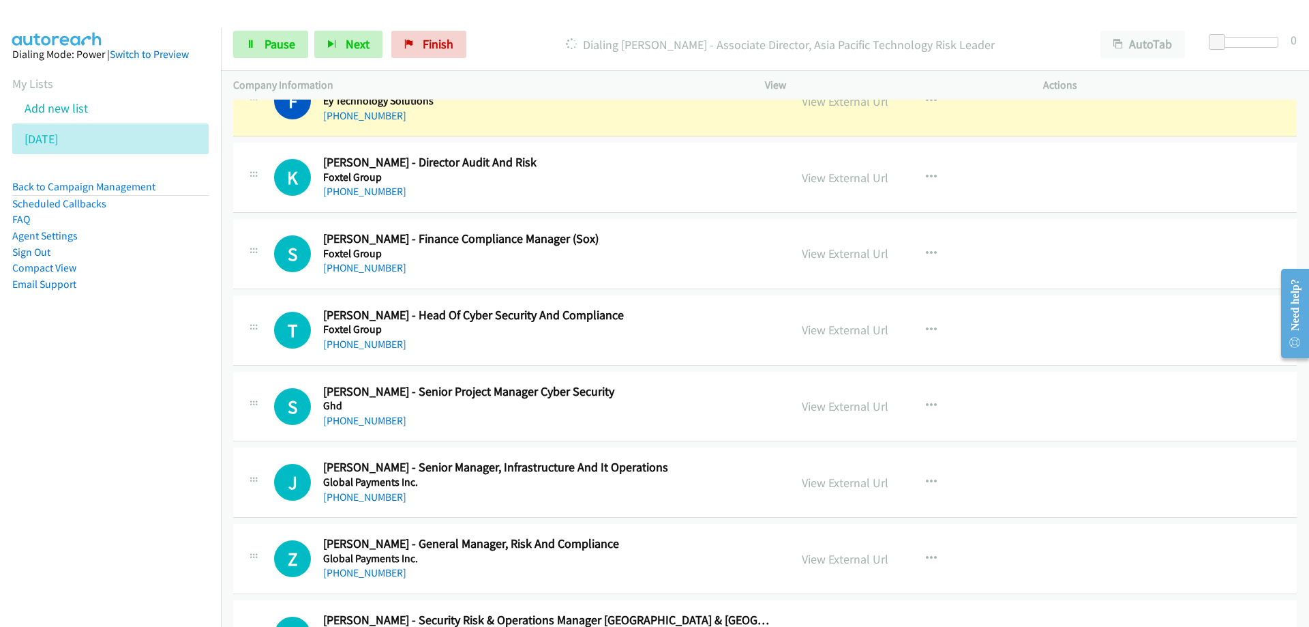
scroll to position [10230, 0]
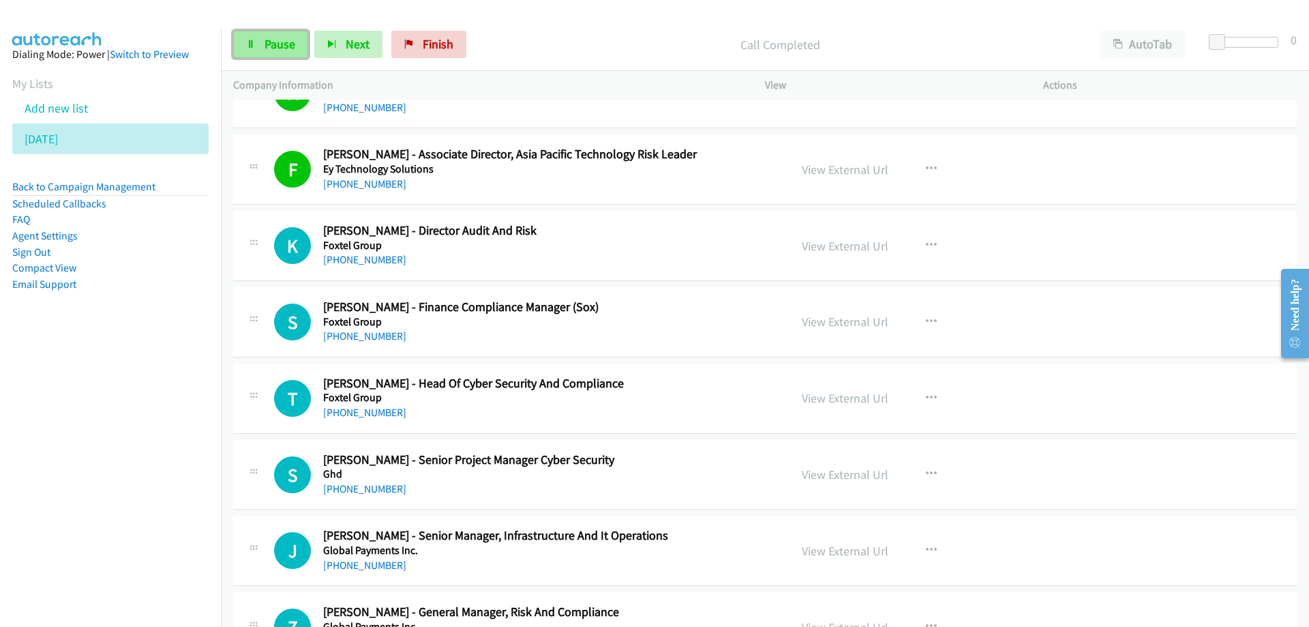
click at [265, 37] on span "Pause" at bounding box center [280, 44] width 31 height 16
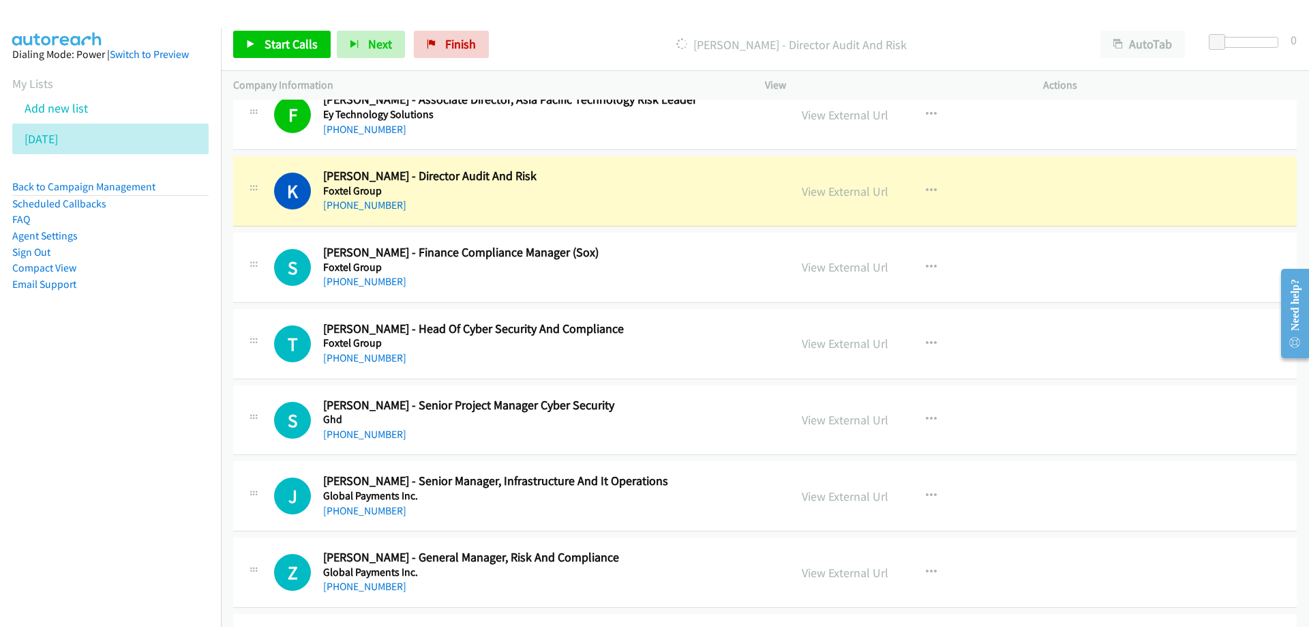
scroll to position [10298, 0]
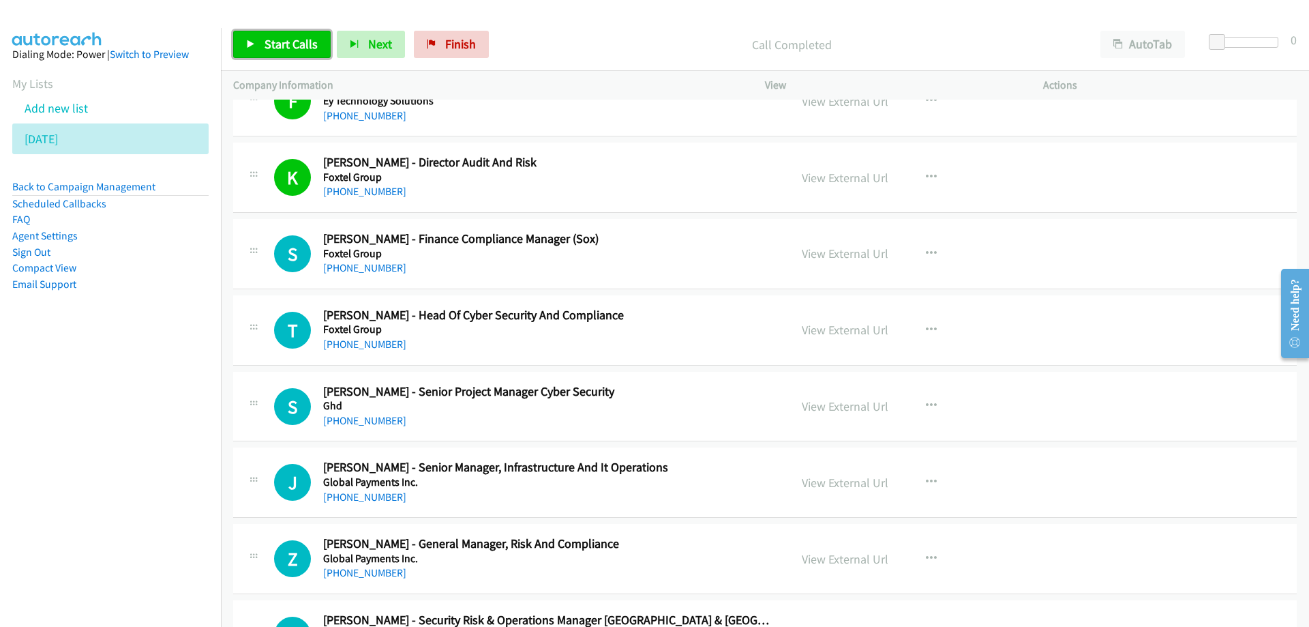
click at [287, 48] on span "Start Calls" at bounding box center [291, 44] width 53 height 16
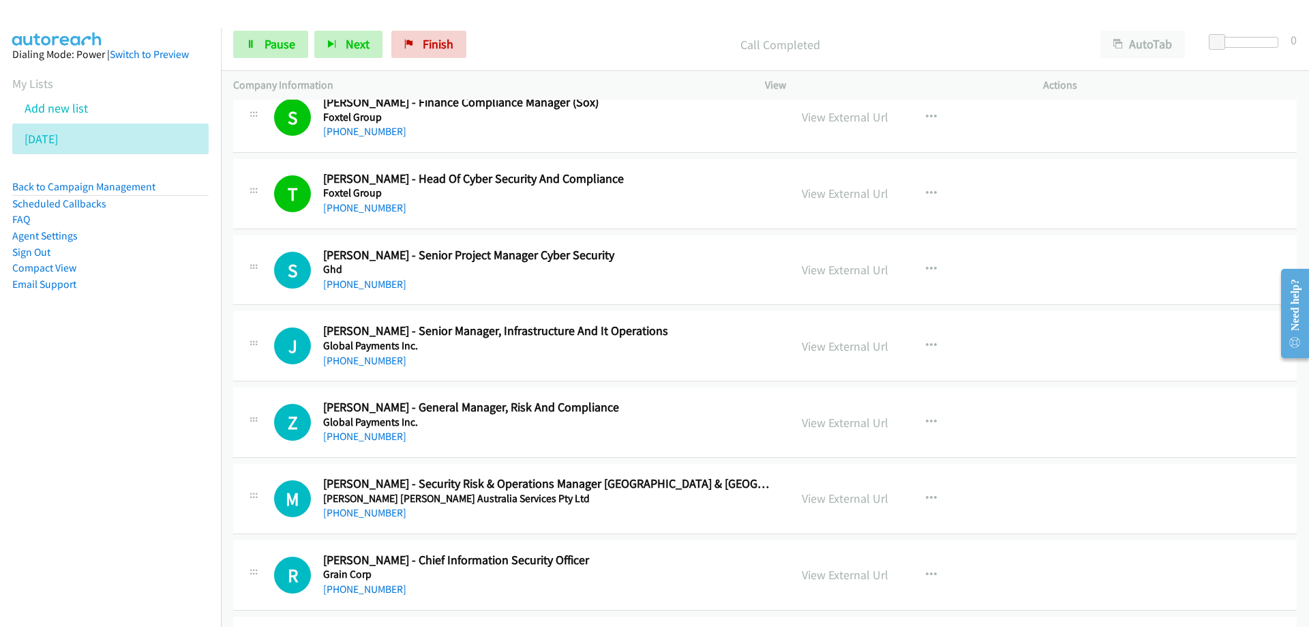
scroll to position [10503, 0]
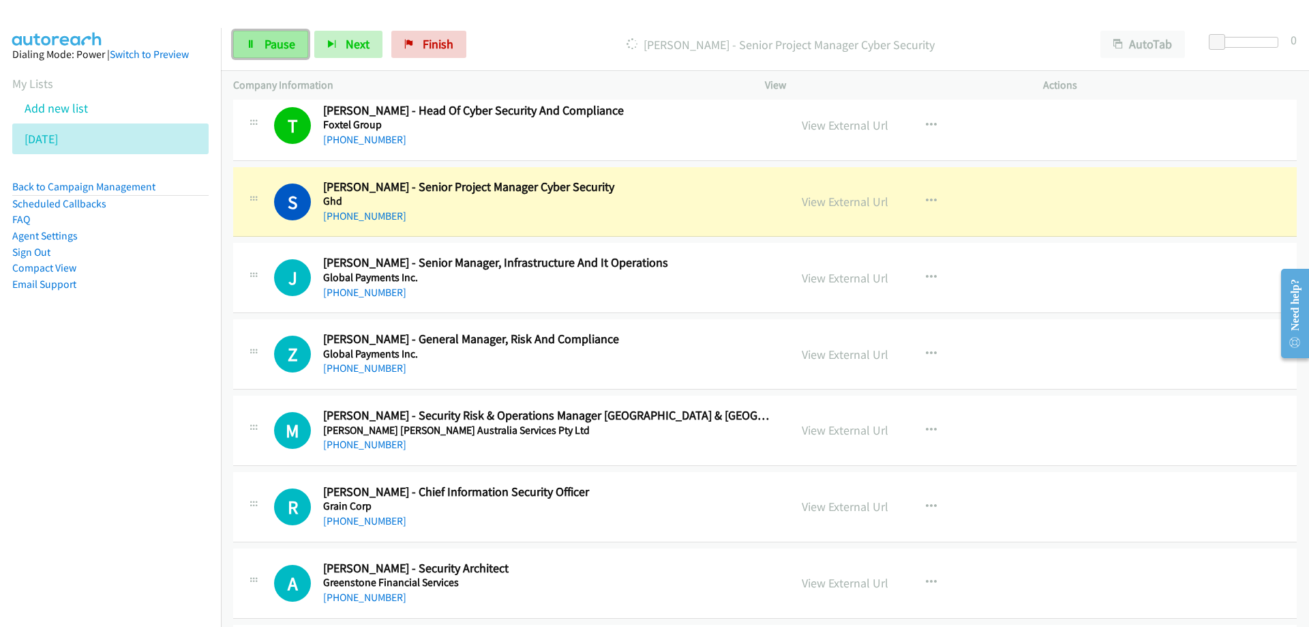
click at [267, 40] on span "Pause" at bounding box center [280, 44] width 31 height 16
click at [842, 198] on link "View External Url" at bounding box center [845, 202] width 87 height 16
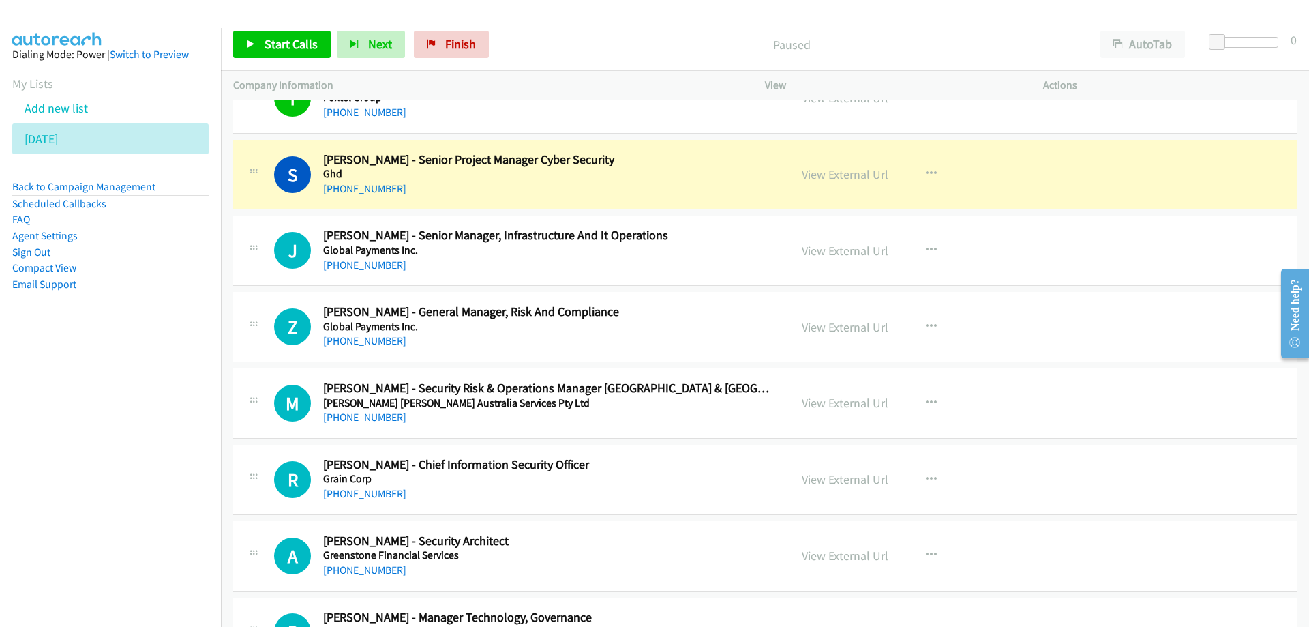
scroll to position [10571, 0]
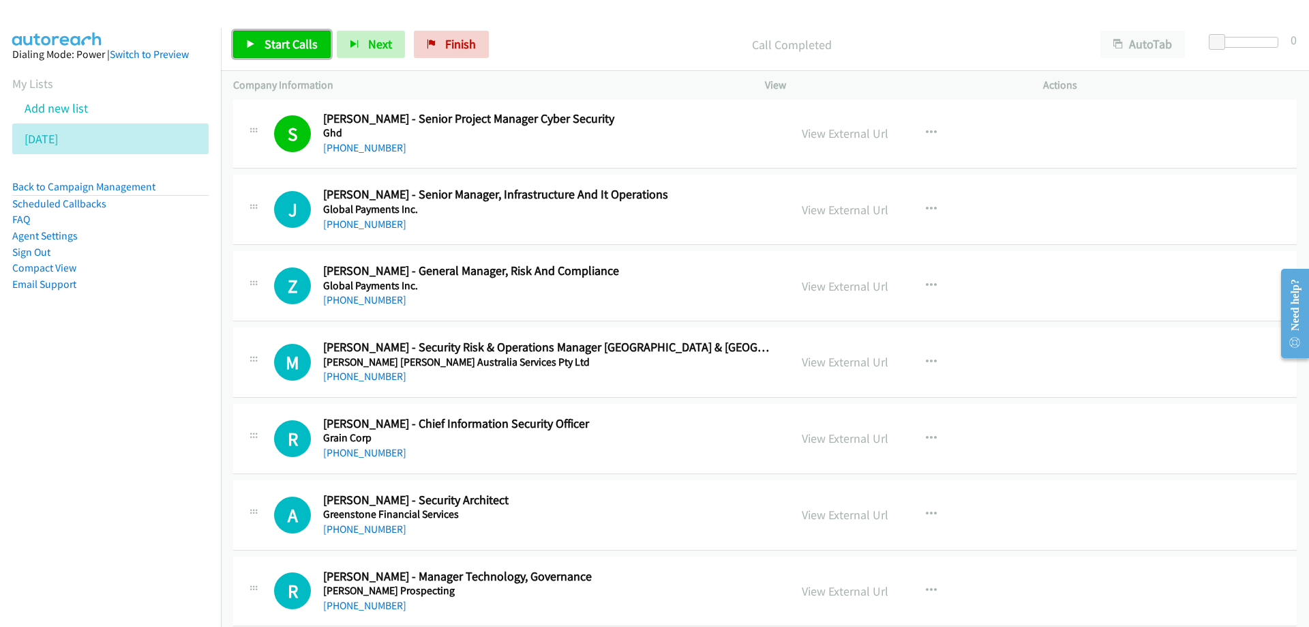
click at [288, 48] on span "Start Calls" at bounding box center [291, 44] width 53 height 16
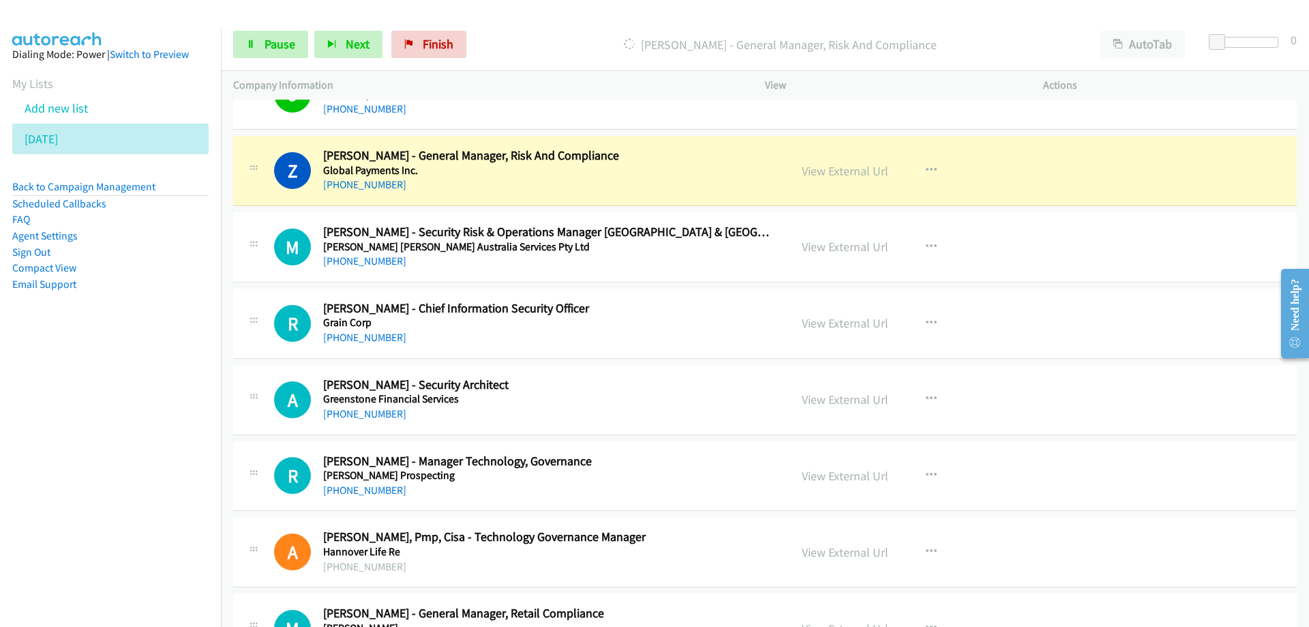
scroll to position [10707, 0]
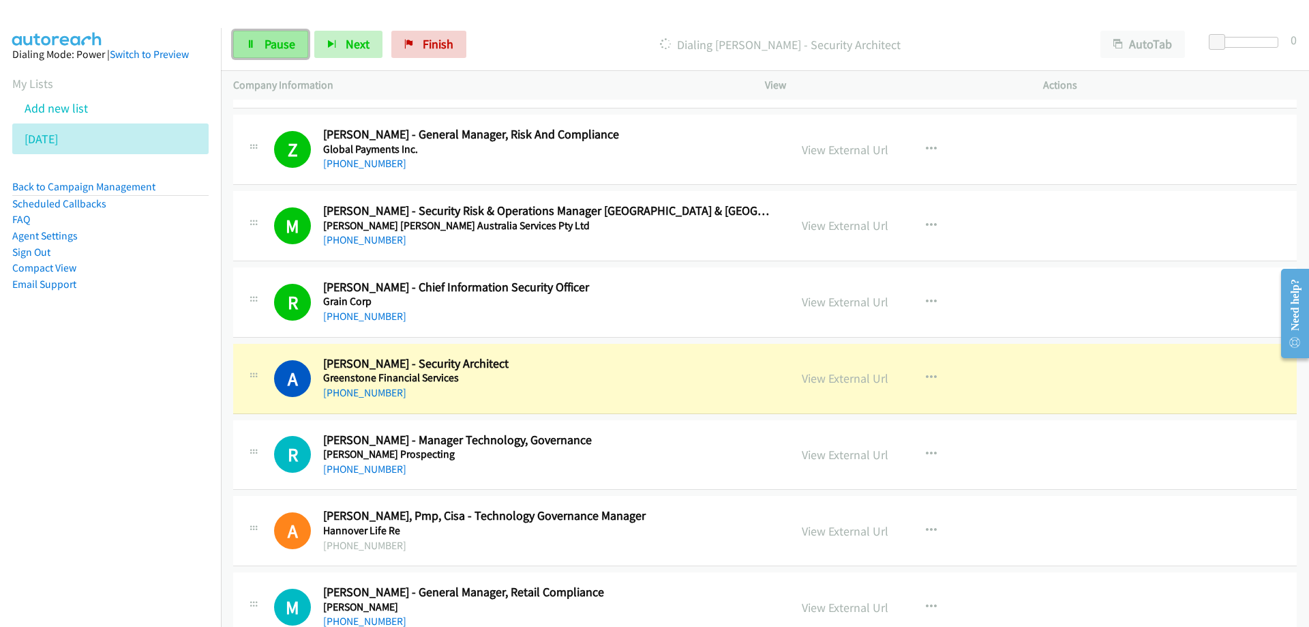
click at [282, 48] on span "Pause" at bounding box center [280, 44] width 31 height 16
drag, startPoint x: 636, startPoint y: 381, endPoint x: 627, endPoint y: 384, distance: 8.6
click at [829, 379] on link "View External Url" at bounding box center [845, 378] width 87 height 16
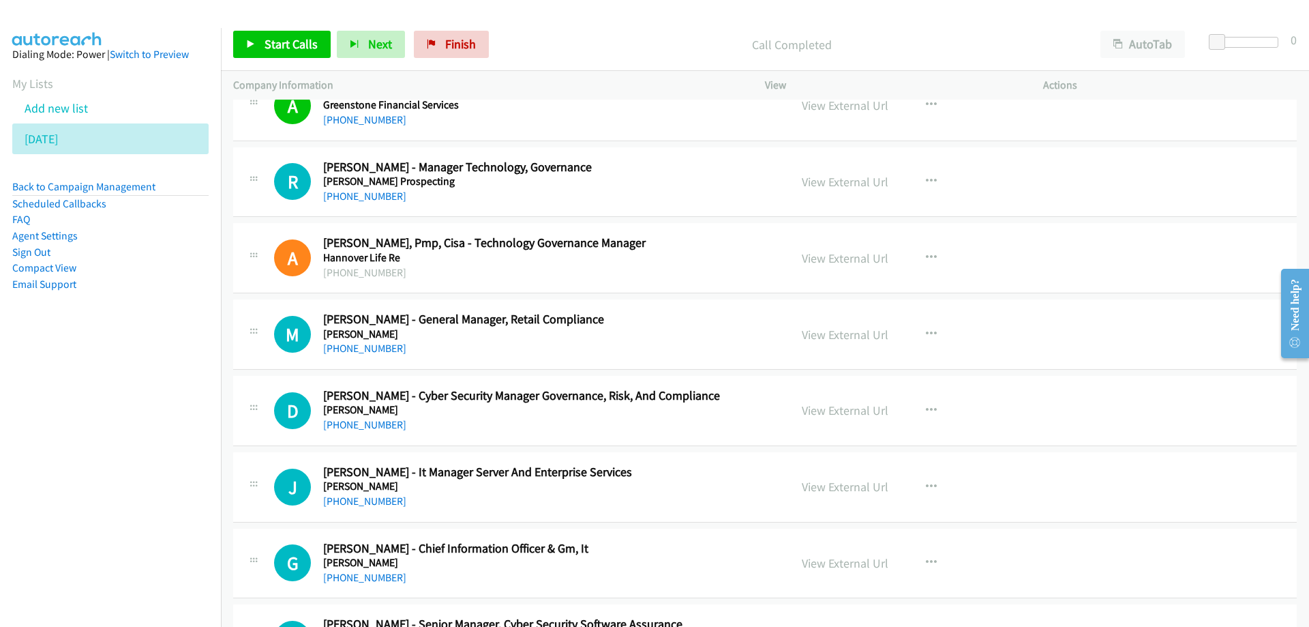
scroll to position [10912, 0]
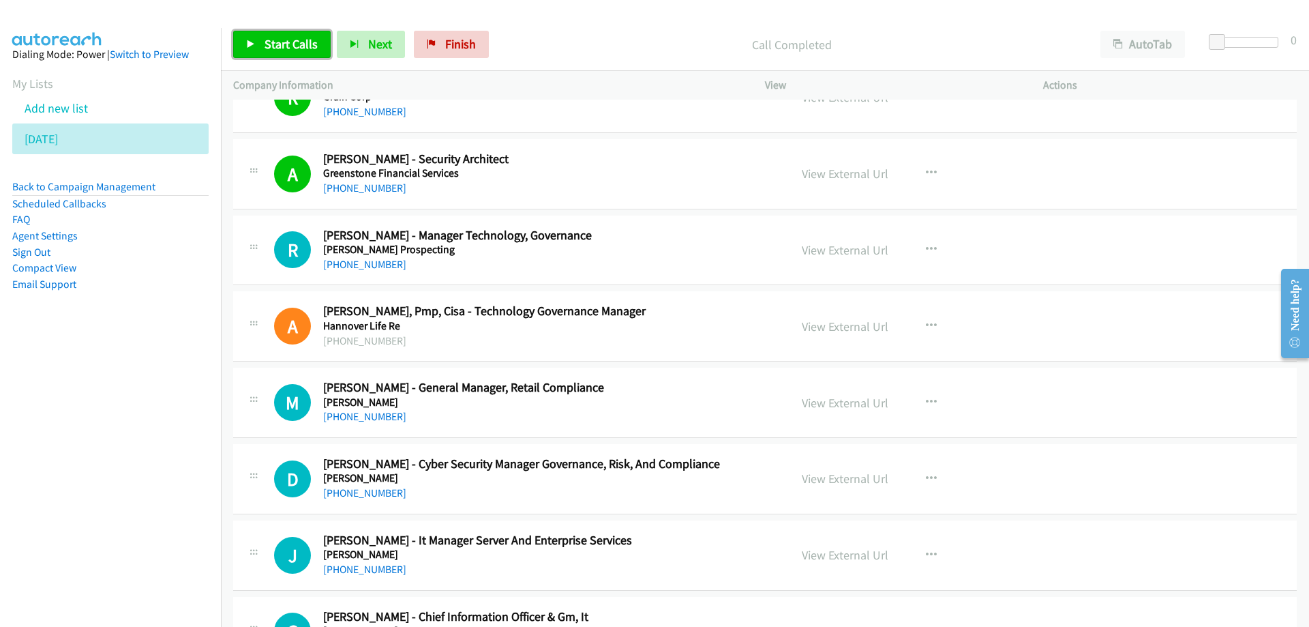
click at [289, 40] on span "Start Calls" at bounding box center [291, 44] width 53 height 16
click at [279, 36] on span "Pause" at bounding box center [280, 44] width 31 height 16
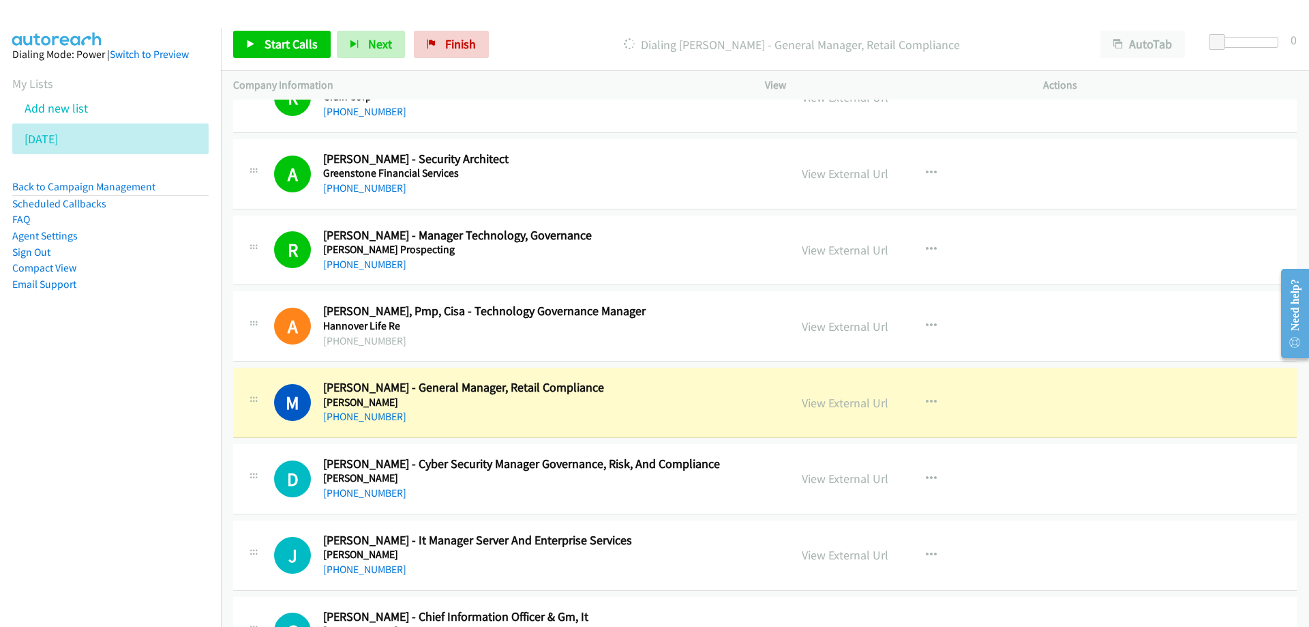
click at [631, 252] on h5 "Hancock Prospecting" at bounding box center [547, 250] width 449 height 14
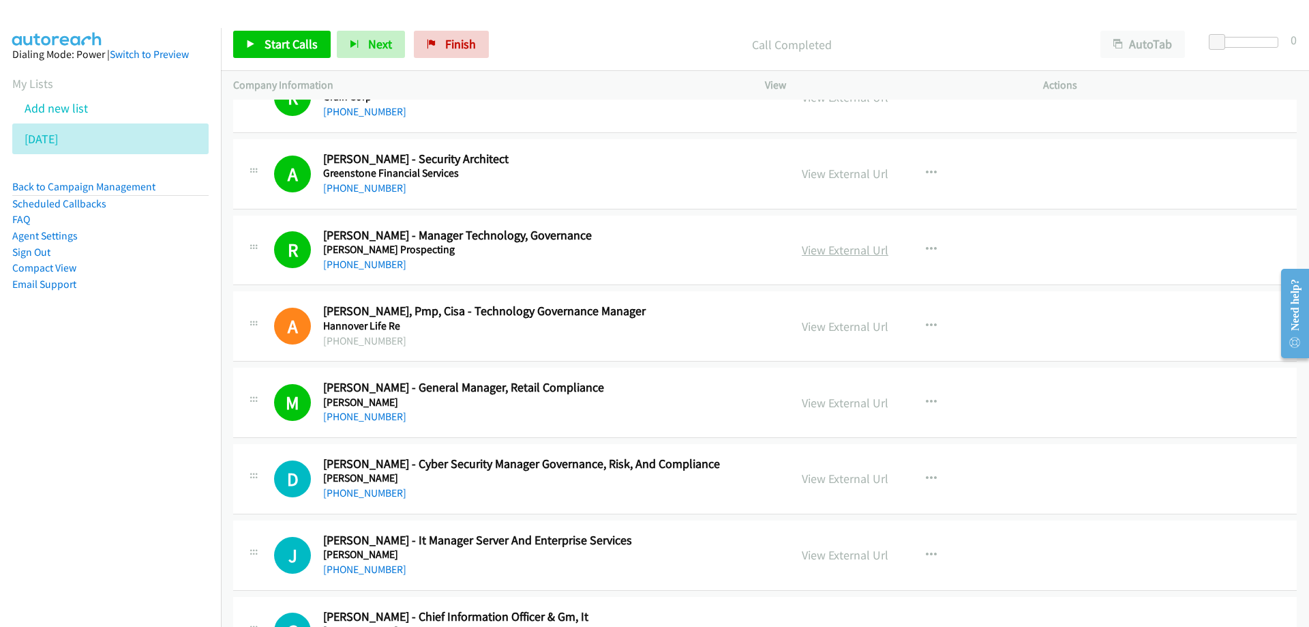
click at [842, 252] on link "View External Url" at bounding box center [845, 250] width 87 height 16
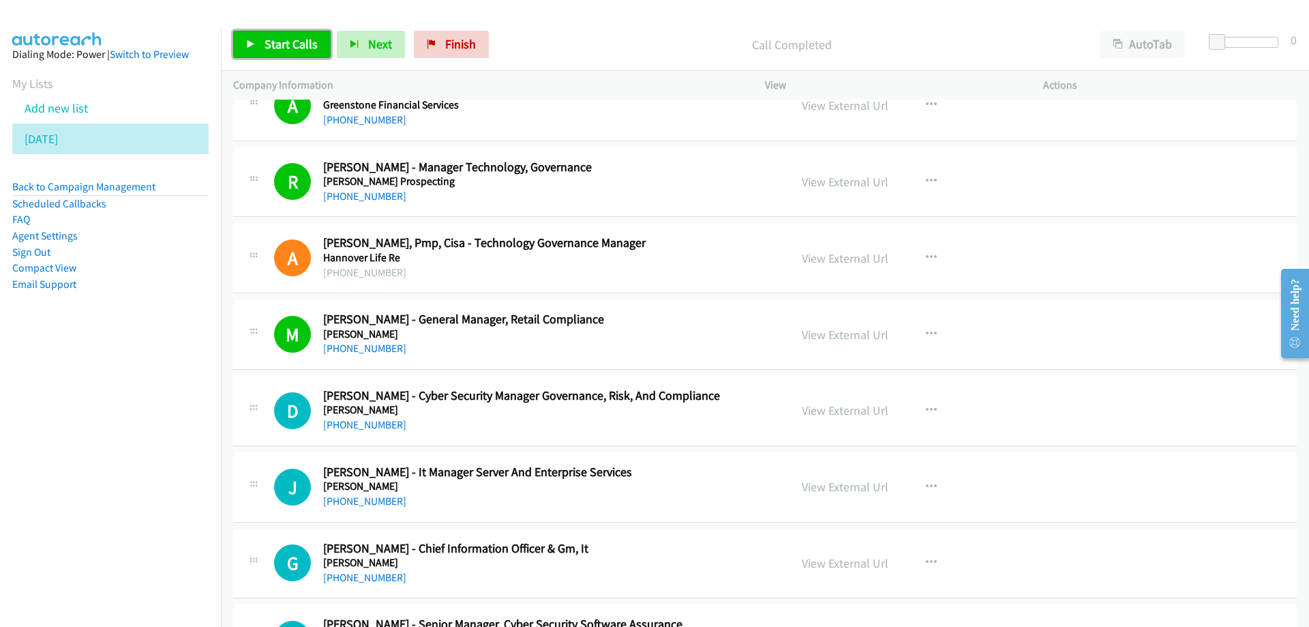
click at [291, 50] on span "Start Calls" at bounding box center [291, 44] width 53 height 16
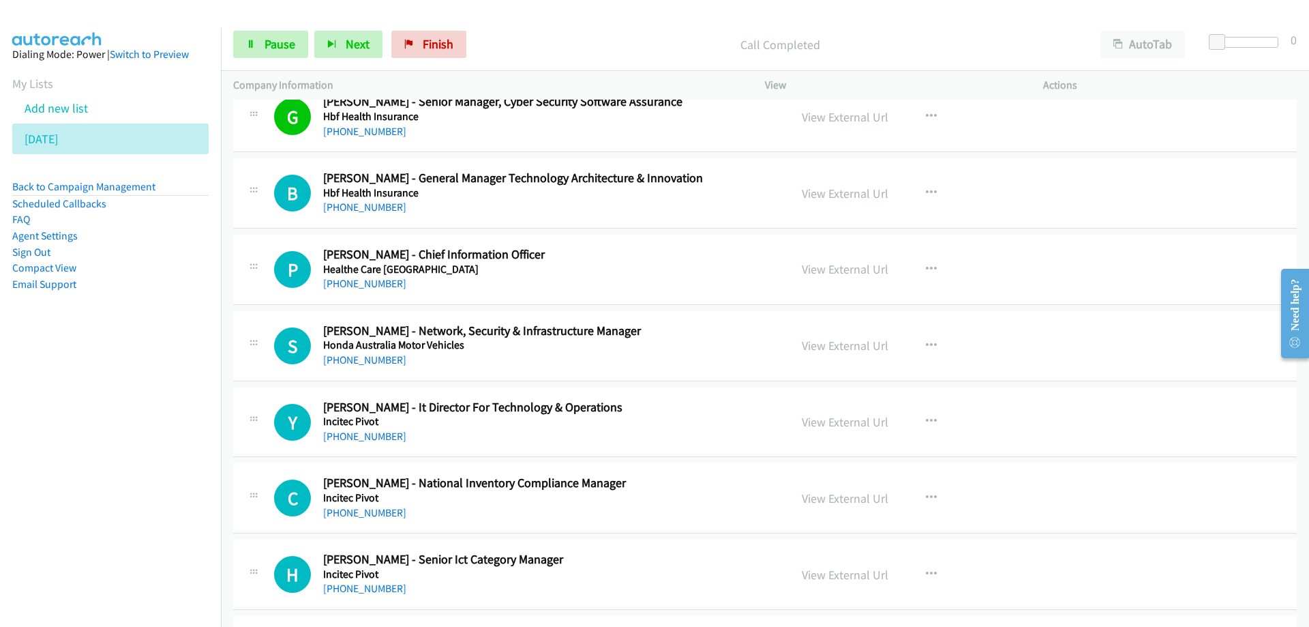
scroll to position [11526, 0]
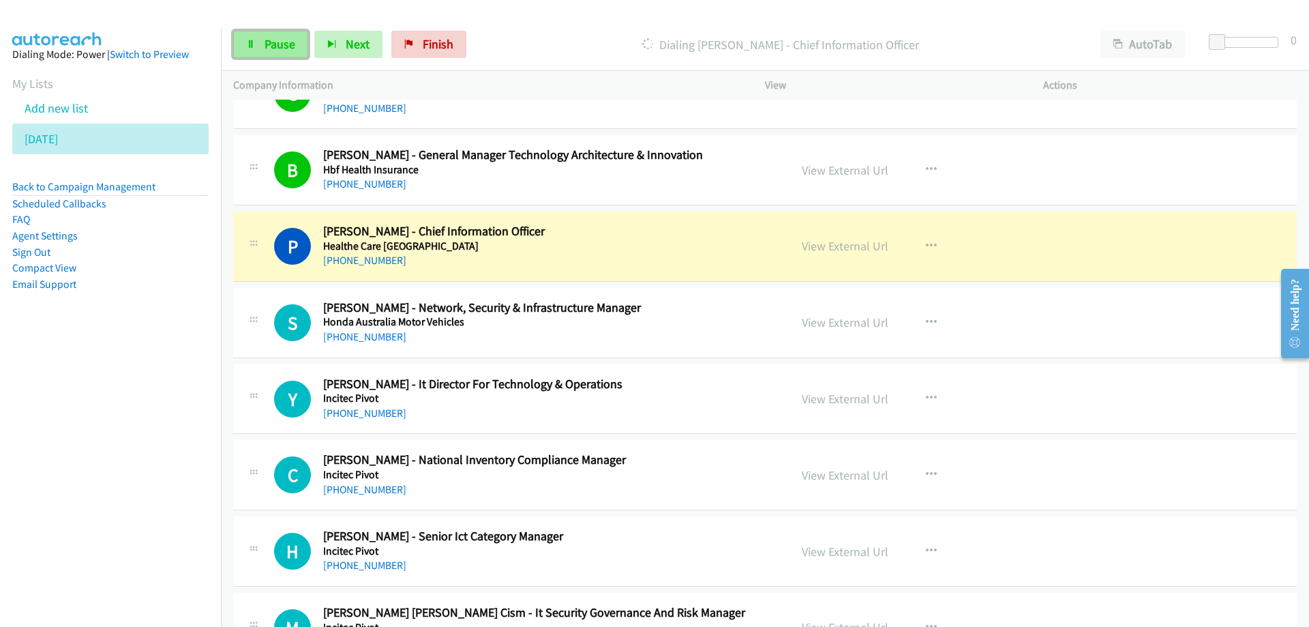
click at [282, 48] on span "Pause" at bounding box center [280, 44] width 31 height 16
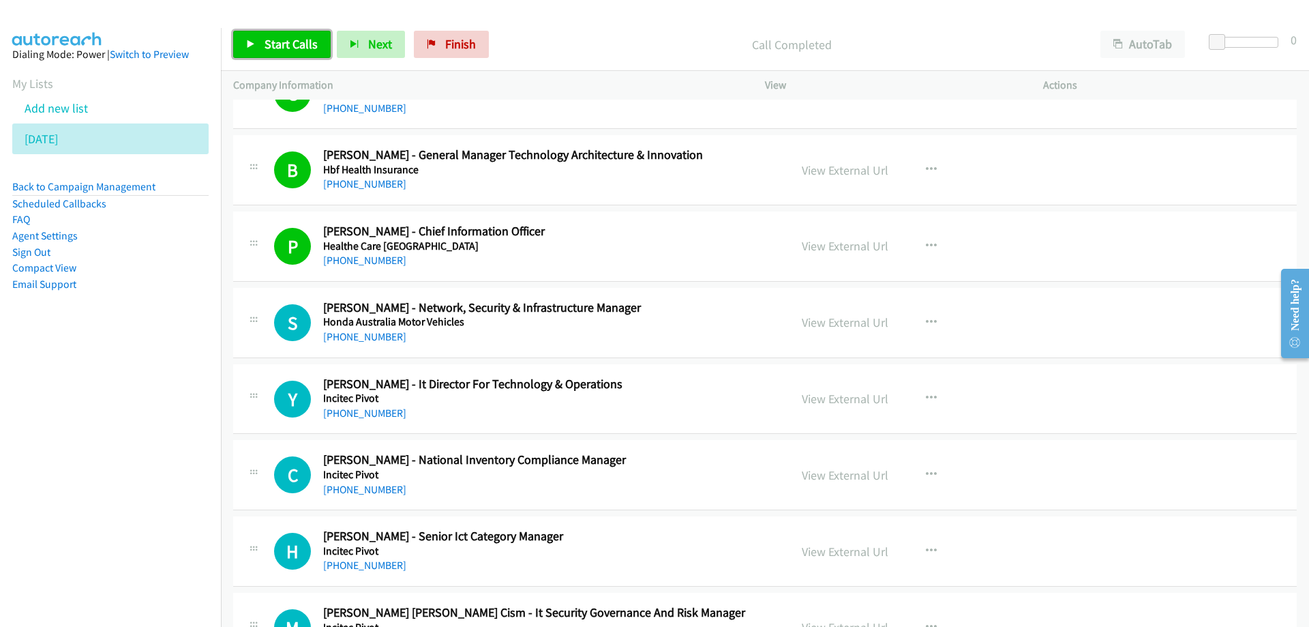
click at [277, 38] on span "Start Calls" at bounding box center [291, 44] width 53 height 16
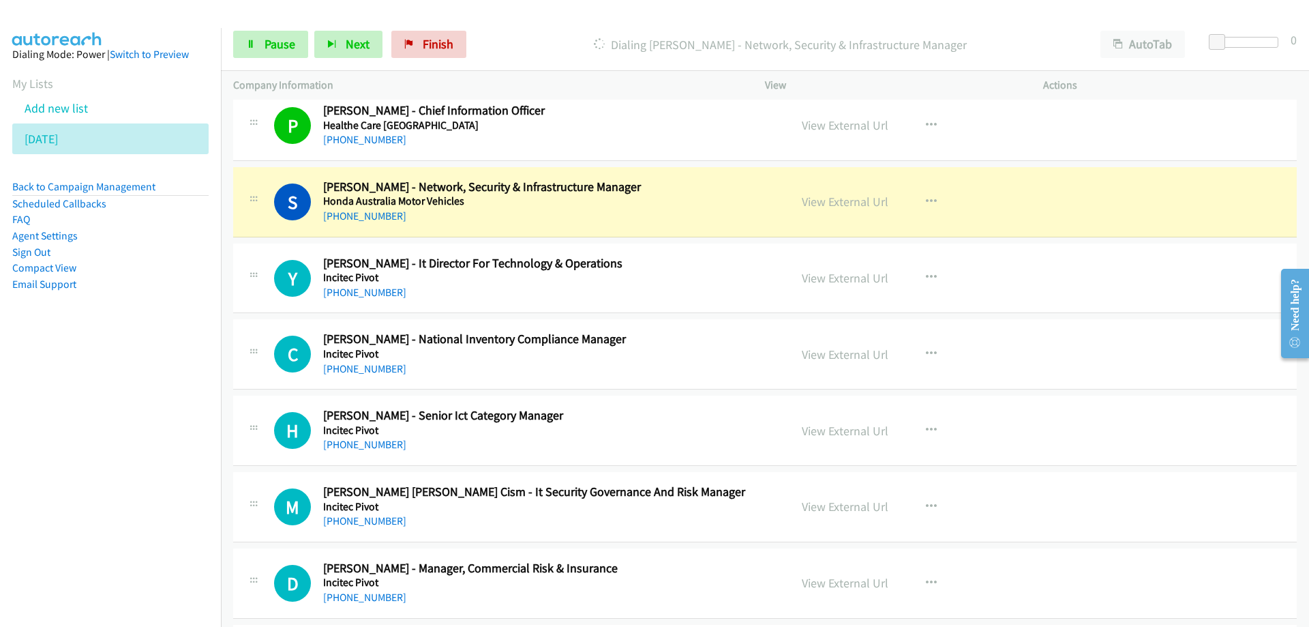
scroll to position [11662, 0]
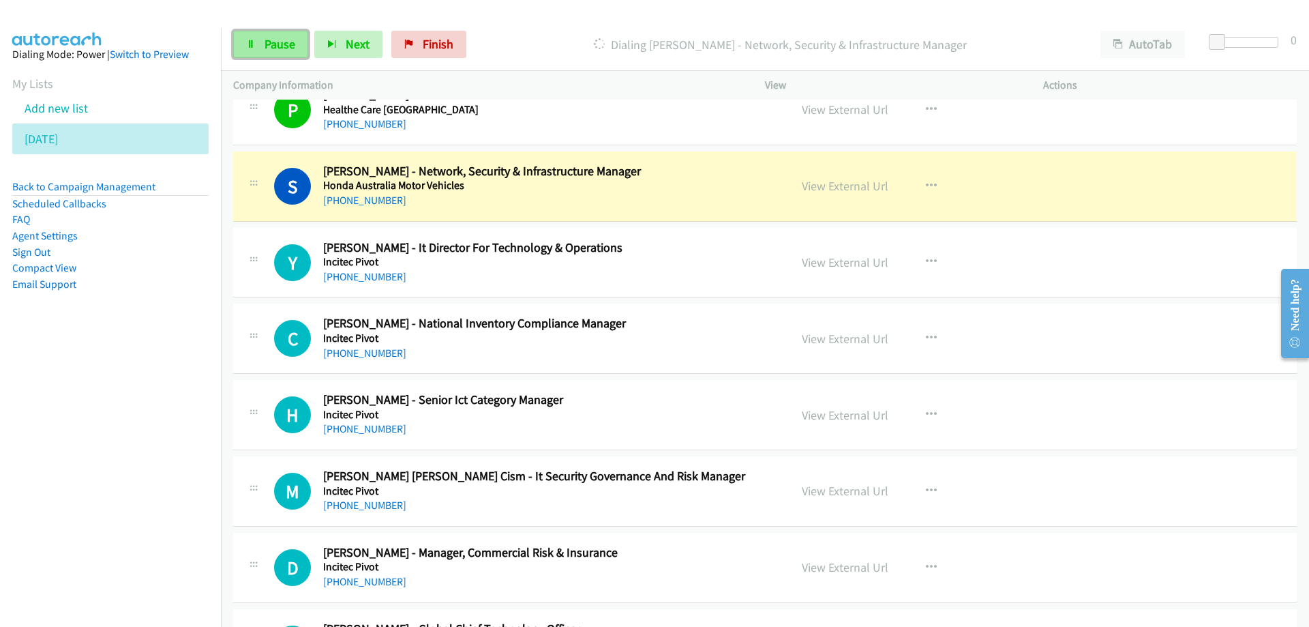
click at [269, 48] on span "Pause" at bounding box center [280, 44] width 31 height 16
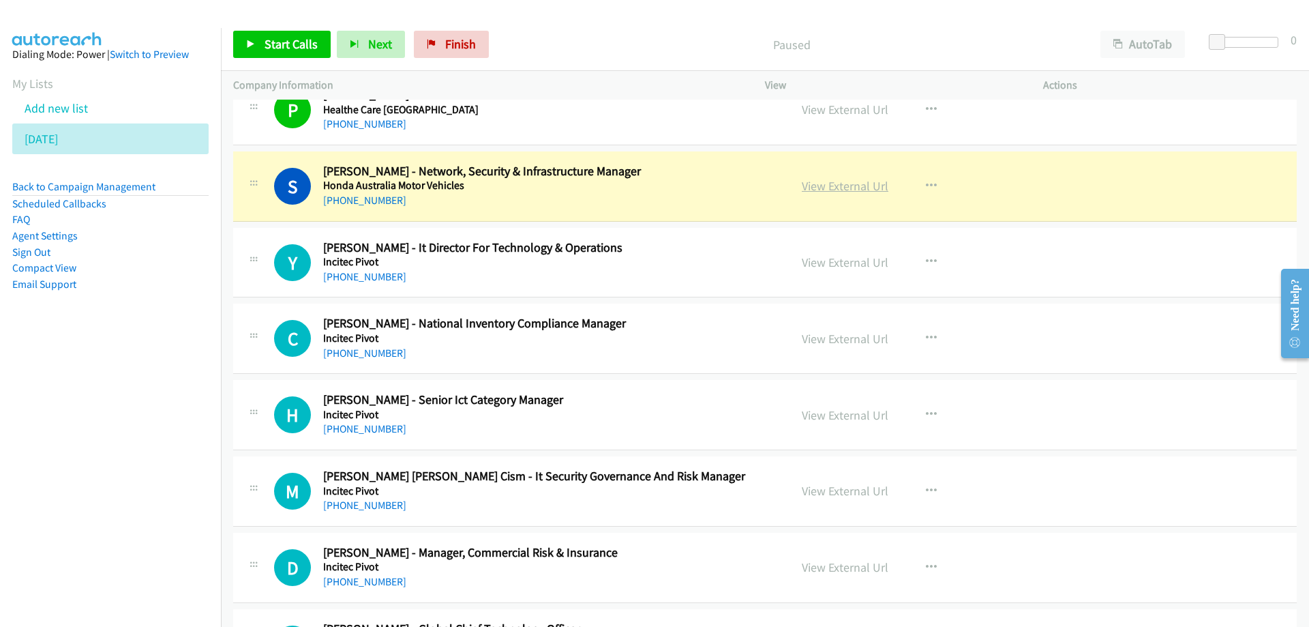
click at [825, 186] on link "View External Url" at bounding box center [845, 186] width 87 height 16
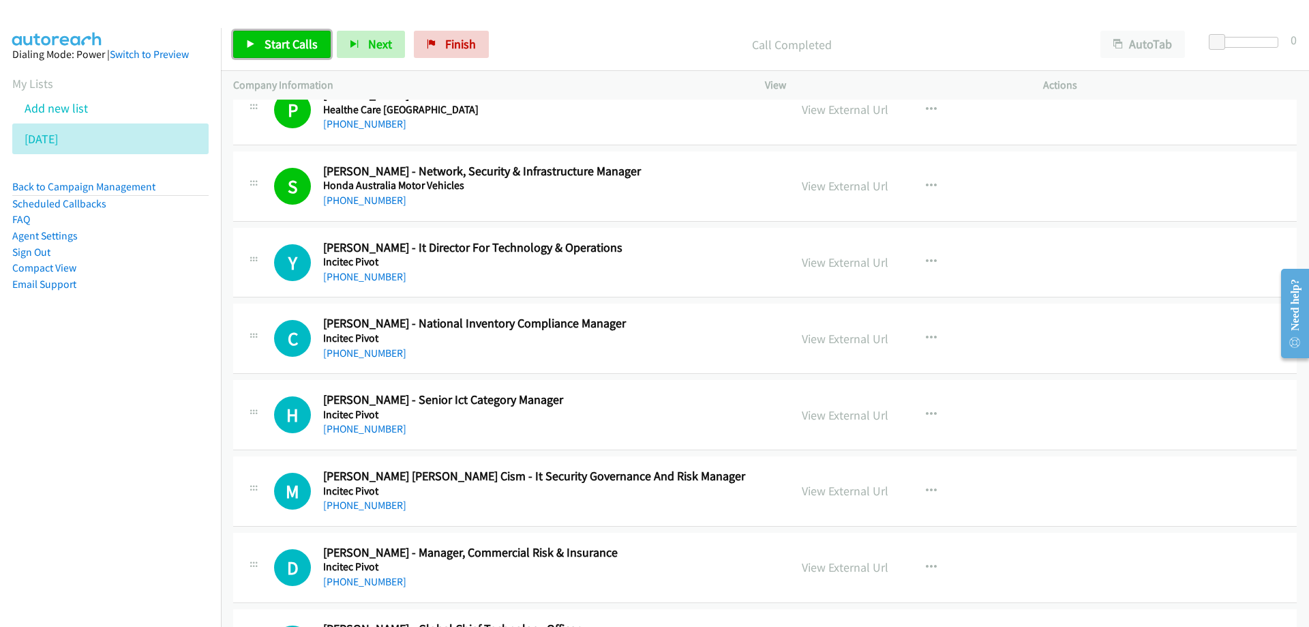
click at [289, 43] on span "Start Calls" at bounding box center [291, 44] width 53 height 16
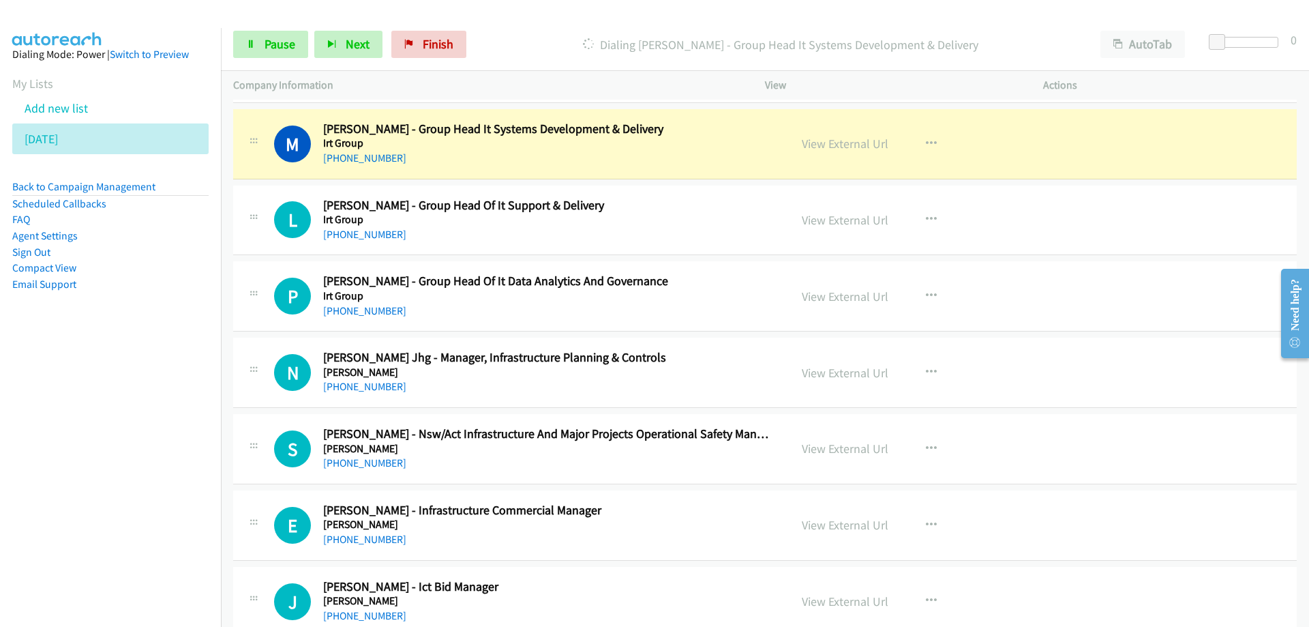
scroll to position [12549, 0]
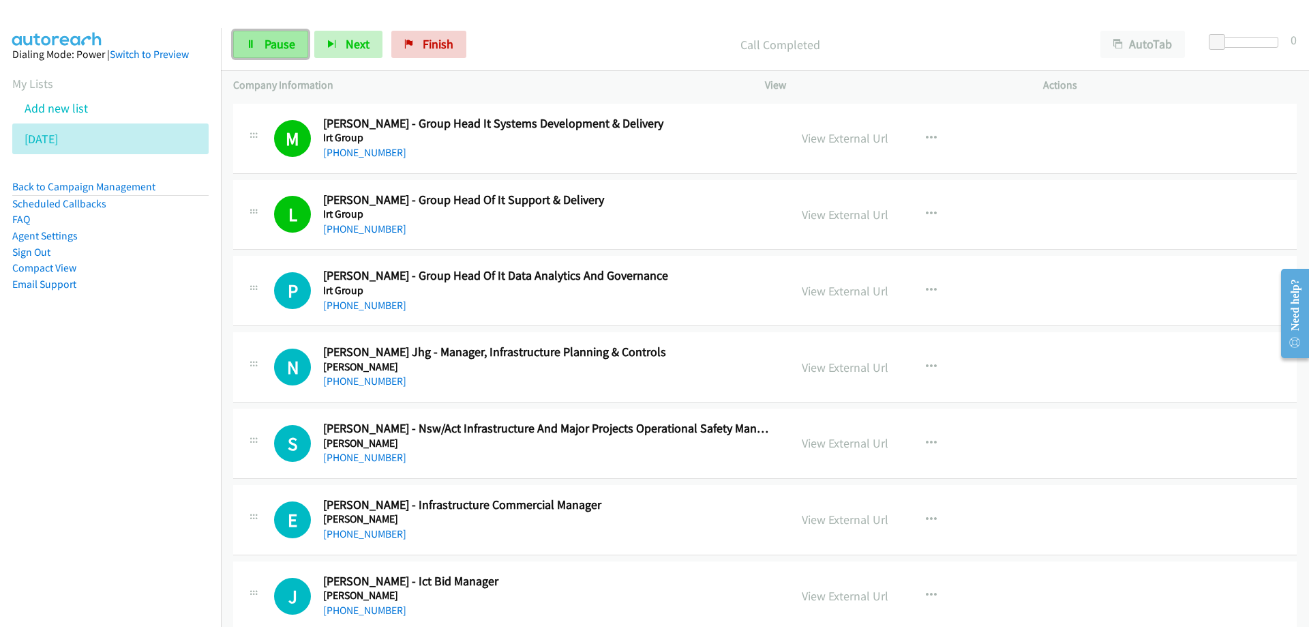
click at [273, 48] on span "Pause" at bounding box center [280, 44] width 31 height 16
click at [66, 140] on icon at bounding box center [66, 140] width 10 height 10
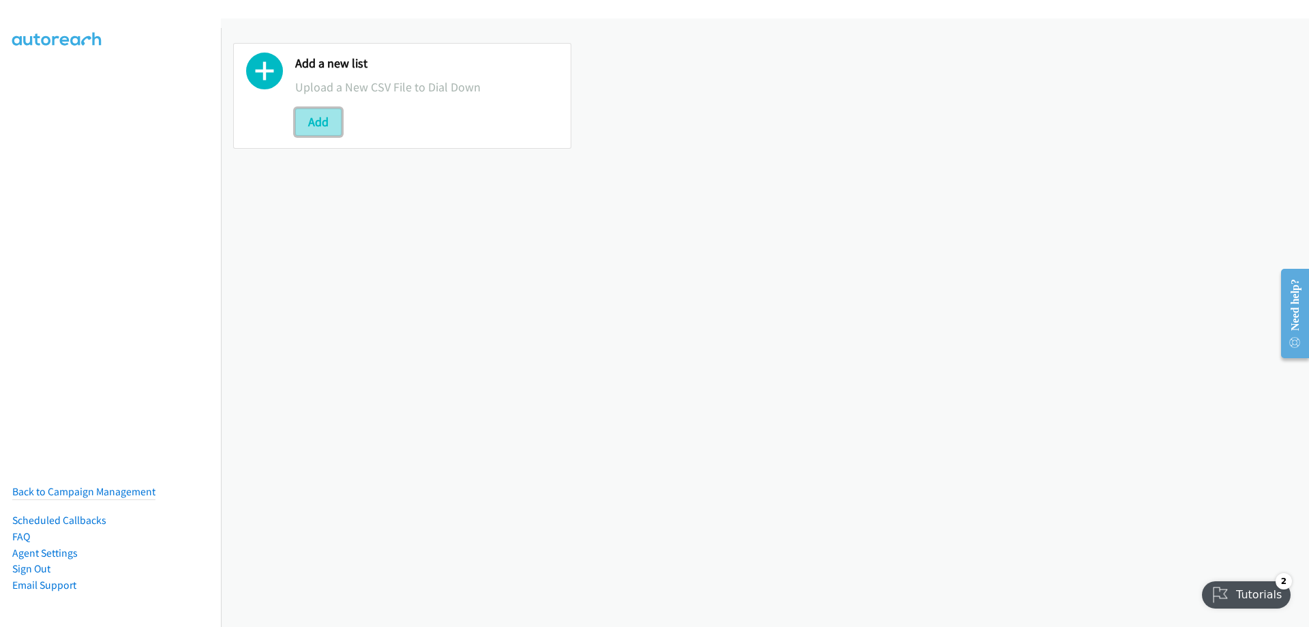
click at [322, 117] on button "Add" at bounding box center [318, 121] width 46 height 27
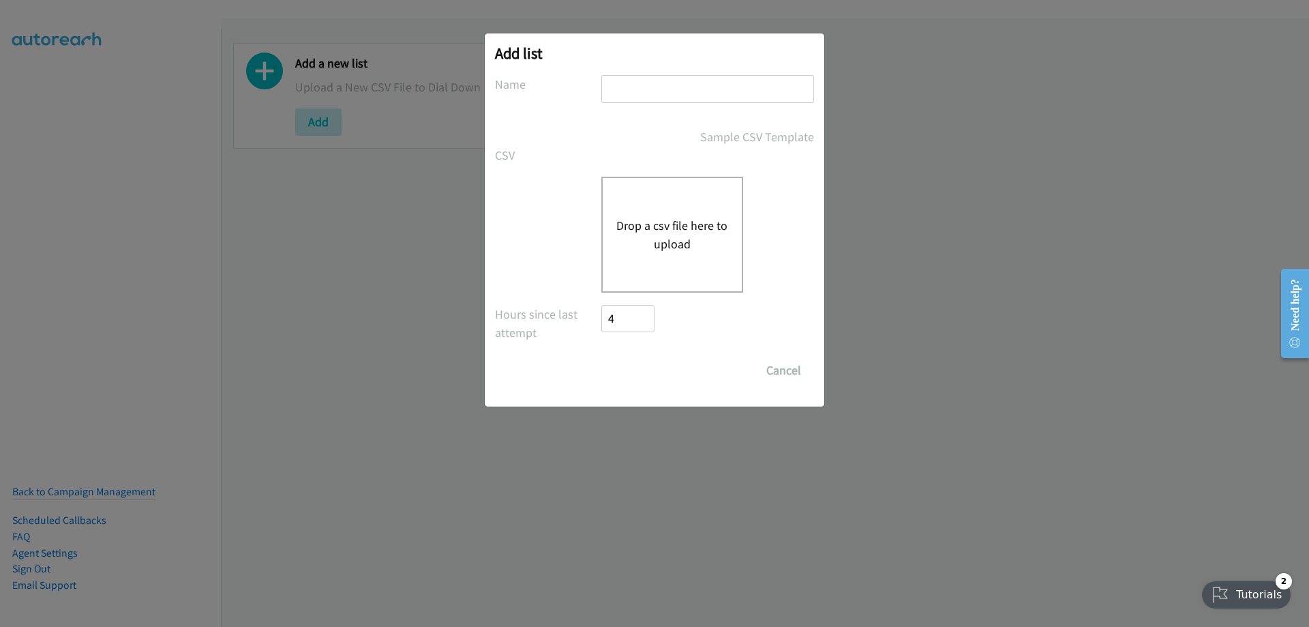
click at [648, 89] on input "text" at bounding box center [708, 89] width 213 height 28
type input "[DATE] 2"
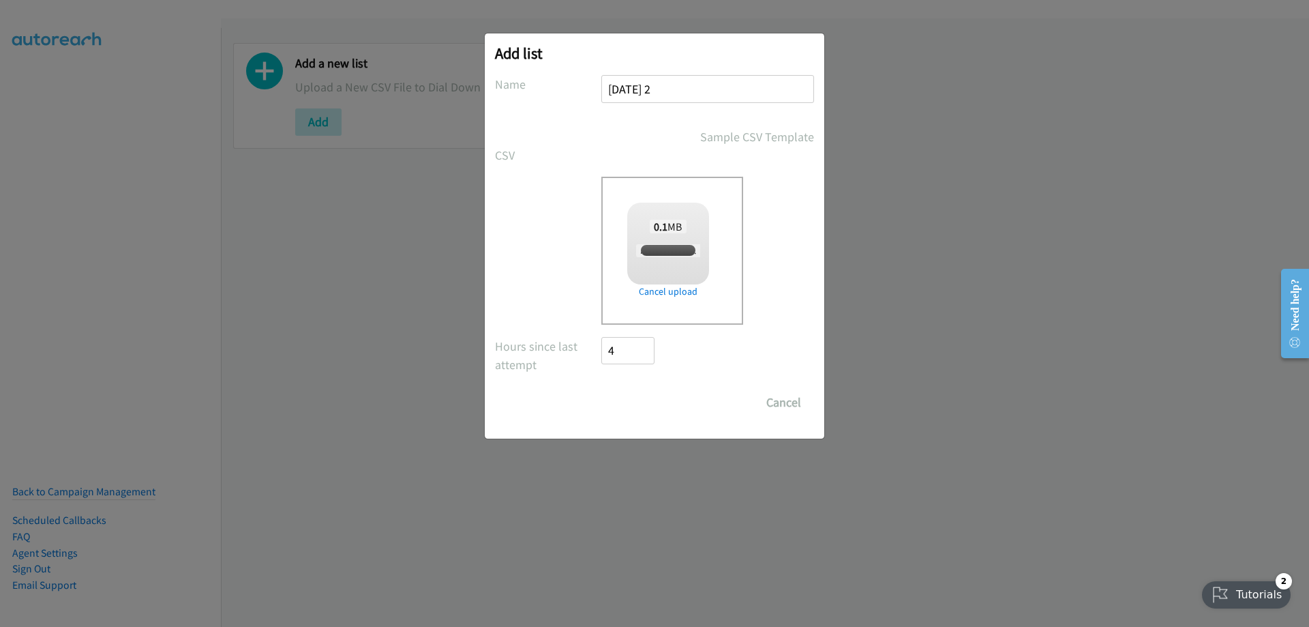
checkbox input "true"
click at [632, 398] on input "Save List" at bounding box center [638, 402] width 72 height 27
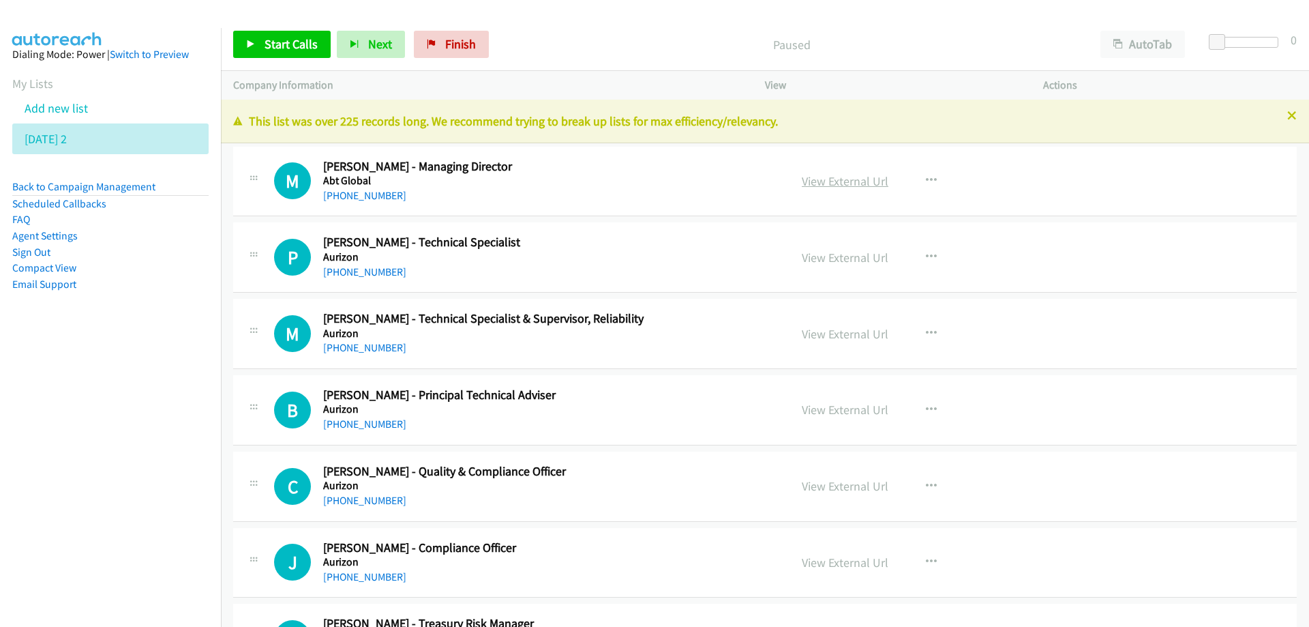
click at [822, 180] on link "View External Url" at bounding box center [845, 181] width 87 height 16
click at [295, 41] on span "Start Calls" at bounding box center [291, 44] width 53 height 16
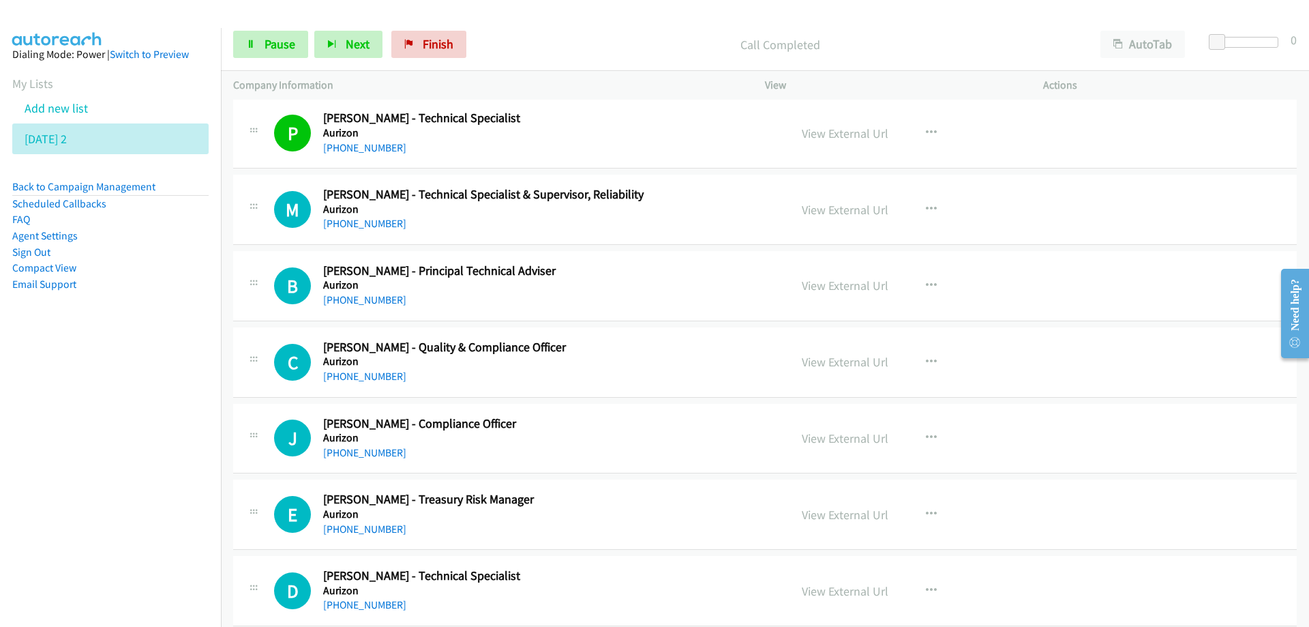
scroll to position [136, 0]
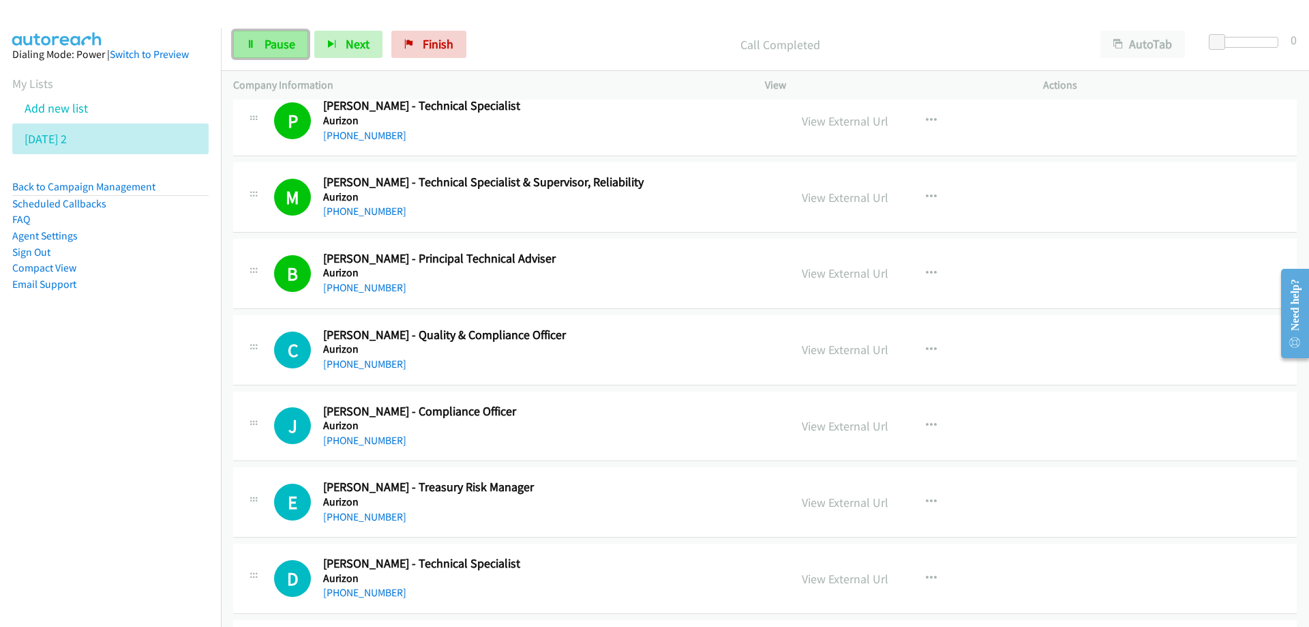
click at [295, 48] on link "Pause" at bounding box center [270, 44] width 75 height 27
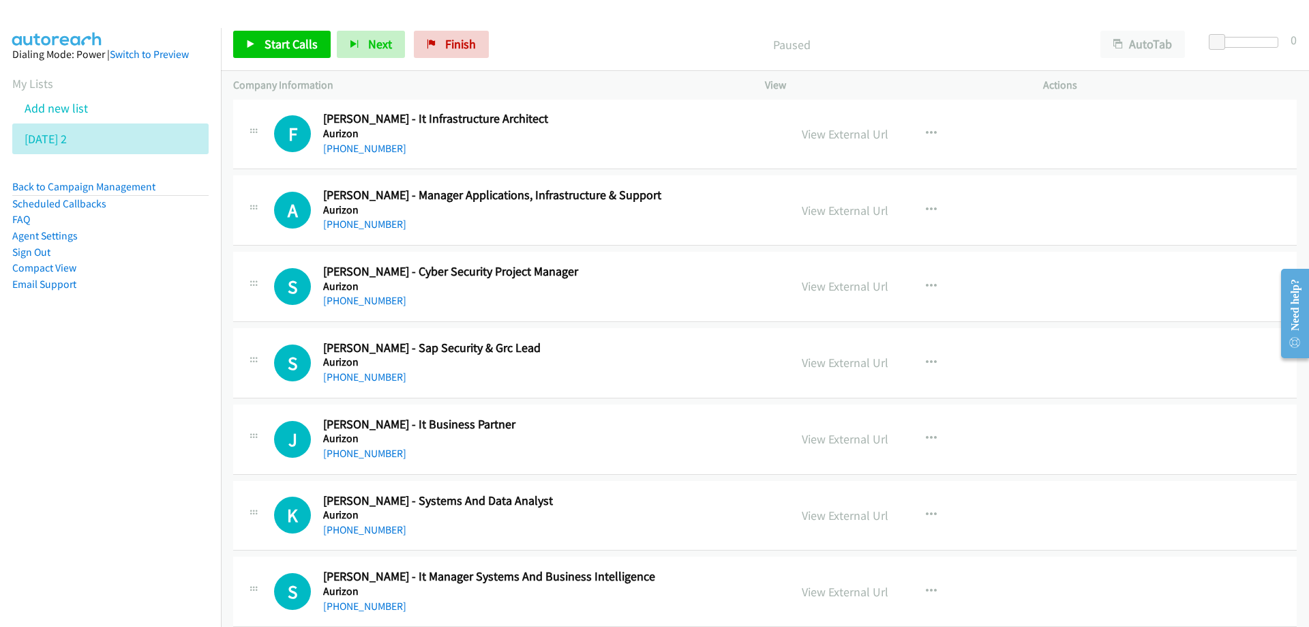
scroll to position [887, 0]
click at [362, 298] on link "[PHONE_NUMBER]" at bounding box center [364, 299] width 83 height 13
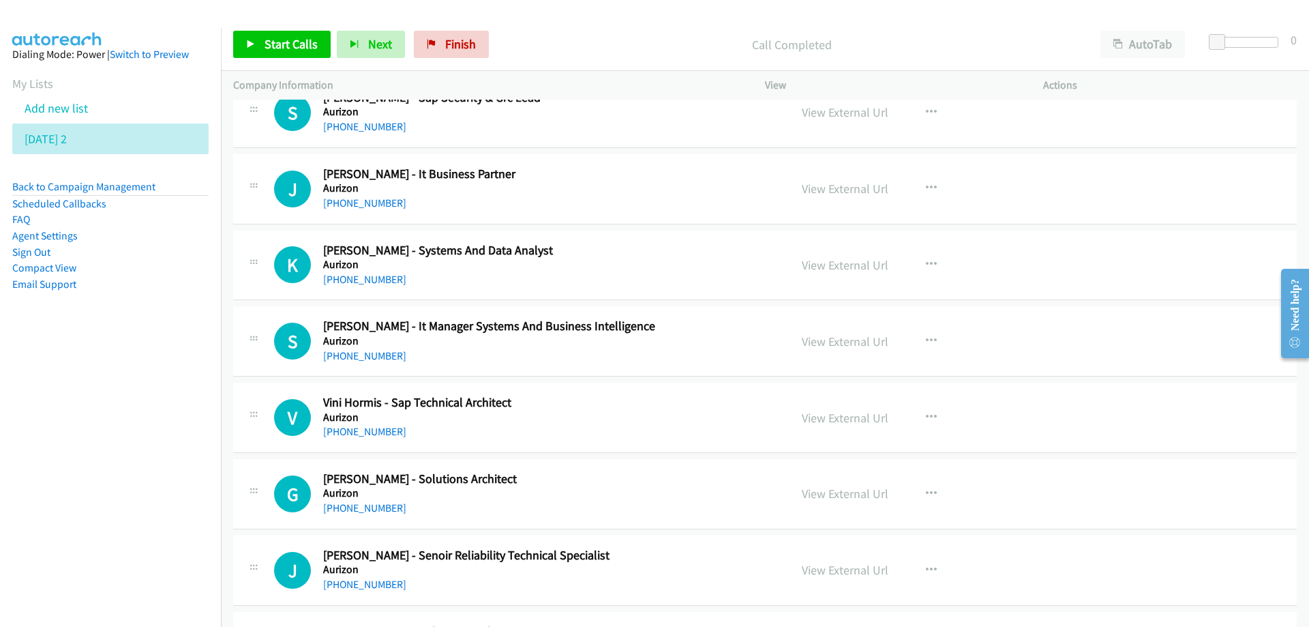
scroll to position [1159, 0]
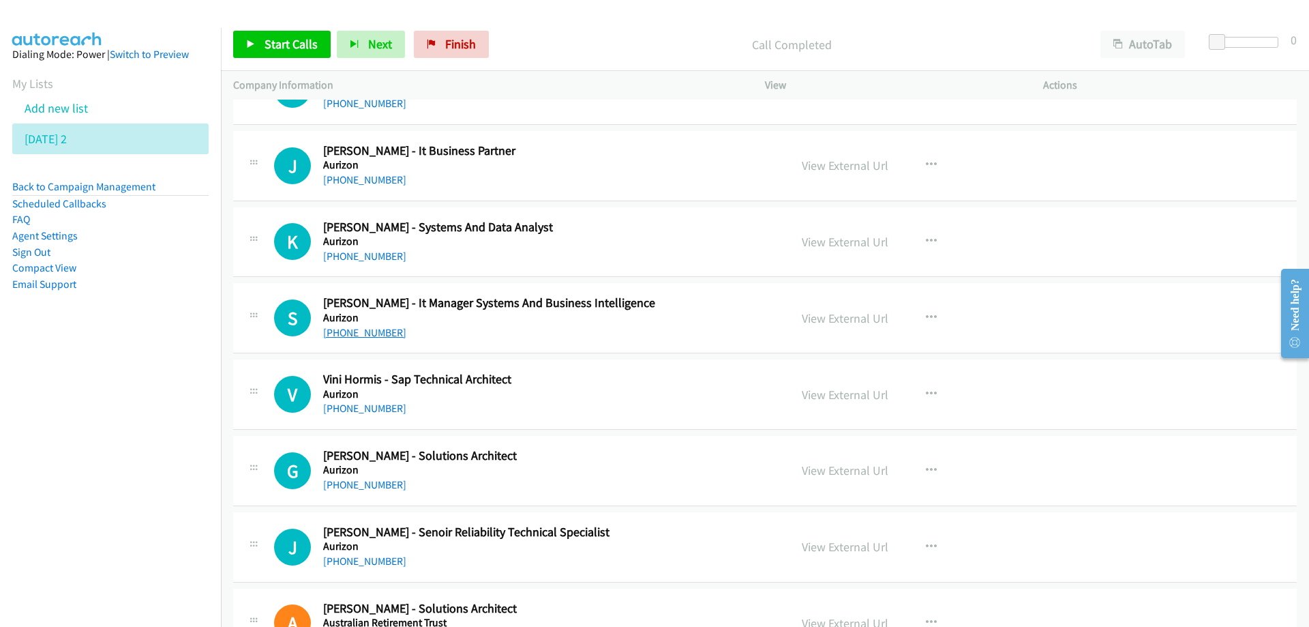
click at [357, 330] on link "[PHONE_NUMBER]" at bounding box center [364, 332] width 83 height 13
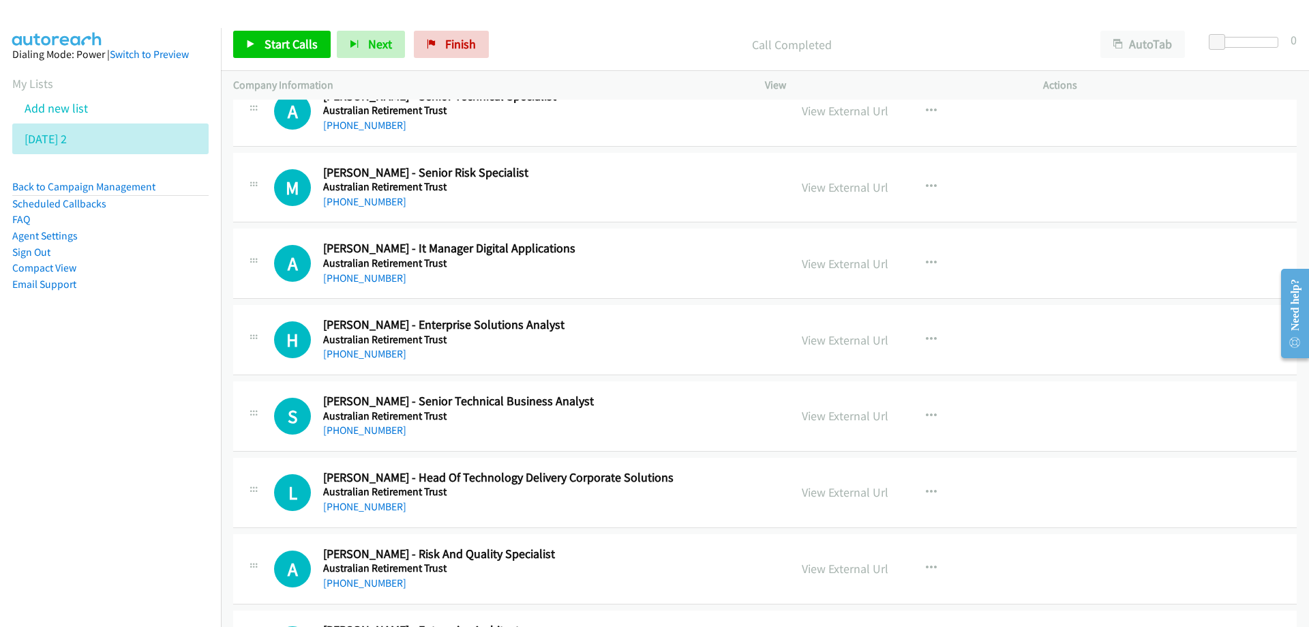
scroll to position [1978, 0]
click at [364, 279] on link "[PHONE_NUMBER]" at bounding box center [364, 276] width 83 height 13
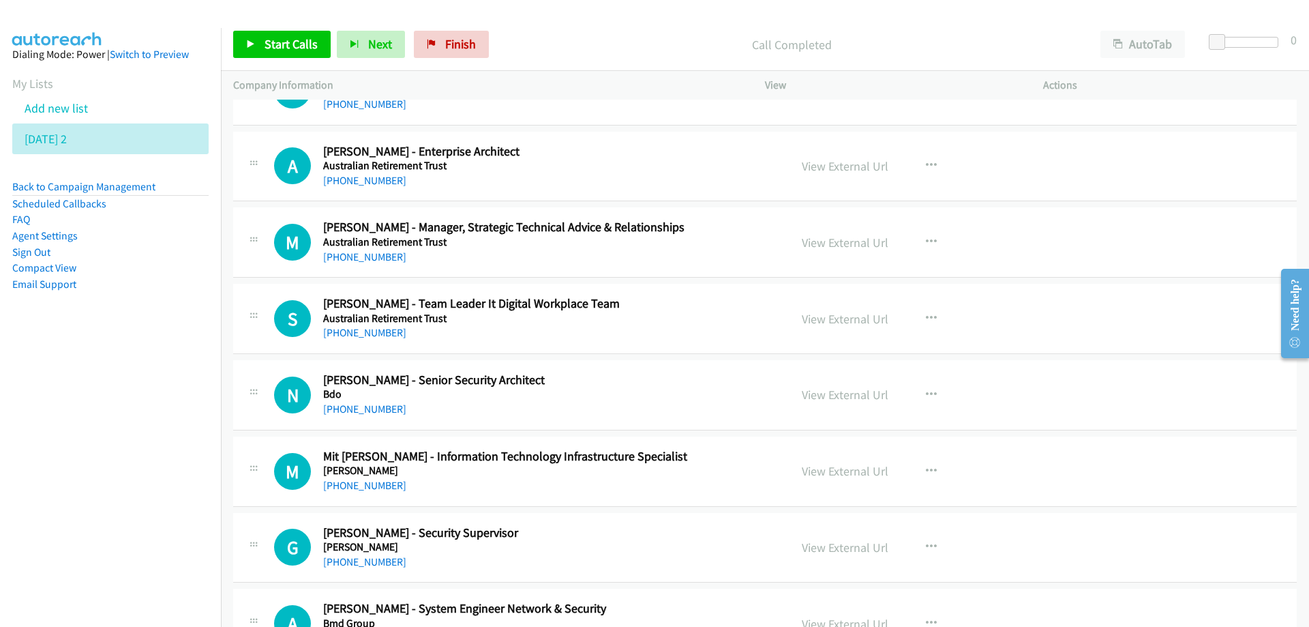
scroll to position [2523, 0]
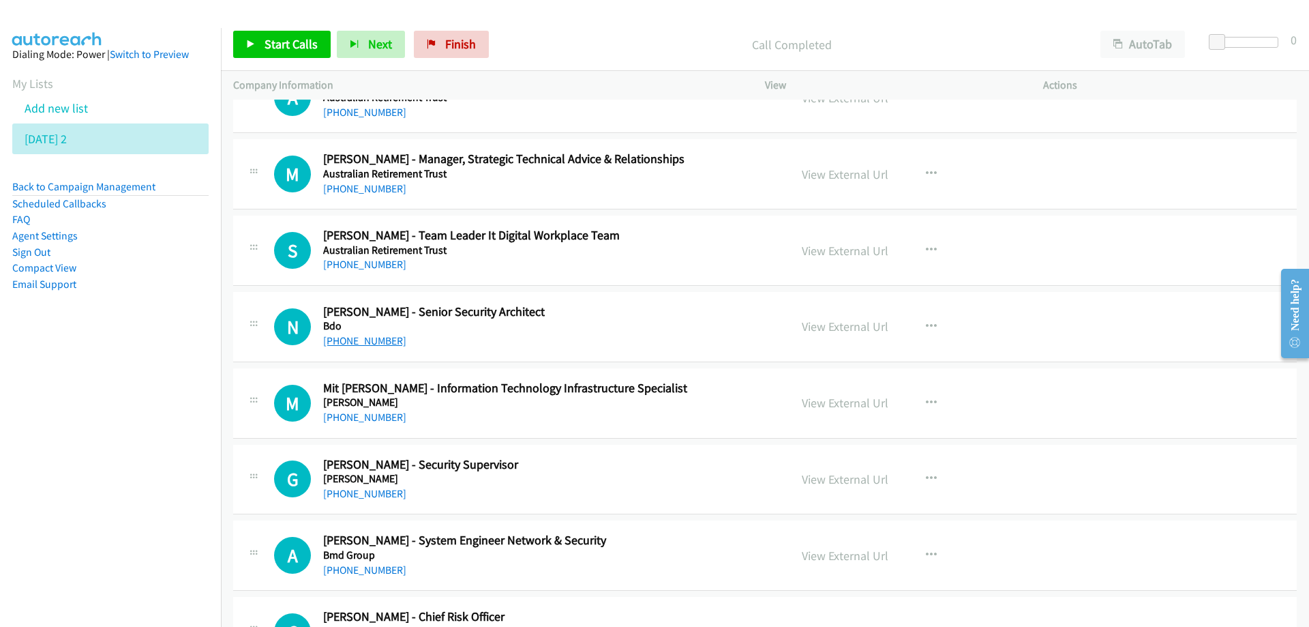
click at [371, 345] on link "[PHONE_NUMBER]" at bounding box center [364, 340] width 83 height 13
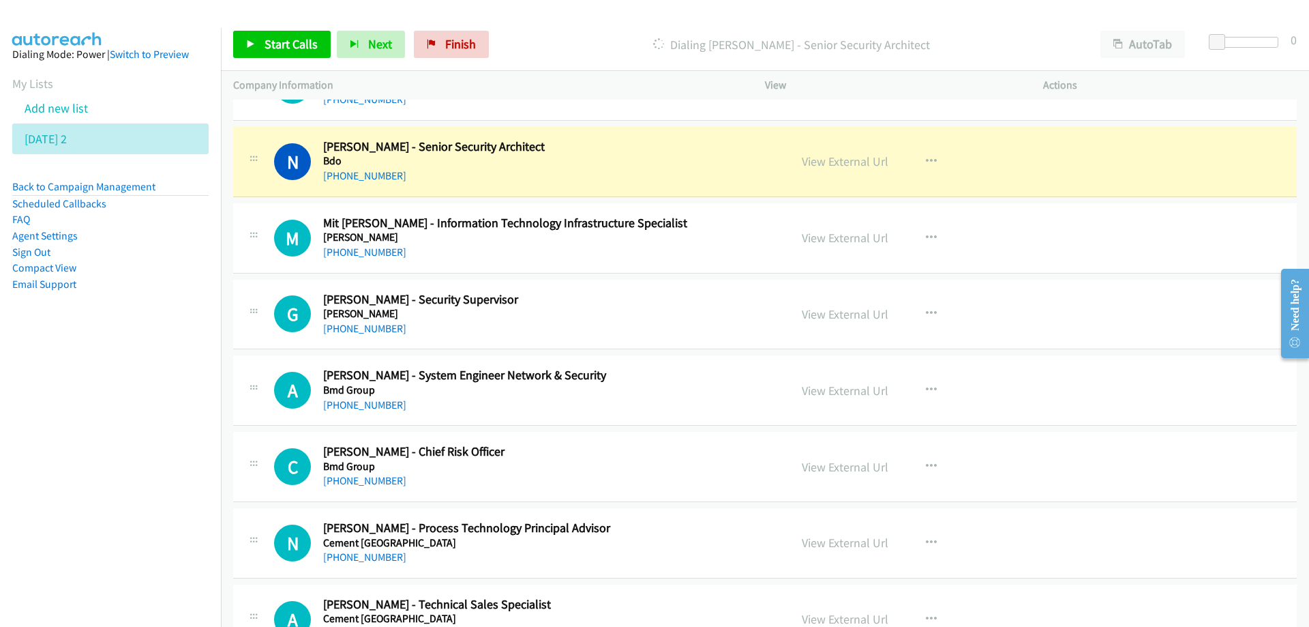
scroll to position [2728, 0]
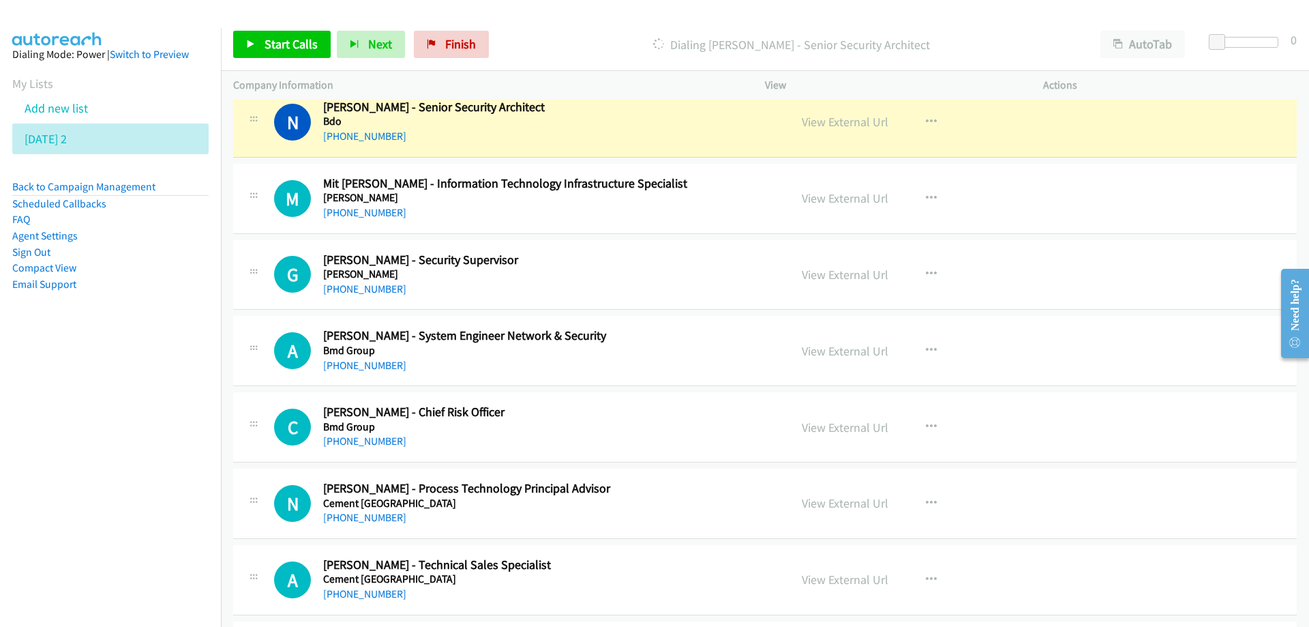
drag, startPoint x: 620, startPoint y: 113, endPoint x: 799, endPoint y: 130, distance: 180.1
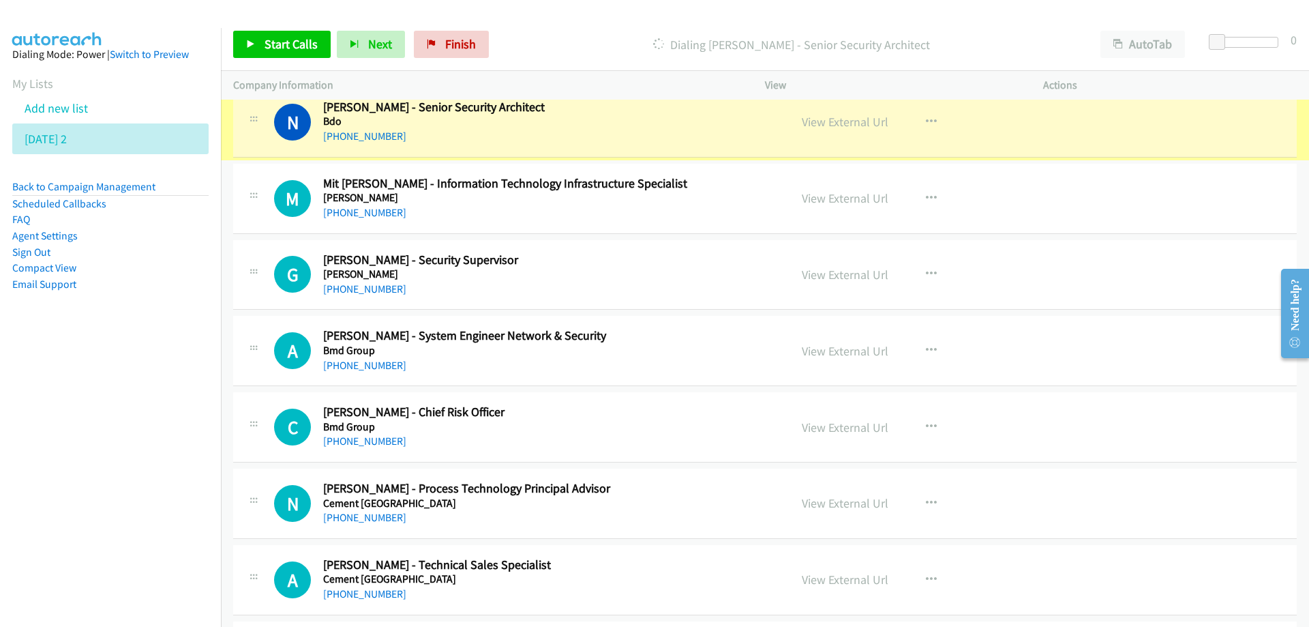
scroll to position [2662, 0]
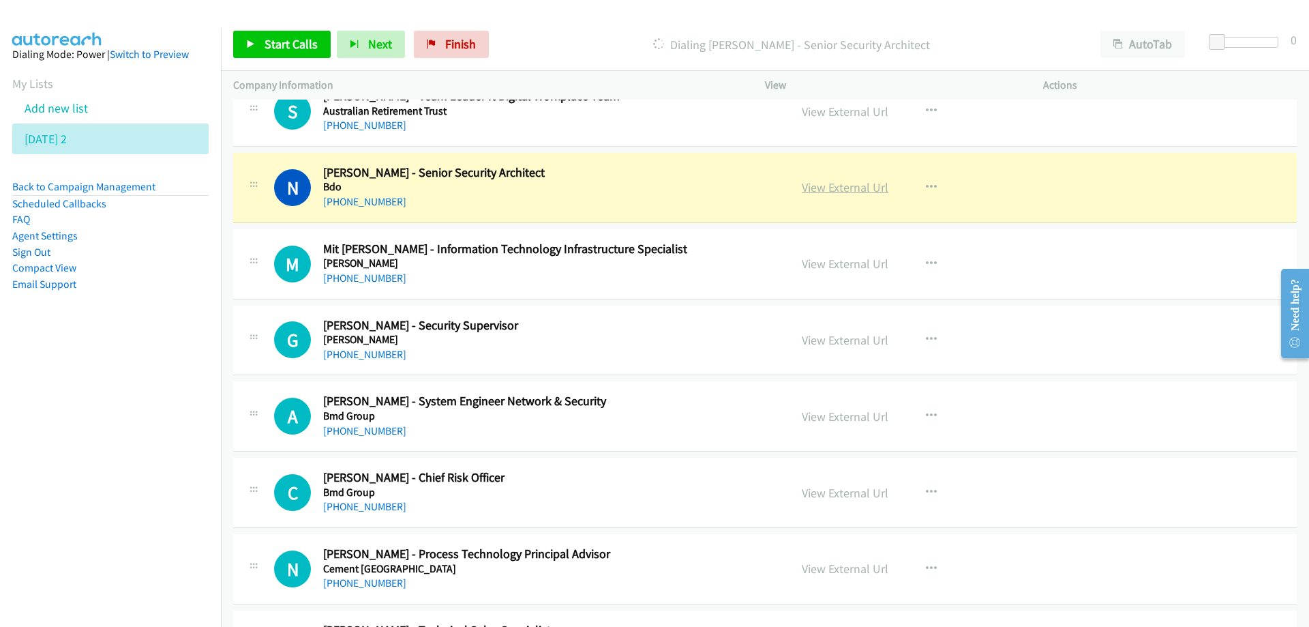
click at [821, 184] on link "View External Url" at bounding box center [845, 187] width 87 height 16
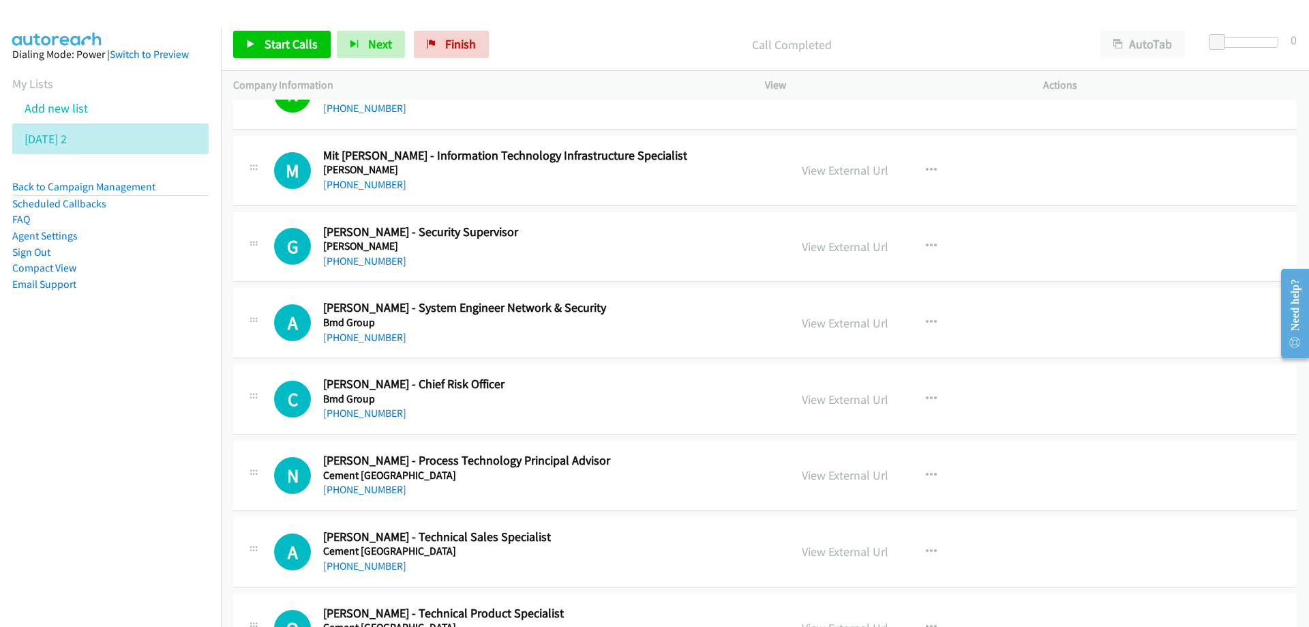
scroll to position [2799, 0]
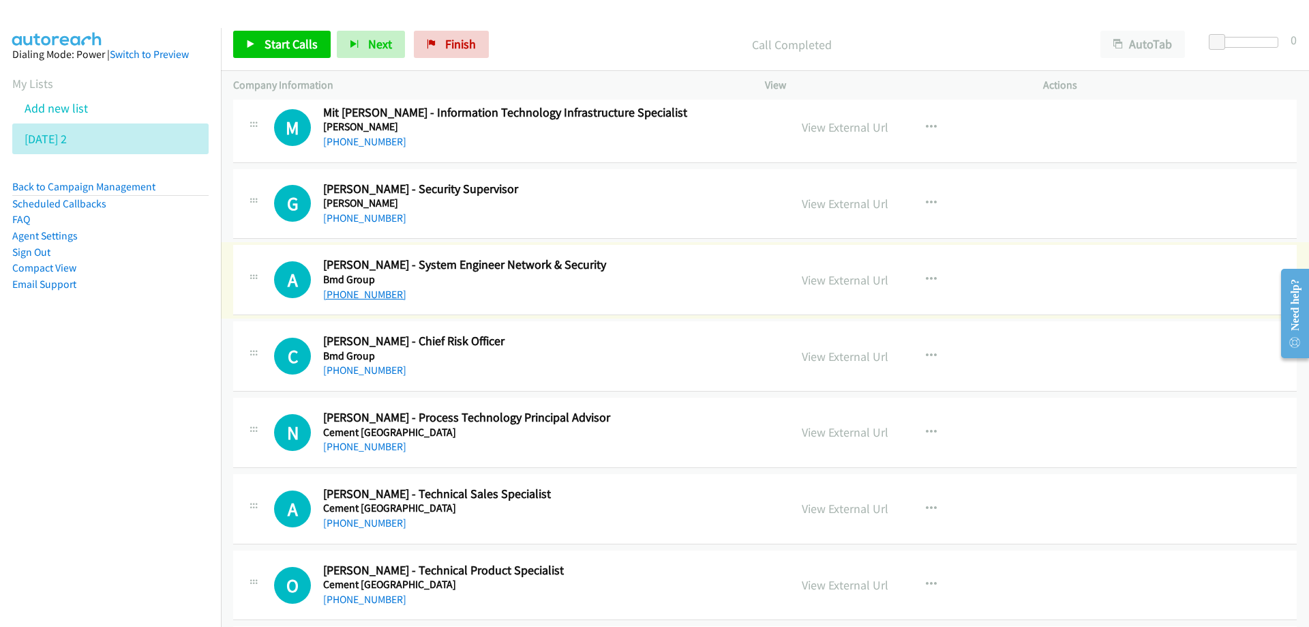
click at [374, 297] on link "[PHONE_NUMBER]" at bounding box center [364, 294] width 83 height 13
click at [619, 277] on h5 "Bmd Group" at bounding box center [547, 280] width 449 height 14
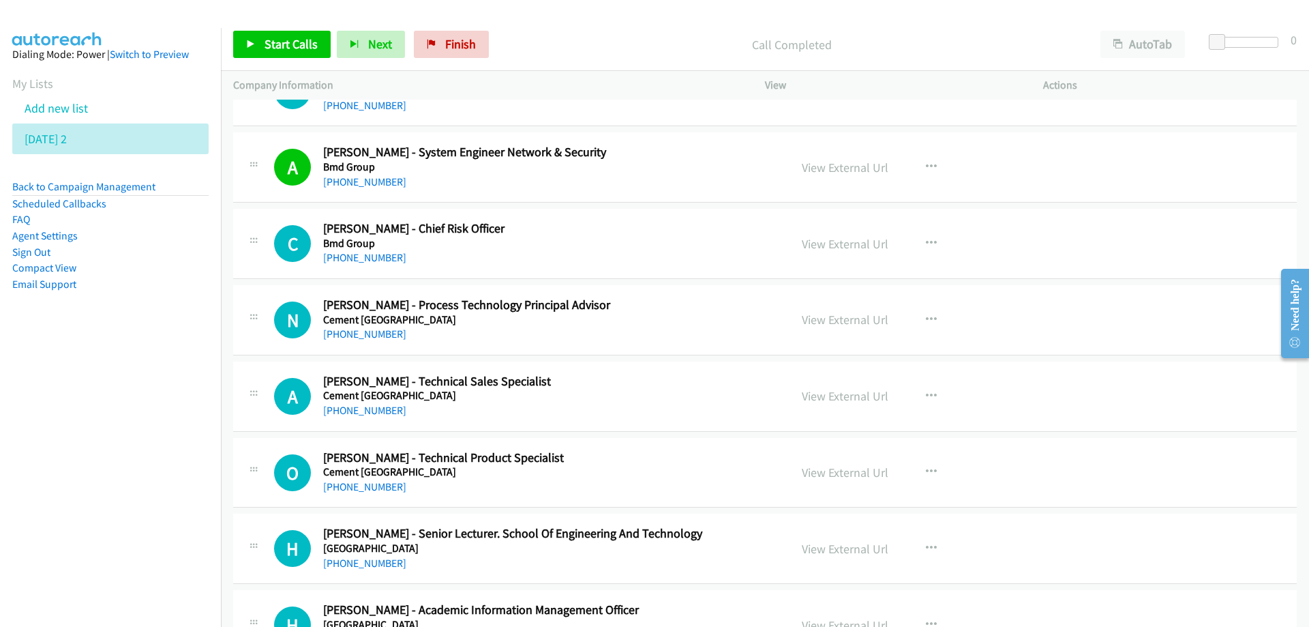
scroll to position [2935, 0]
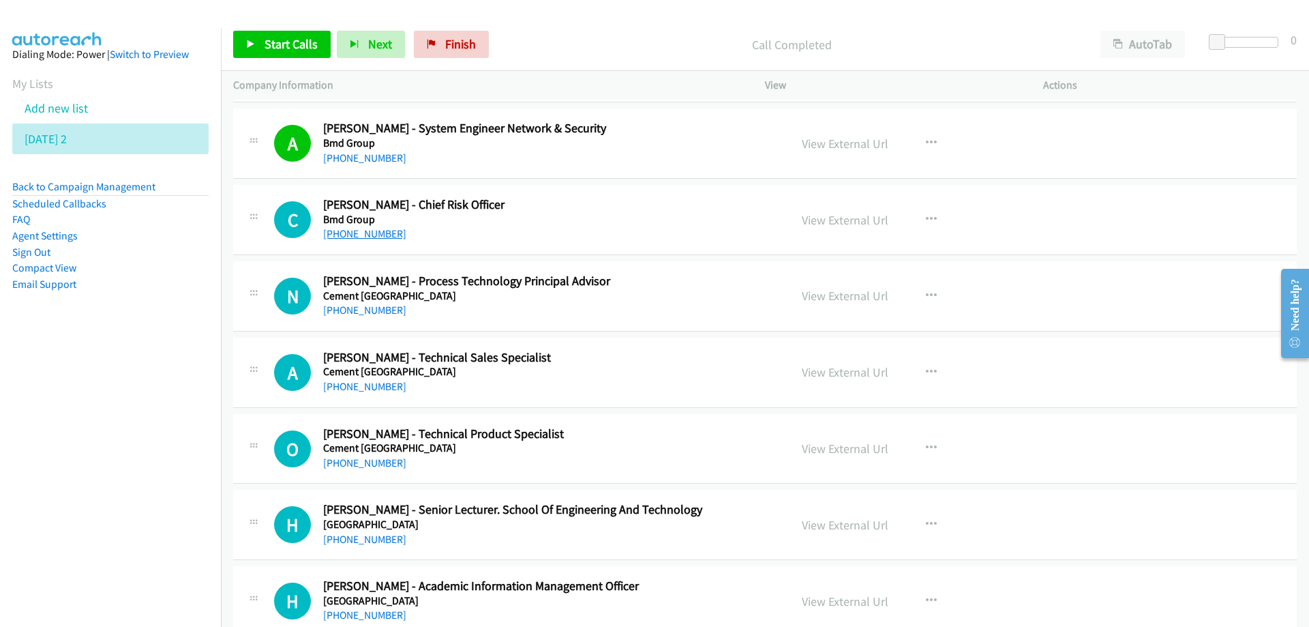
click at [372, 234] on link "[PHONE_NUMBER]" at bounding box center [364, 233] width 83 height 13
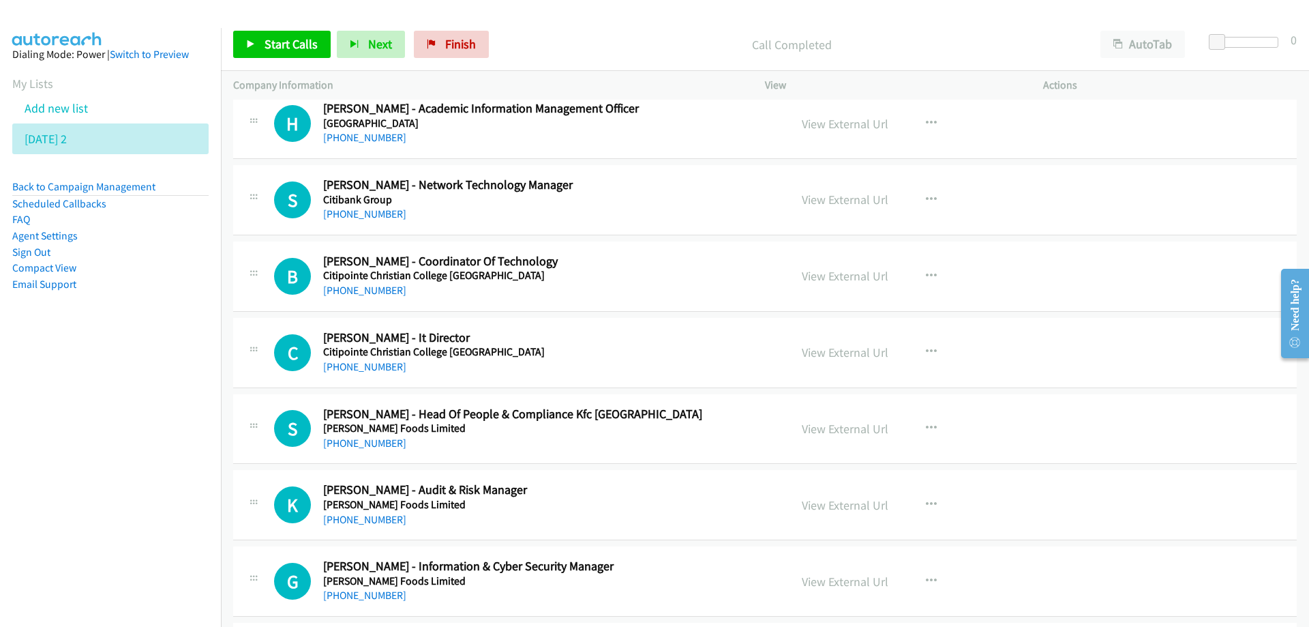
scroll to position [3481, 0]
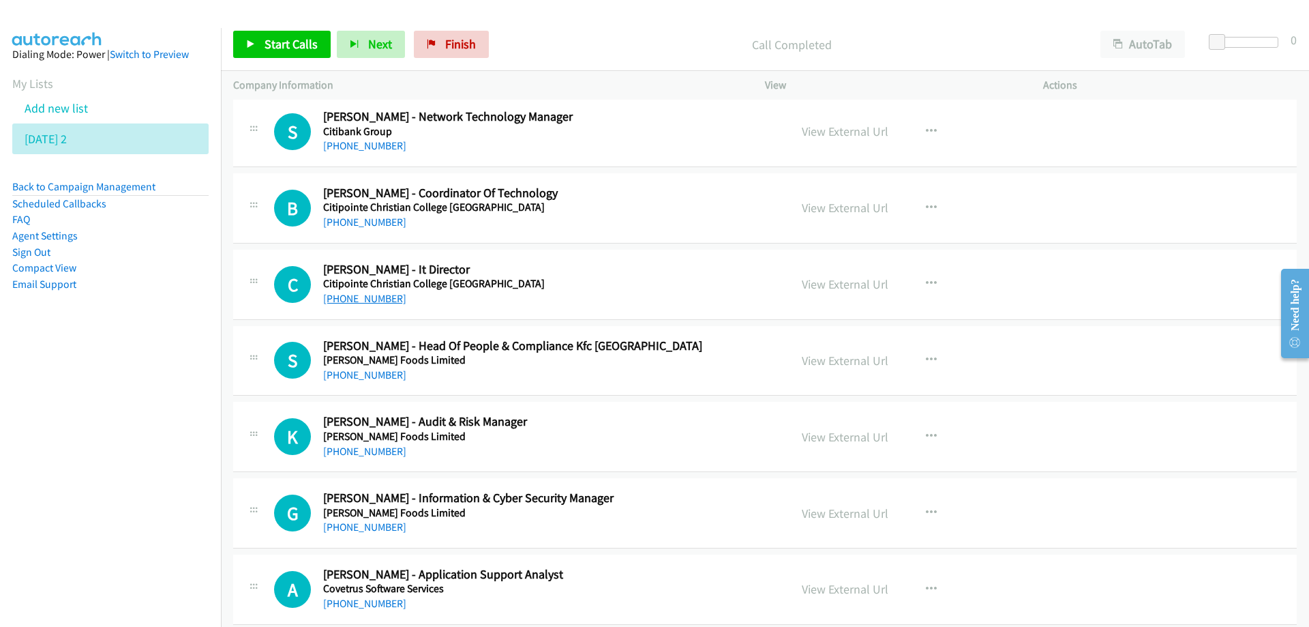
click at [366, 302] on link "[PHONE_NUMBER]" at bounding box center [364, 298] width 83 height 13
click at [580, 375] on div "[PHONE_NUMBER]" at bounding box center [547, 375] width 449 height 16
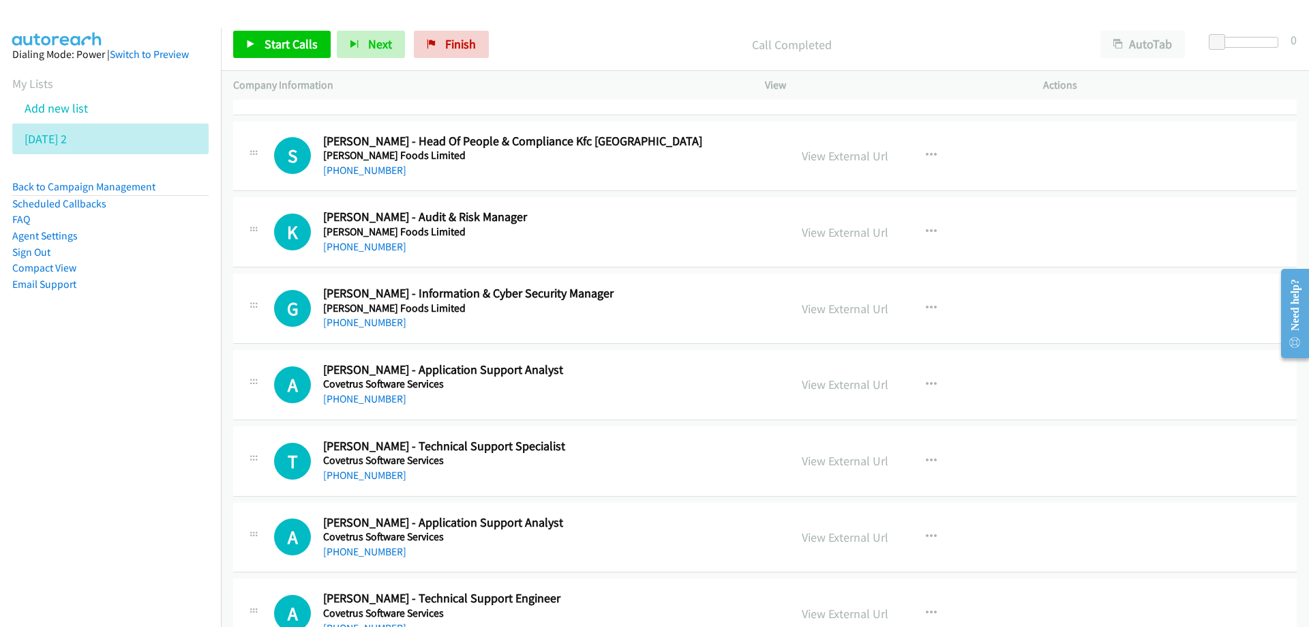
scroll to position [3754, 0]
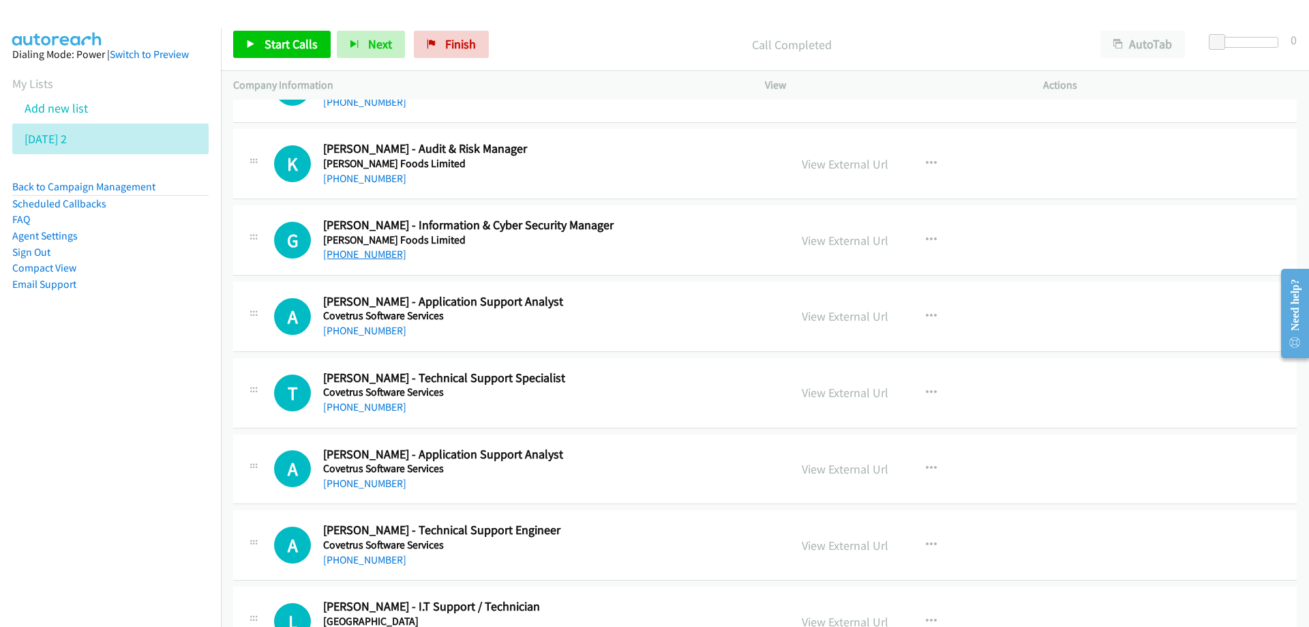
click at [357, 251] on link "[PHONE_NUMBER]" at bounding box center [364, 254] width 83 height 13
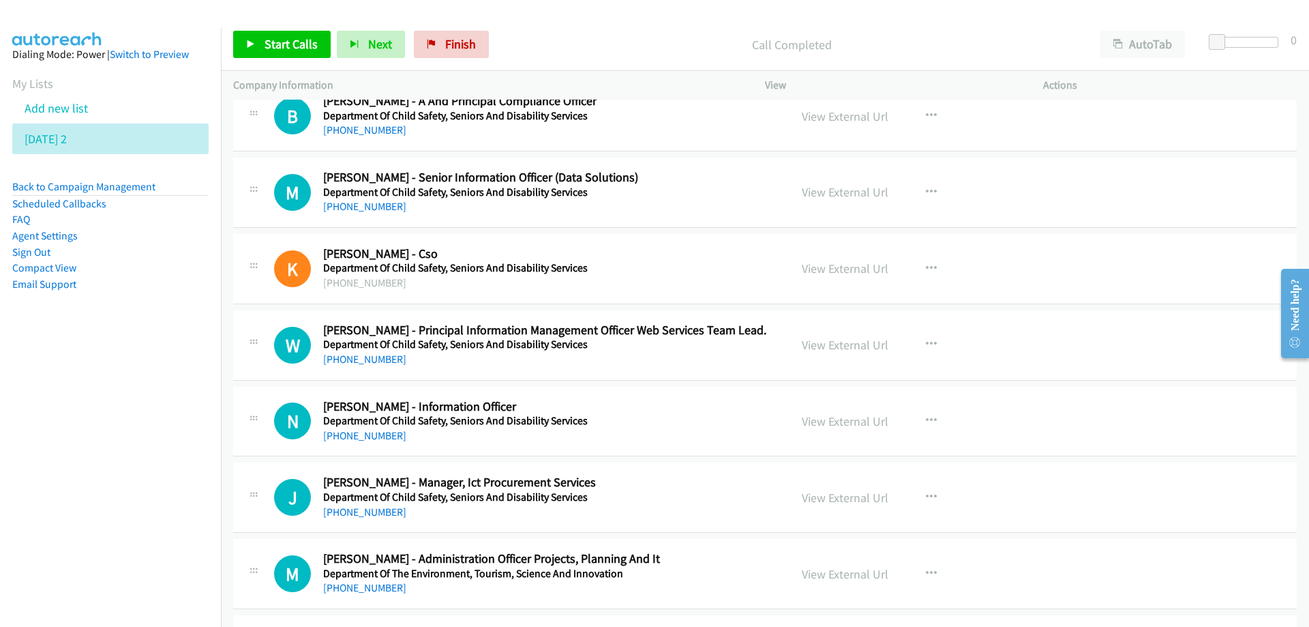
scroll to position [4572, 0]
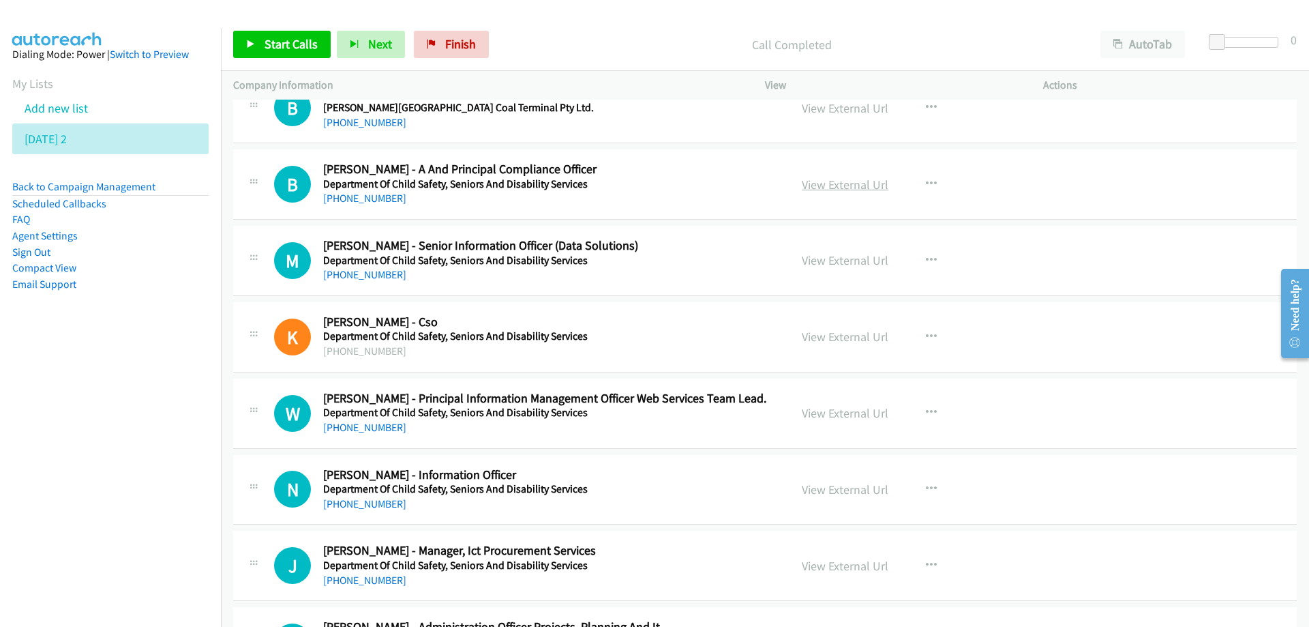
click at [837, 183] on link "View External Url" at bounding box center [845, 185] width 87 height 16
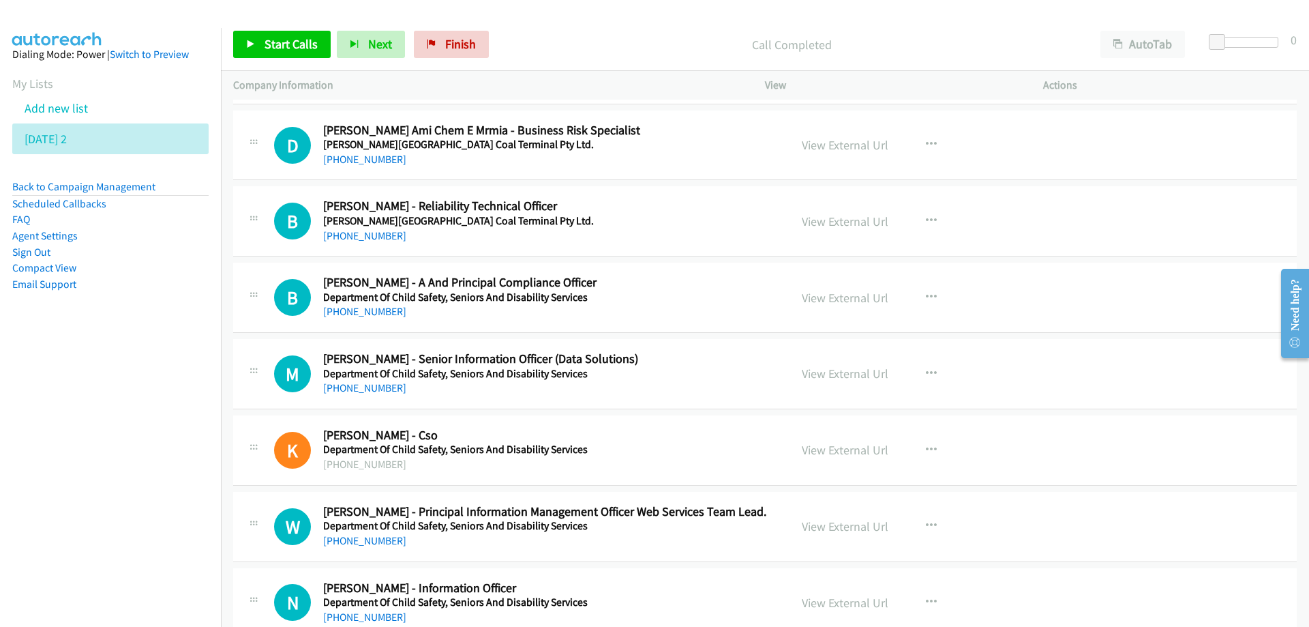
scroll to position [4436, 0]
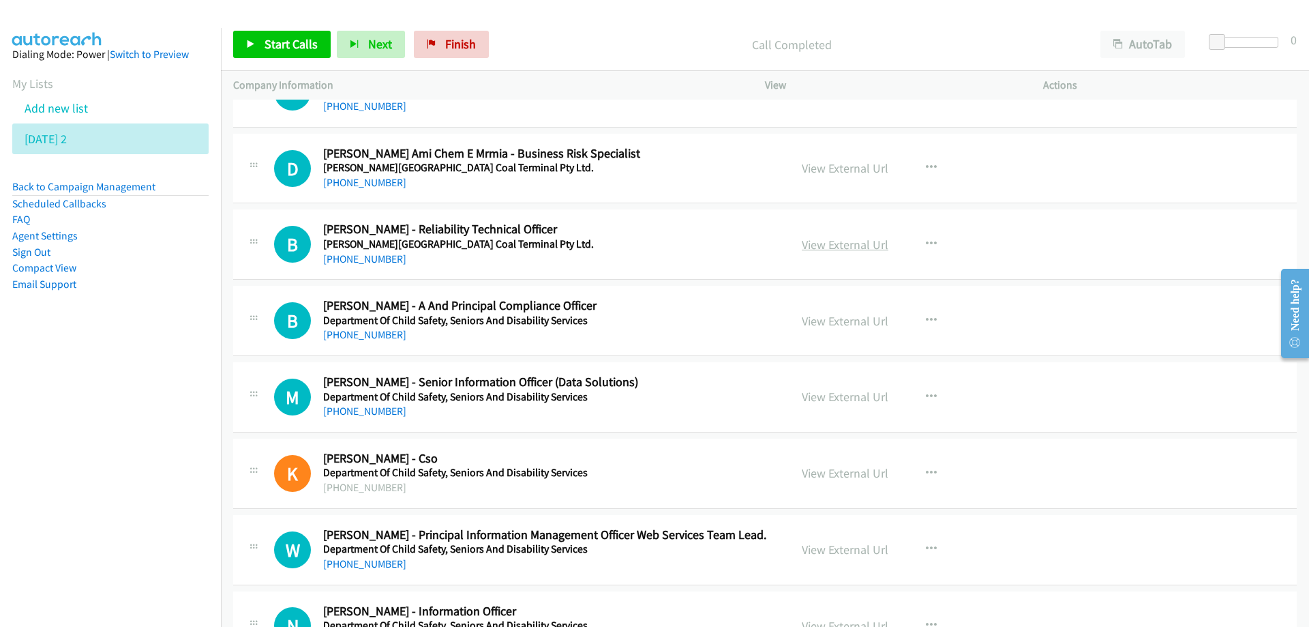
click at [815, 241] on link "View External Url" at bounding box center [845, 245] width 87 height 16
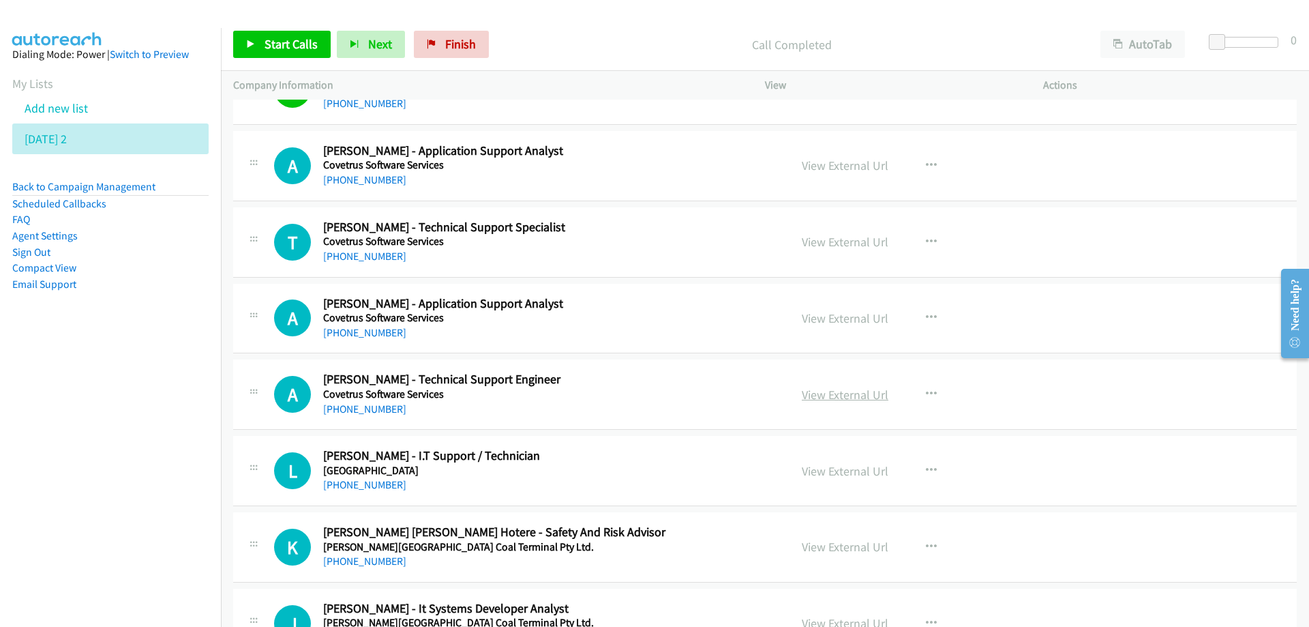
scroll to position [3890, 0]
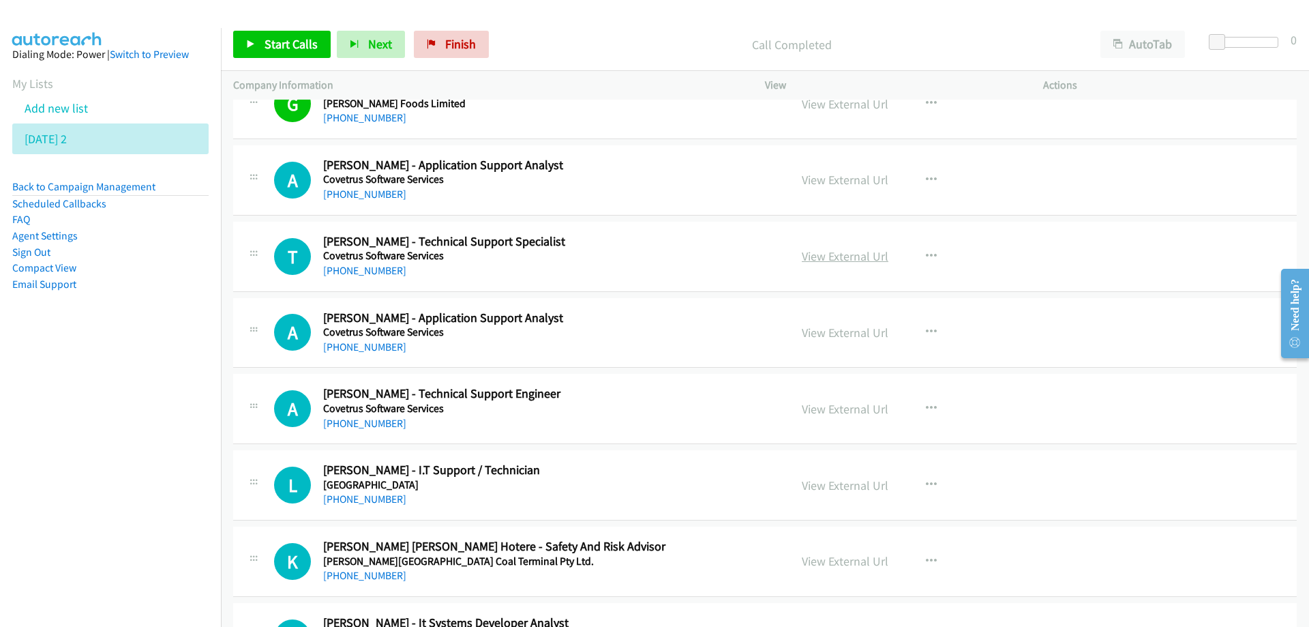
click at [851, 257] on link "View External Url" at bounding box center [845, 256] width 87 height 16
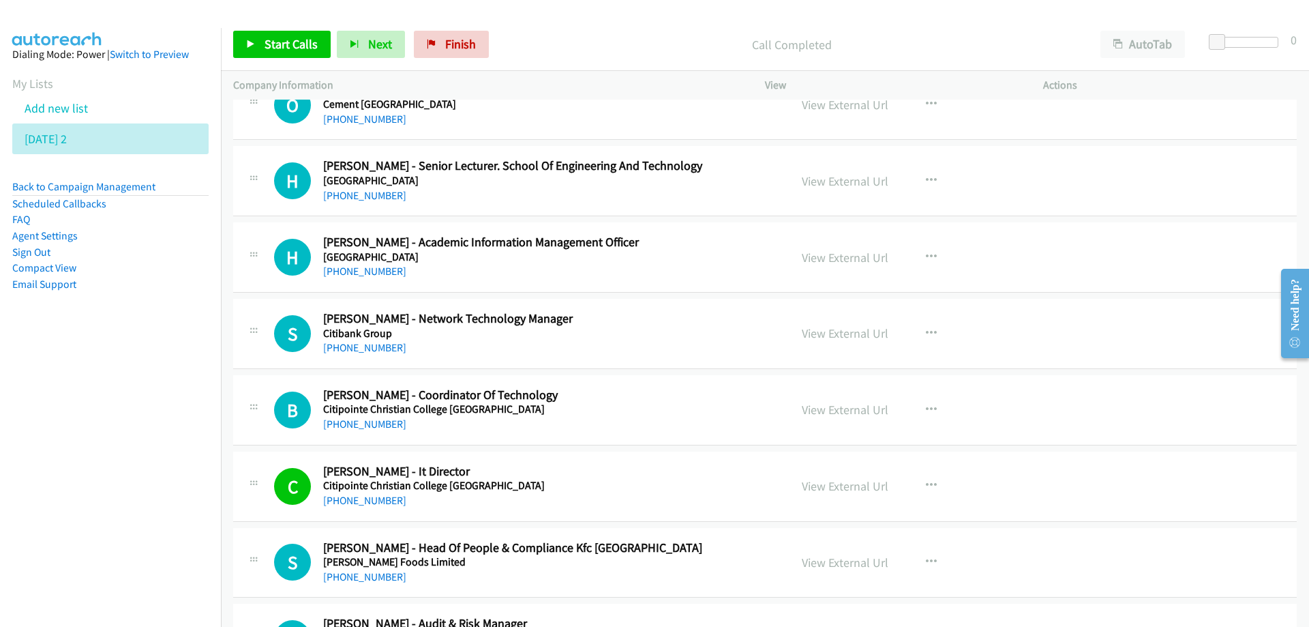
scroll to position [3276, 0]
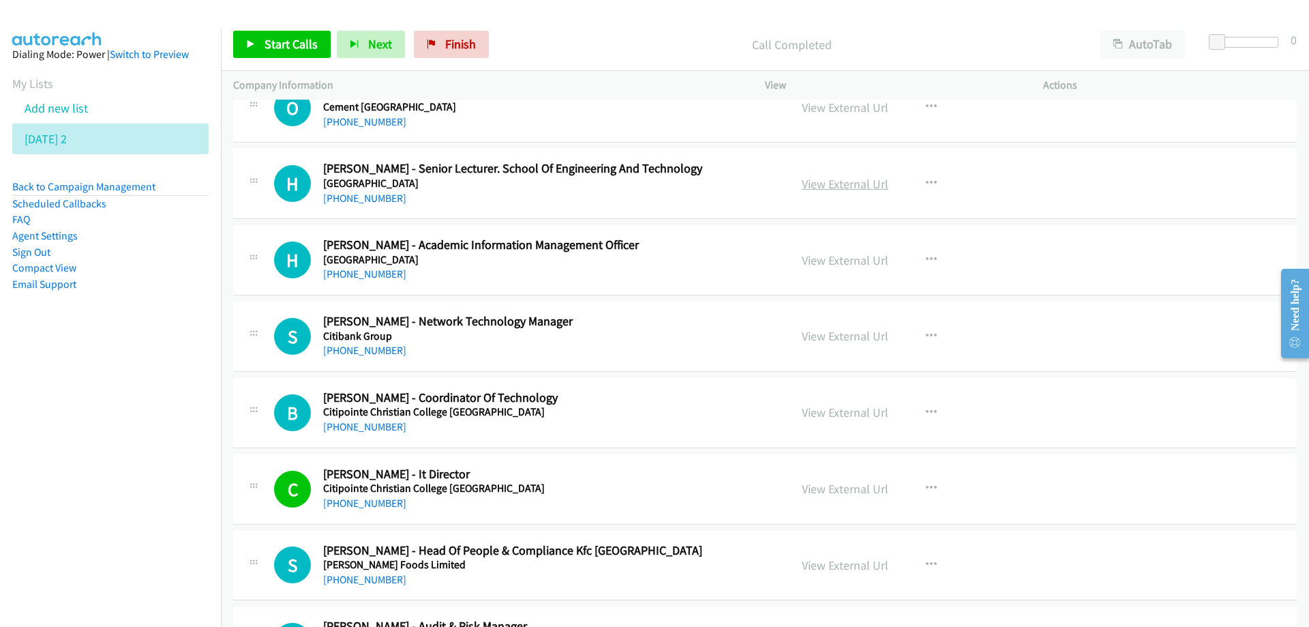
click at [859, 180] on link "View External Url" at bounding box center [845, 184] width 87 height 16
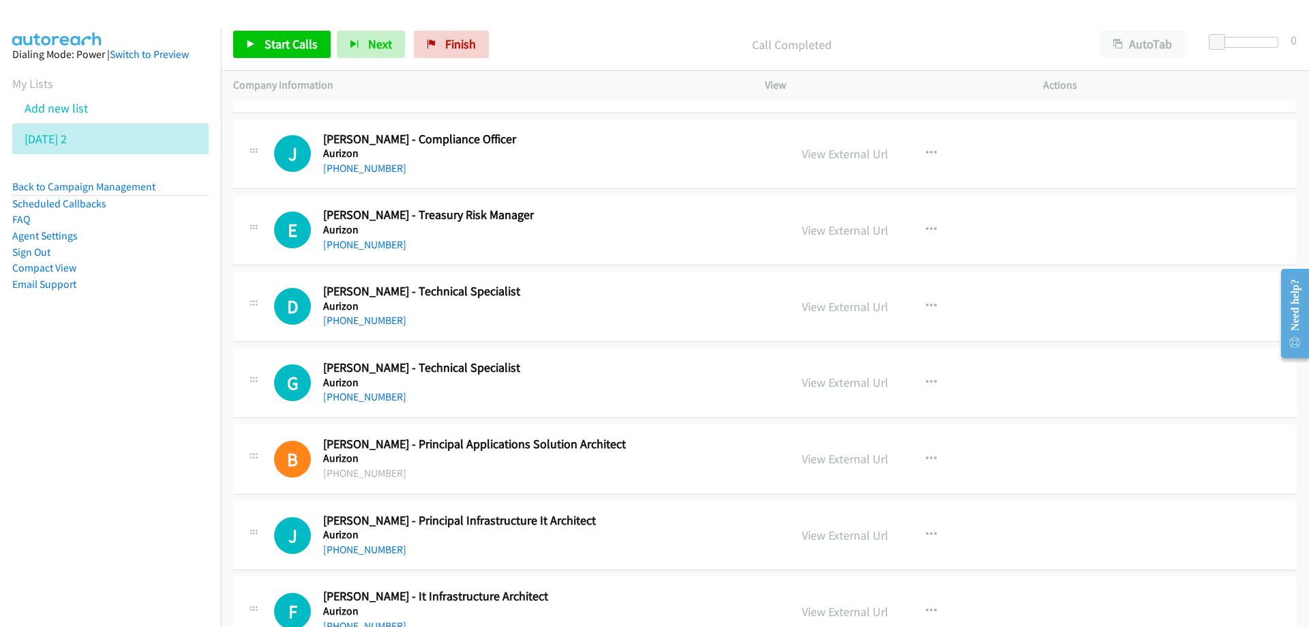
scroll to position [409, 0]
click at [856, 384] on link "View External Url" at bounding box center [845, 382] width 87 height 16
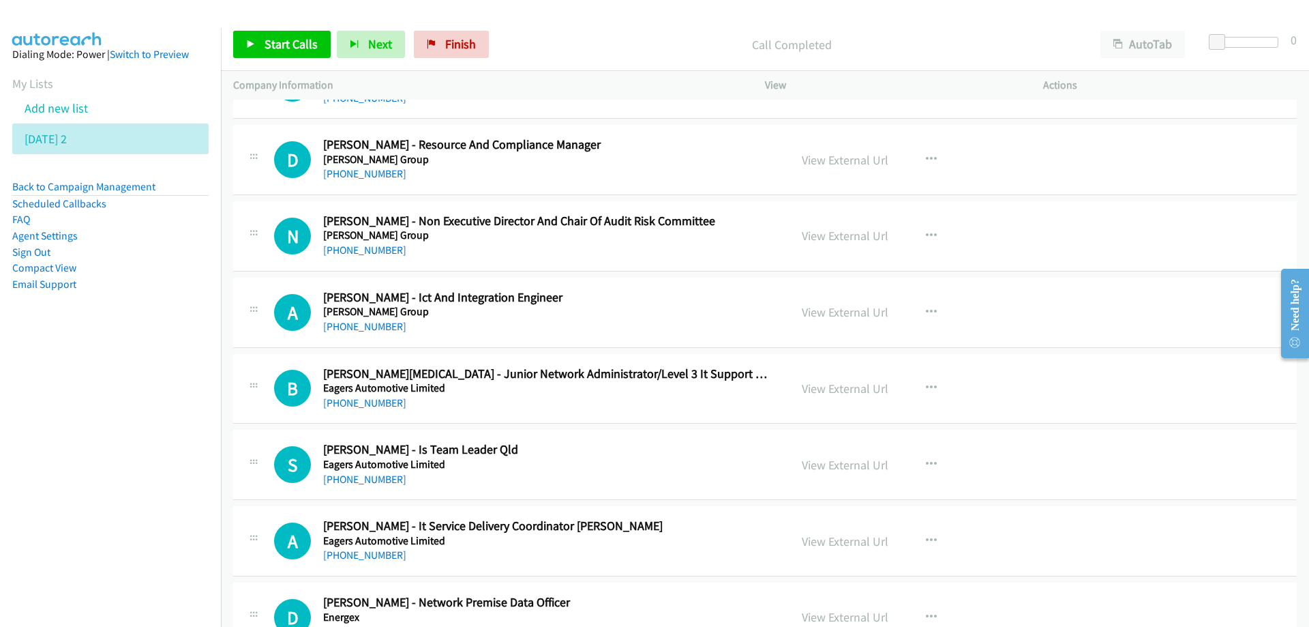
scroll to position [6343, 0]
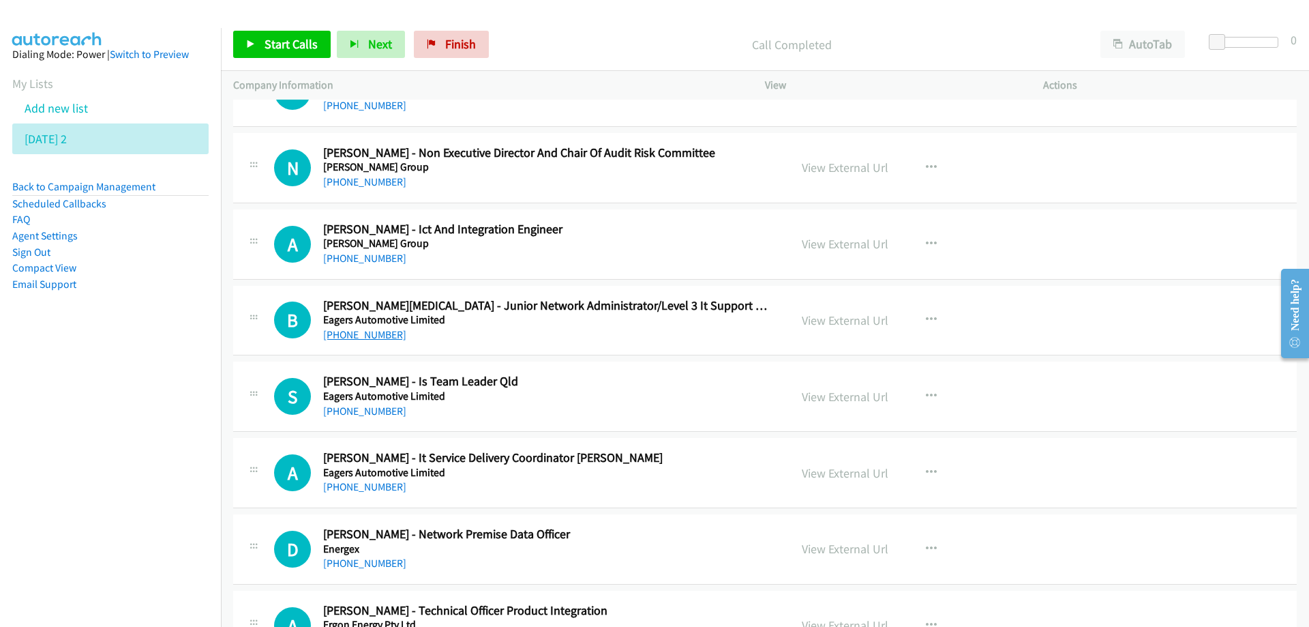
click at [364, 332] on link "[PHONE_NUMBER]" at bounding box center [364, 334] width 83 height 13
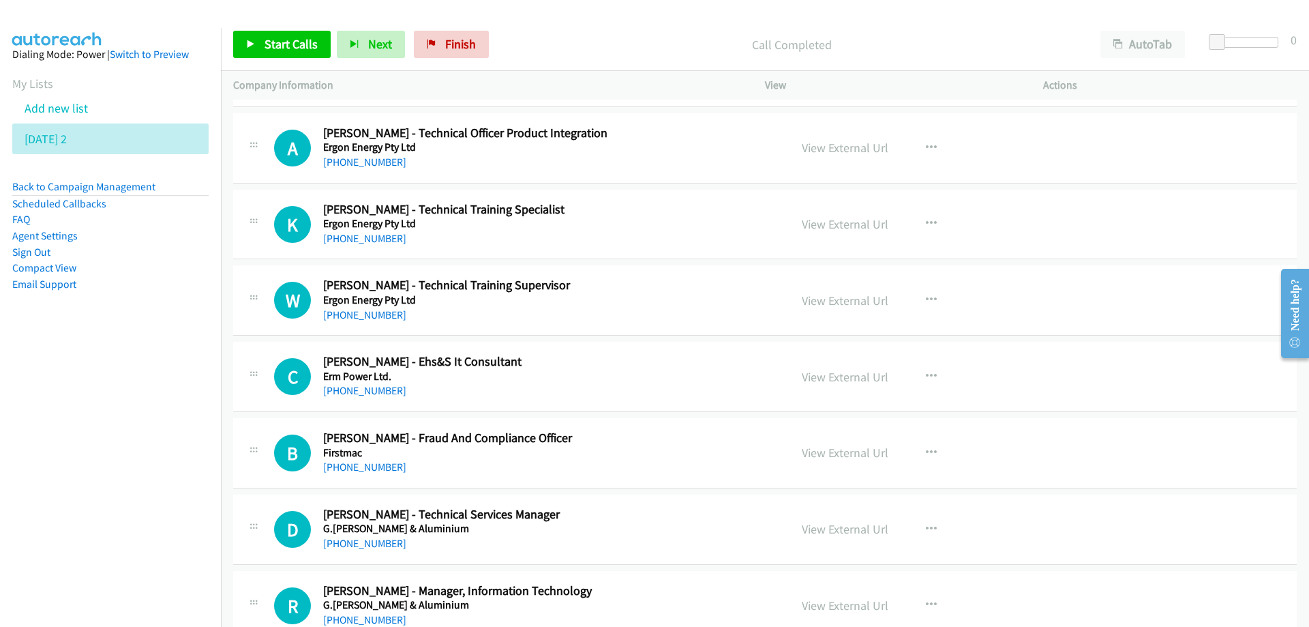
scroll to position [6888, 0]
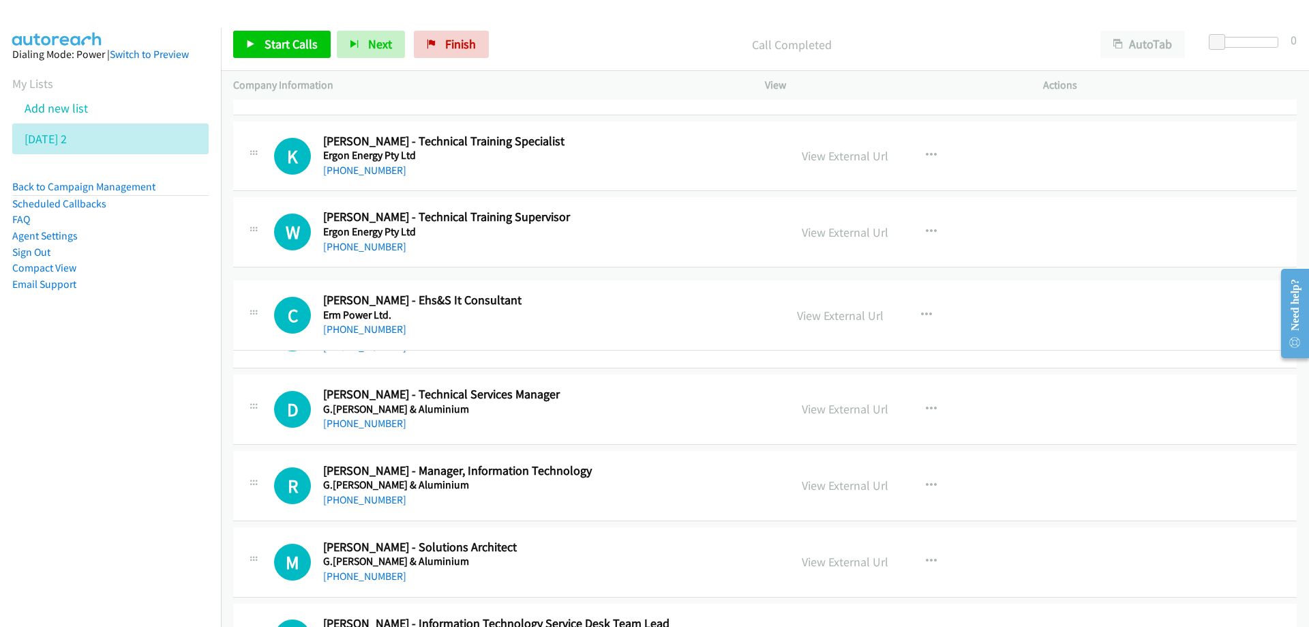
drag, startPoint x: 413, startPoint y: 291, endPoint x: 448, endPoint y: 298, distance: 36.1
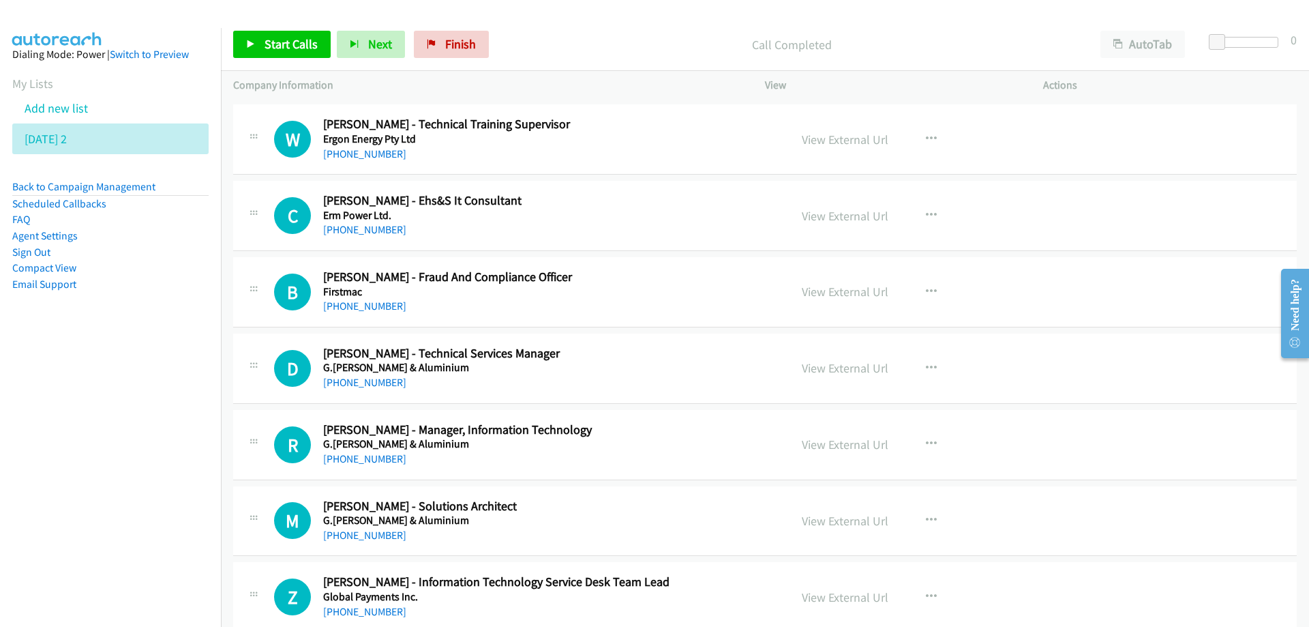
scroll to position [6956, 0]
